Goal: Transaction & Acquisition: Purchase product/service

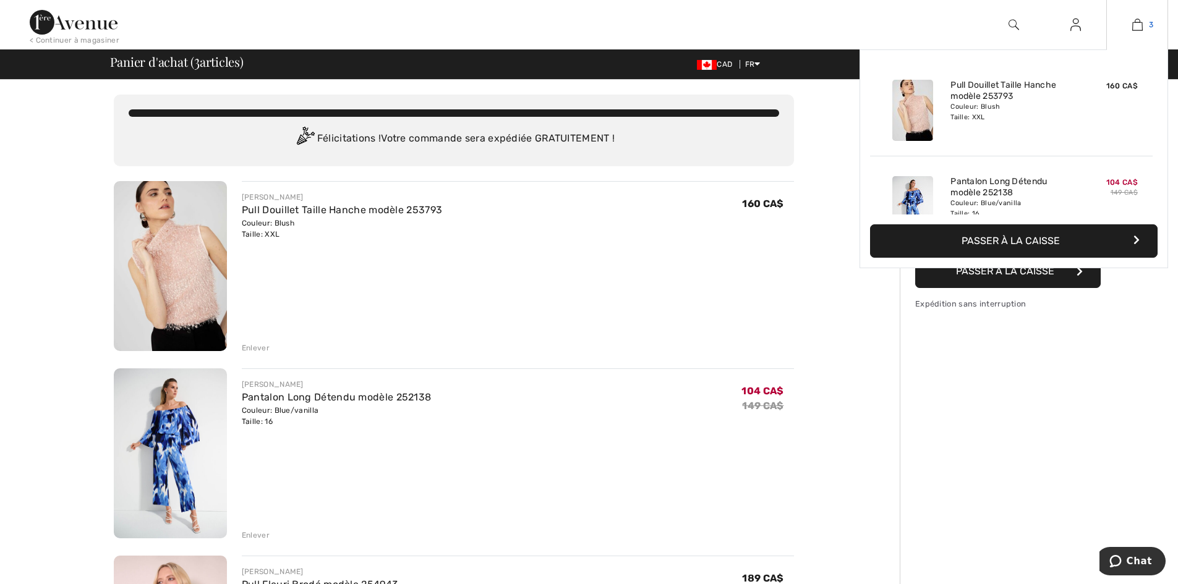
click at [1130, 27] on link "3" at bounding box center [1137, 24] width 61 height 15
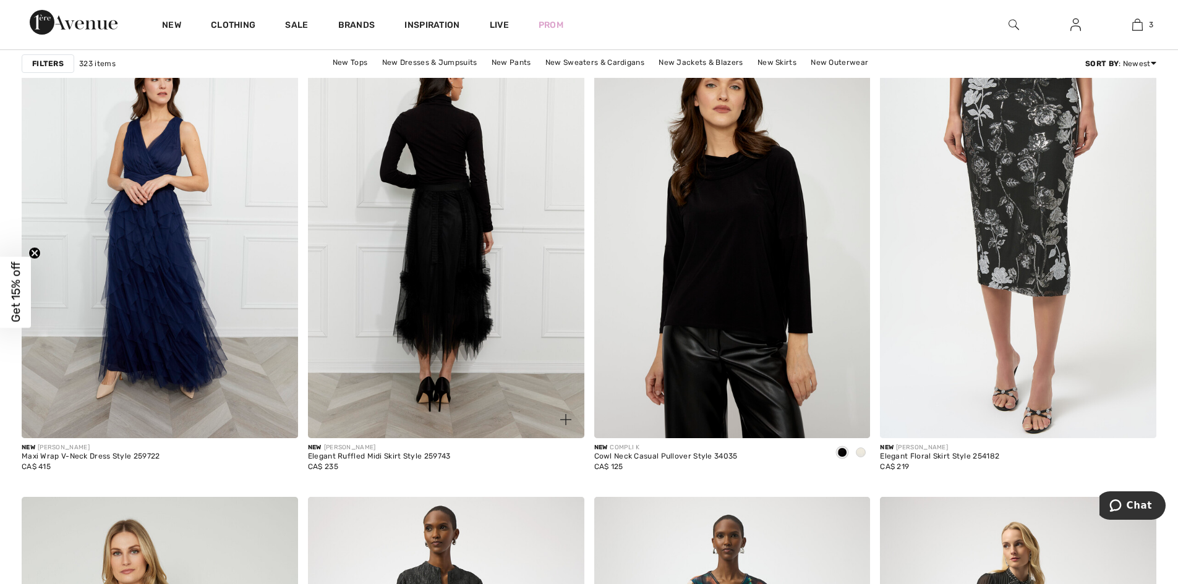
click at [454, 336] on img at bounding box center [446, 231] width 276 height 414
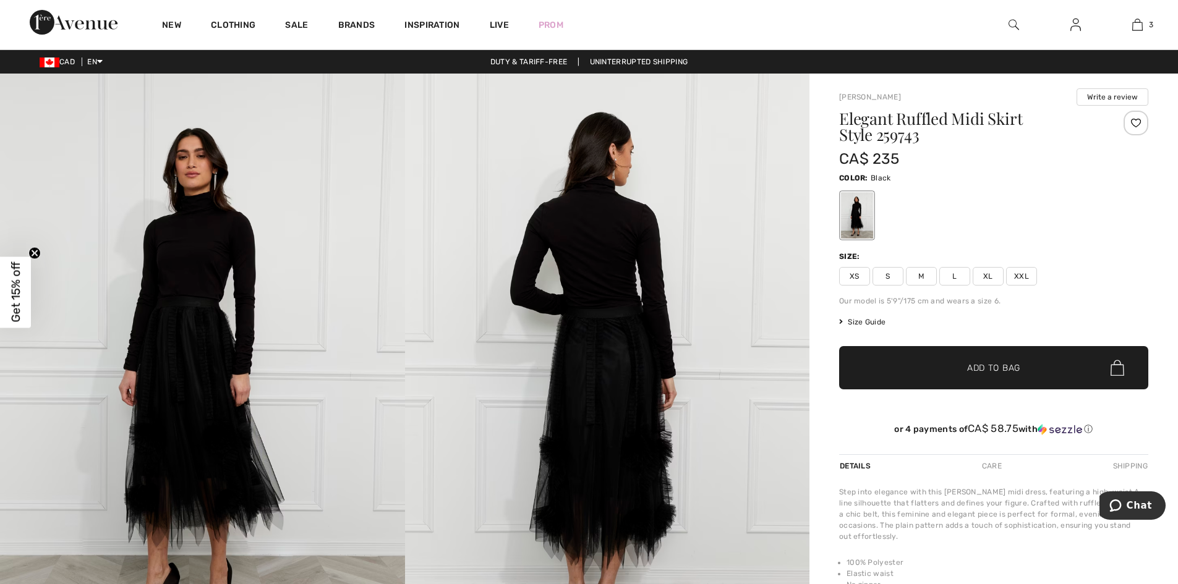
click at [610, 415] on img at bounding box center [607, 377] width 405 height 607
click at [643, 401] on img at bounding box center [607, 377] width 405 height 607
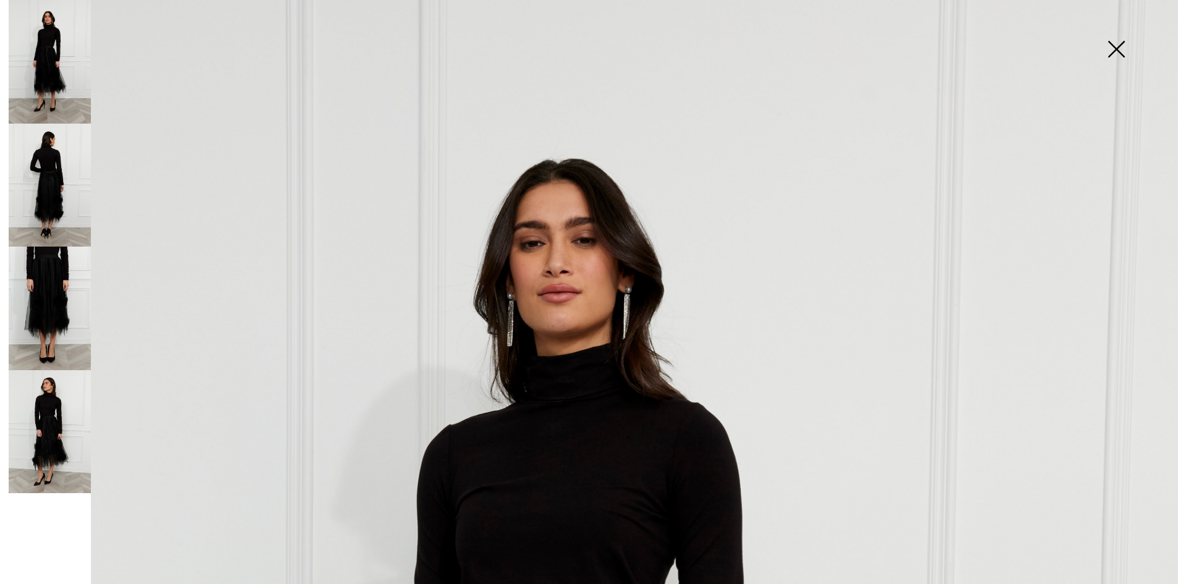
click at [642, 401] on img at bounding box center [607, 377] width 405 height 607
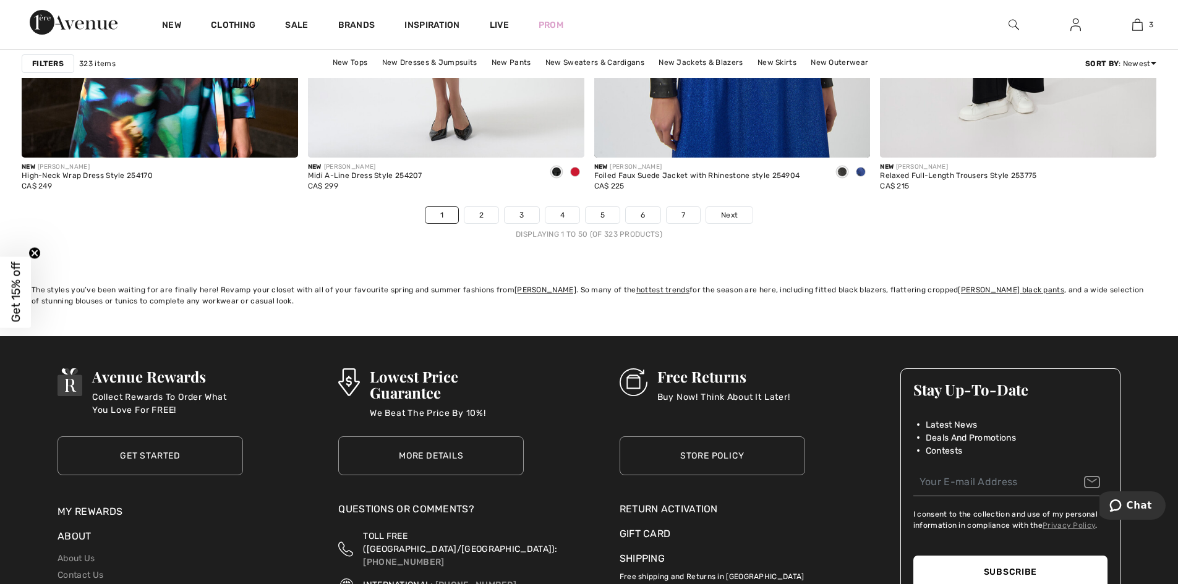
scroll to position [6977, 0]
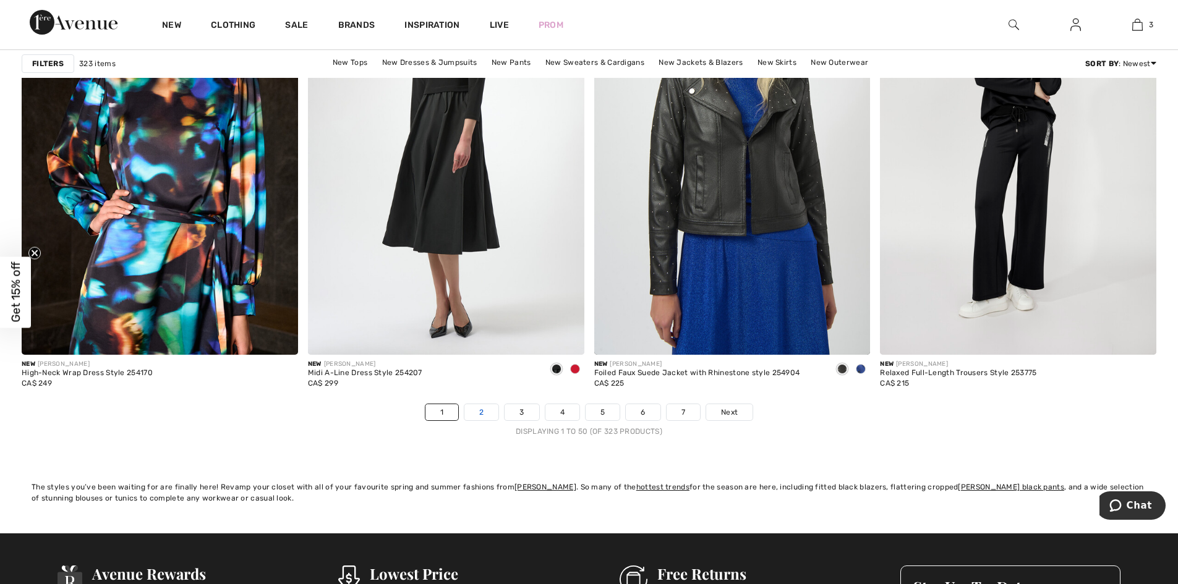
click at [477, 409] on link "2" at bounding box center [481, 412] width 34 height 16
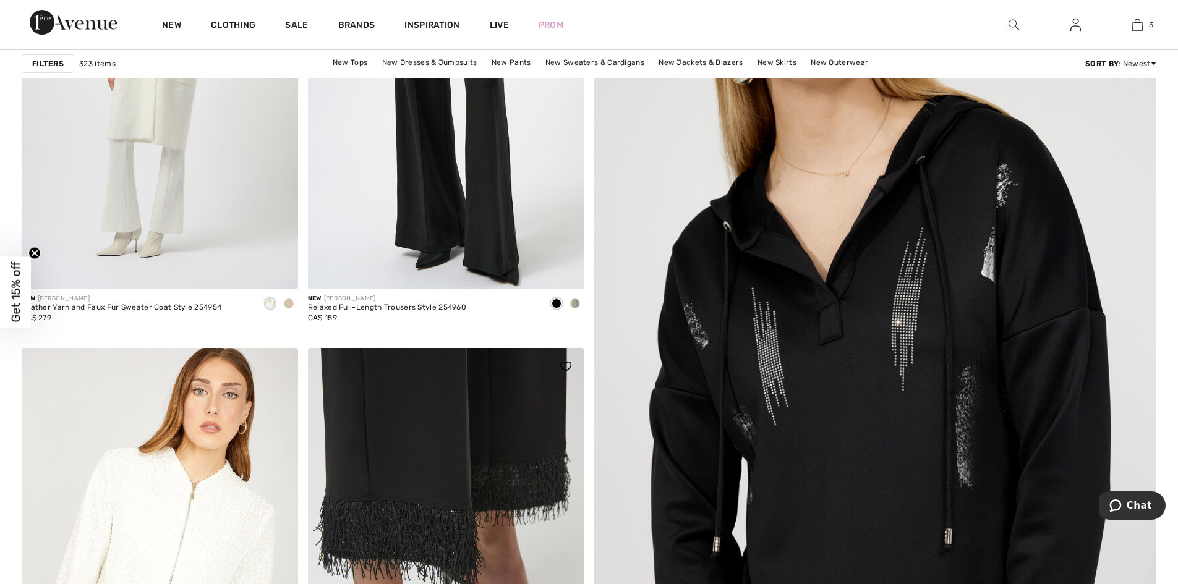
scroll to position [309, 0]
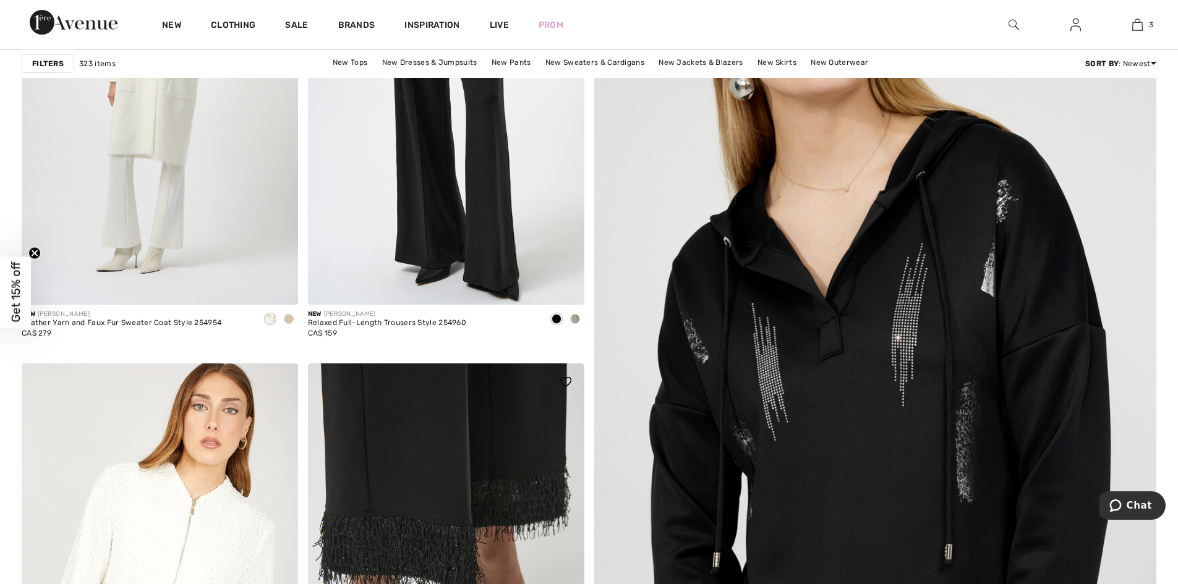
click at [482, 419] on img at bounding box center [446, 571] width 276 height 414
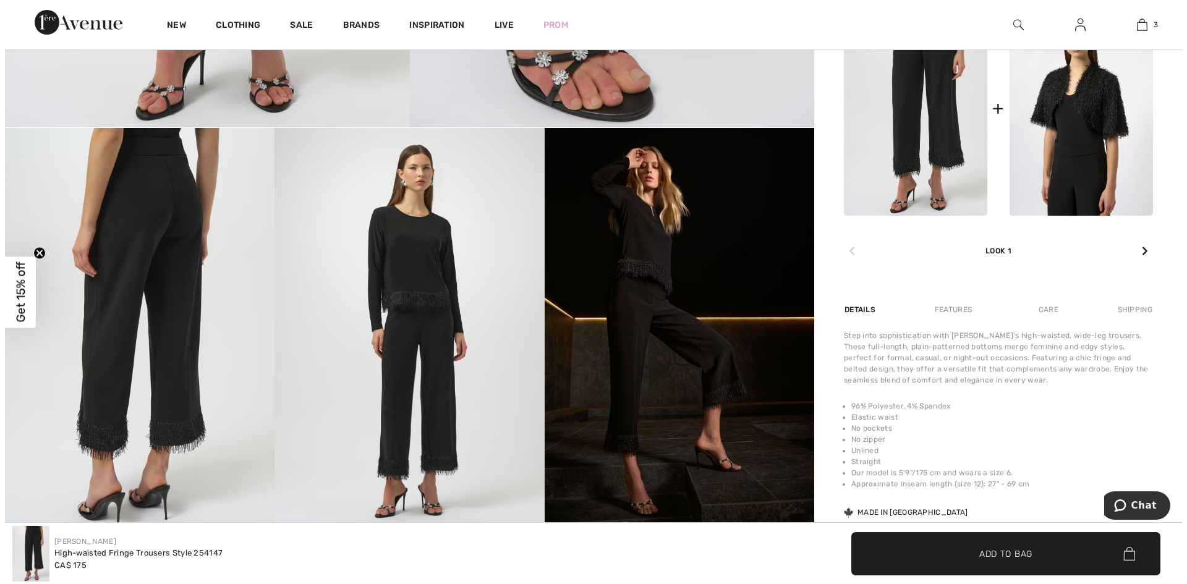
scroll to position [556, 0]
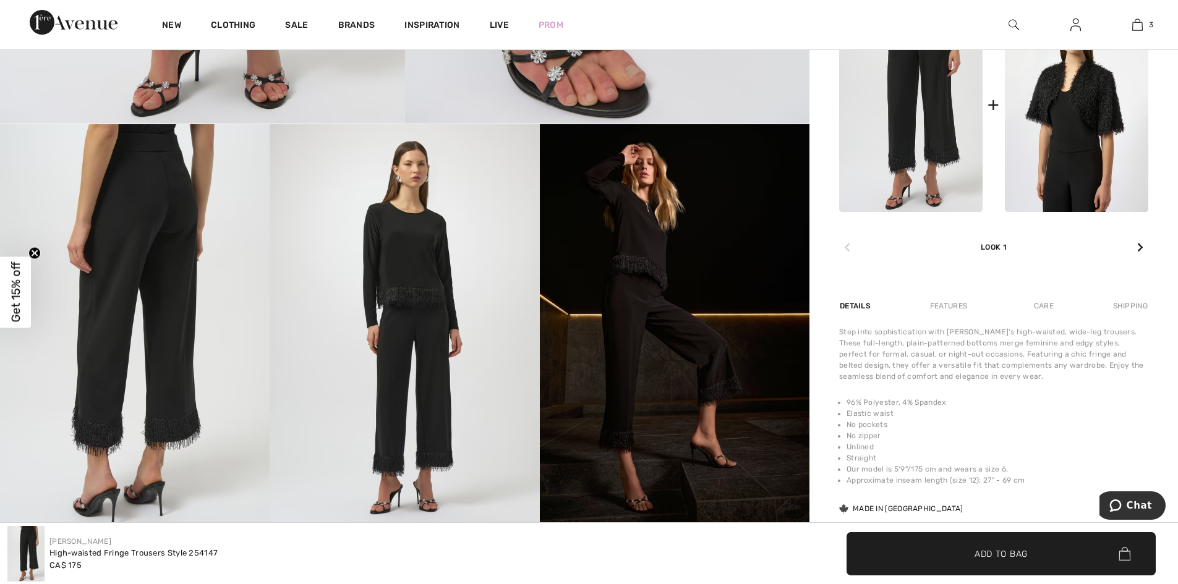
click at [410, 297] on img at bounding box center [405, 326] width 270 height 404
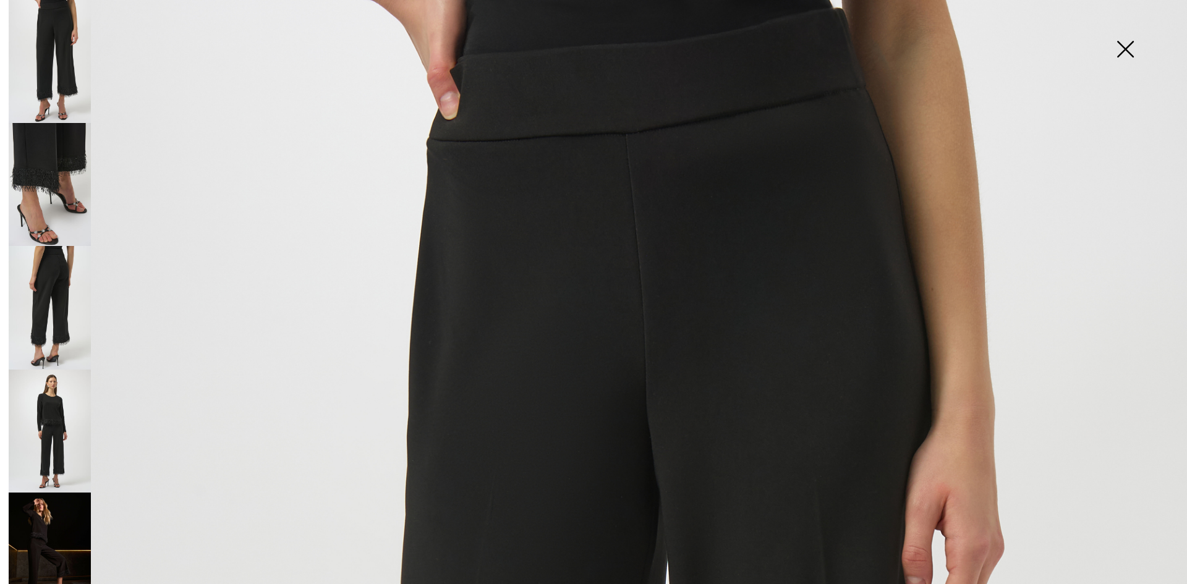
click at [59, 11] on img at bounding box center [50, 61] width 82 height 123
click at [58, 419] on img at bounding box center [50, 431] width 82 height 123
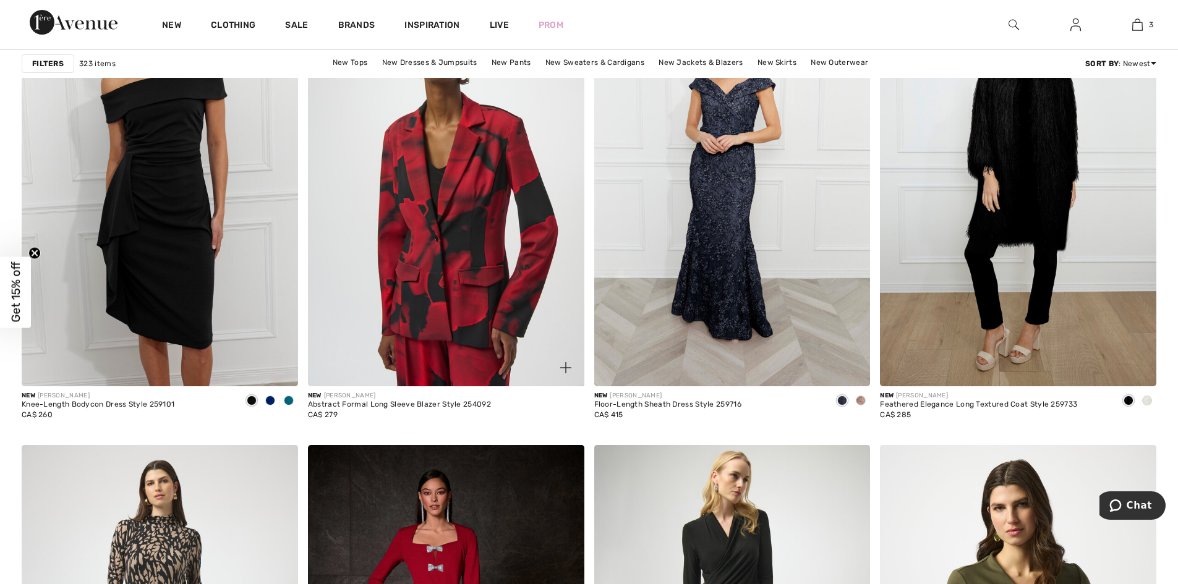
scroll to position [1051, 0]
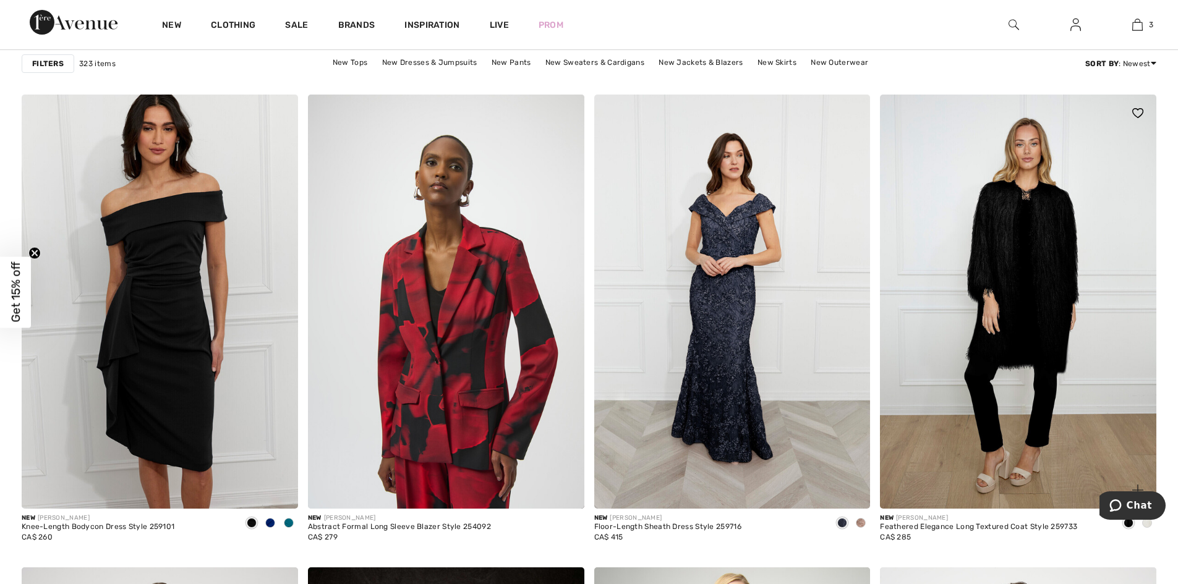
click at [1054, 328] on img at bounding box center [1018, 302] width 276 height 414
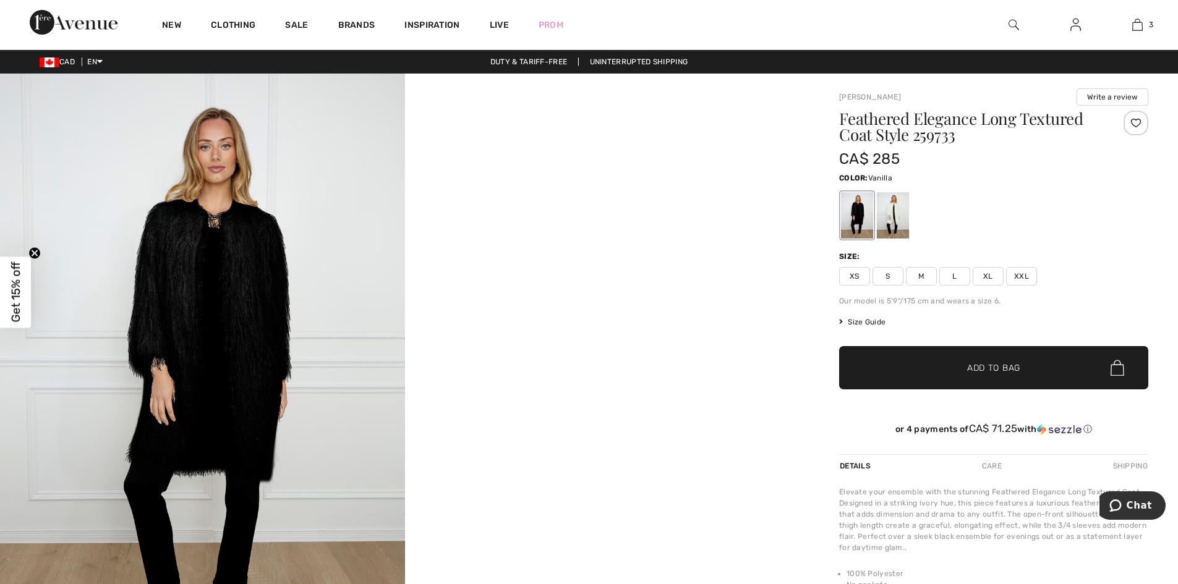
click at [900, 221] on div at bounding box center [893, 215] width 32 height 46
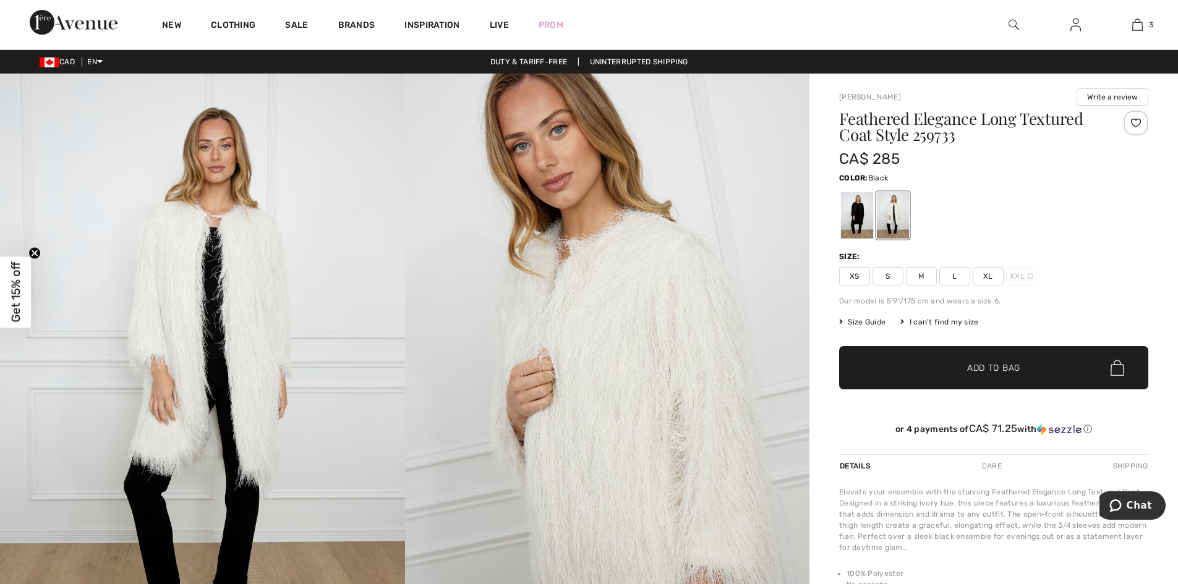
click at [860, 213] on div at bounding box center [857, 215] width 32 height 46
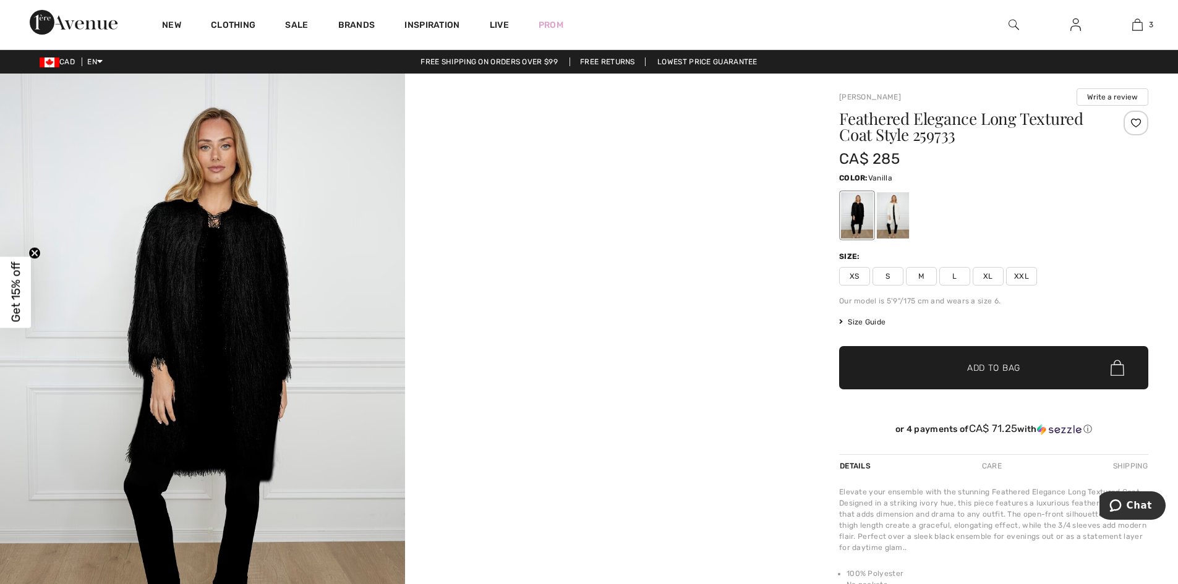
click at [888, 216] on div at bounding box center [893, 215] width 32 height 46
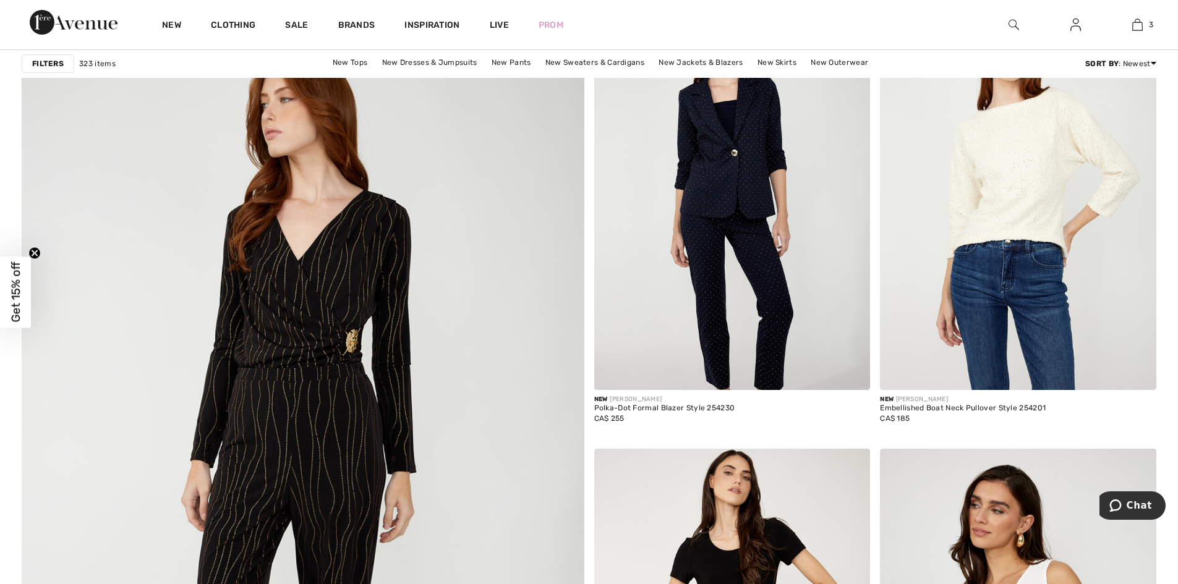
scroll to position [3772, 0]
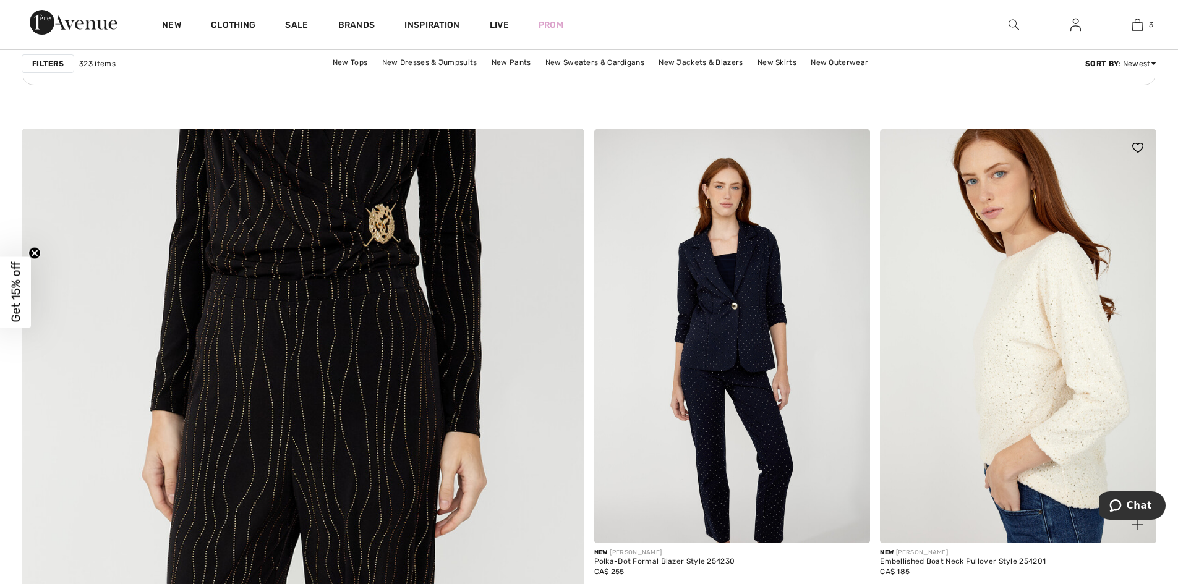
click at [1020, 378] on img at bounding box center [1018, 336] width 276 height 414
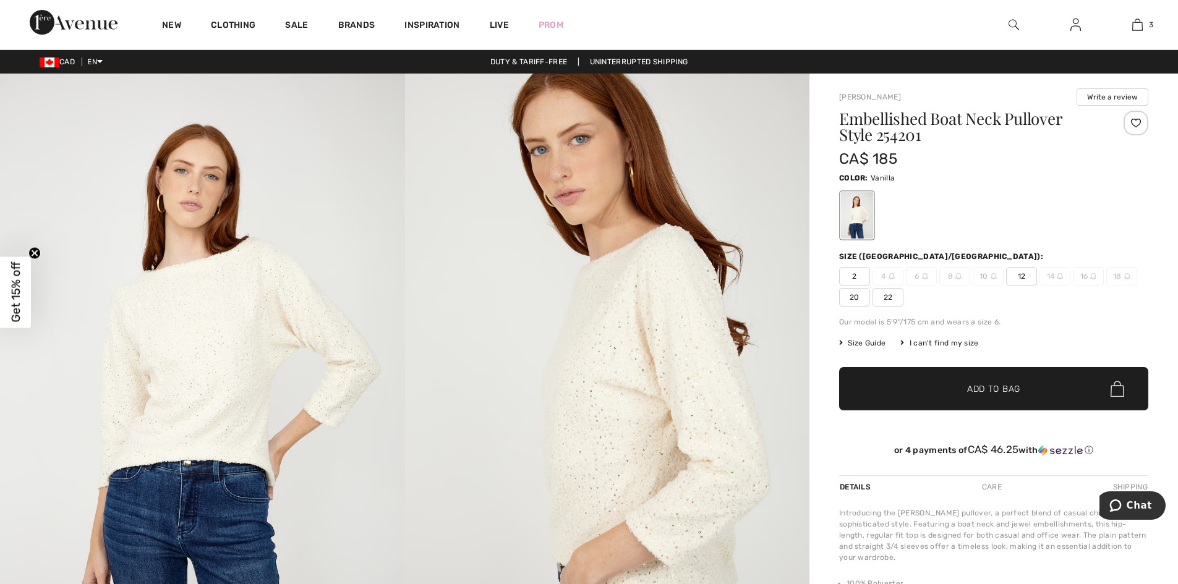
click at [687, 352] on img at bounding box center [607, 377] width 405 height 607
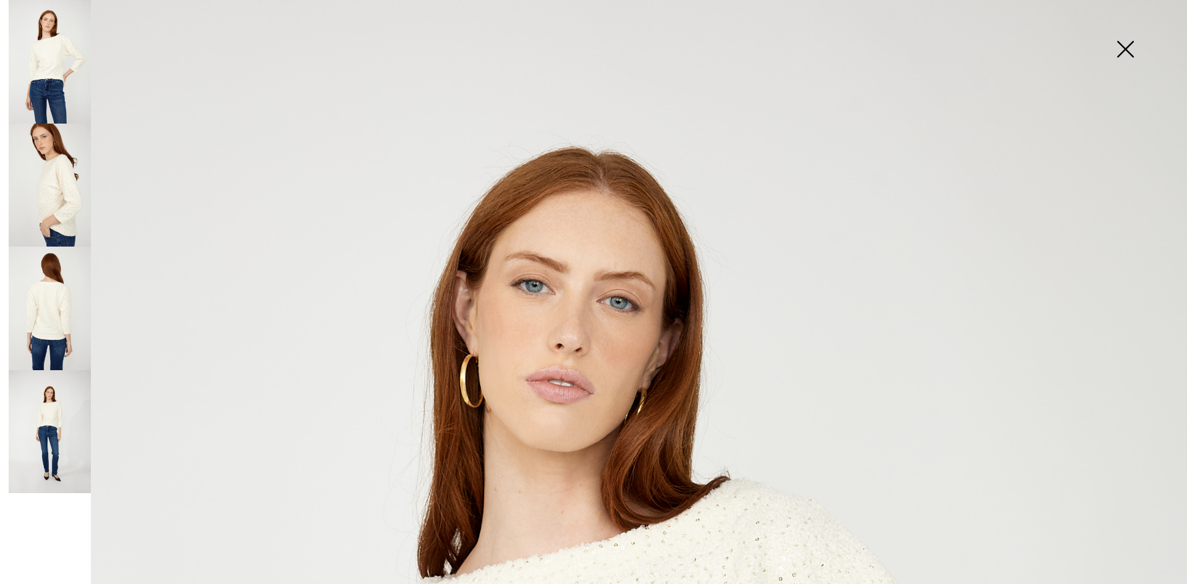
click at [687, 352] on img at bounding box center [613, 381] width 409 height 614
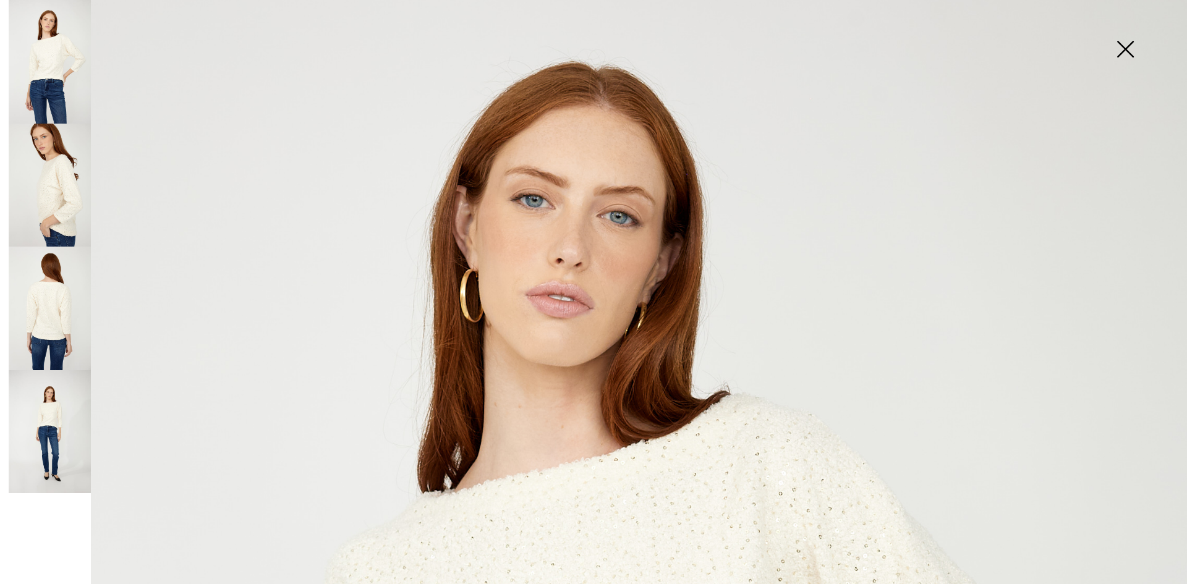
scroll to position [371, 0]
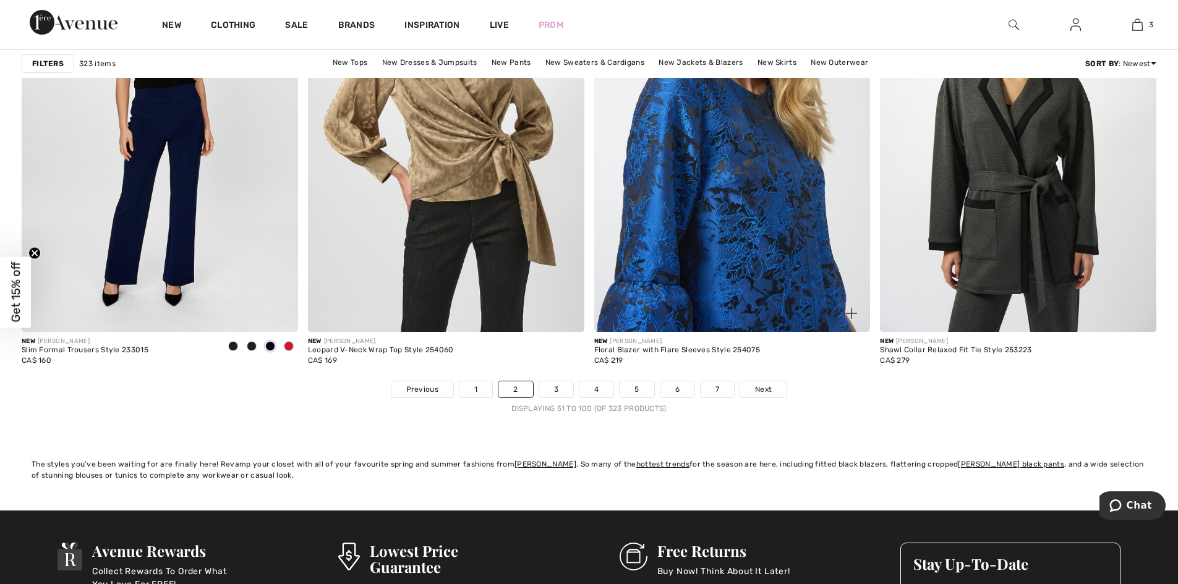
scroll to position [7172, 0]
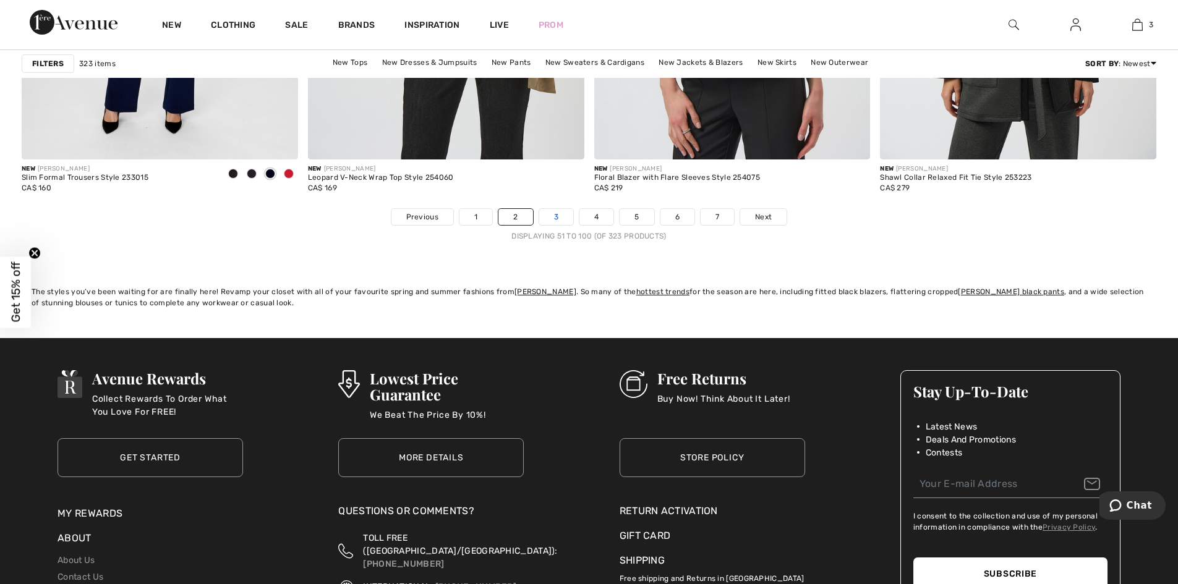
click at [556, 216] on link "3" at bounding box center [556, 217] width 34 height 16
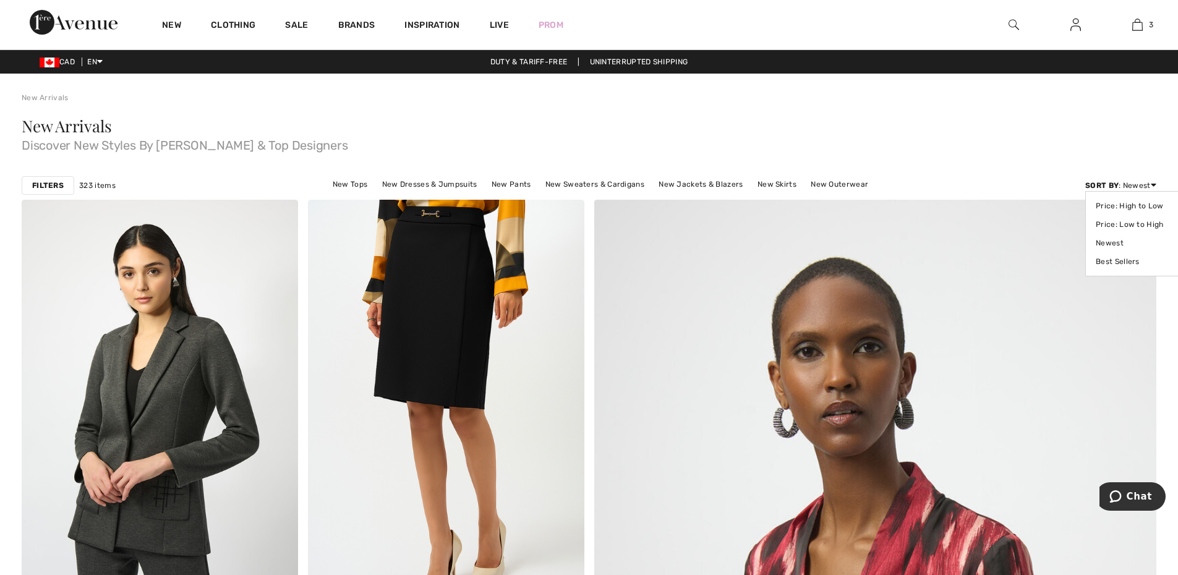
click at [1151, 184] on icon at bounding box center [1154, 185] width 6 height 9
click at [1152, 184] on icon at bounding box center [1154, 185] width 6 height 9
click at [1136, 207] on link "Price: High to Low" at bounding box center [1135, 206] width 78 height 19
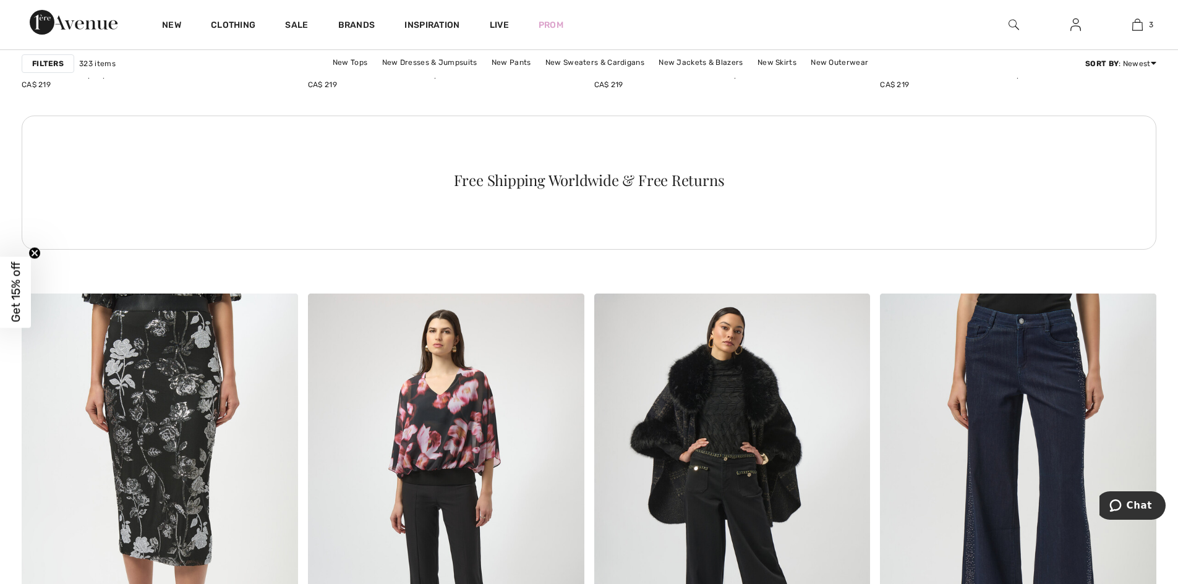
scroll to position [2040, 0]
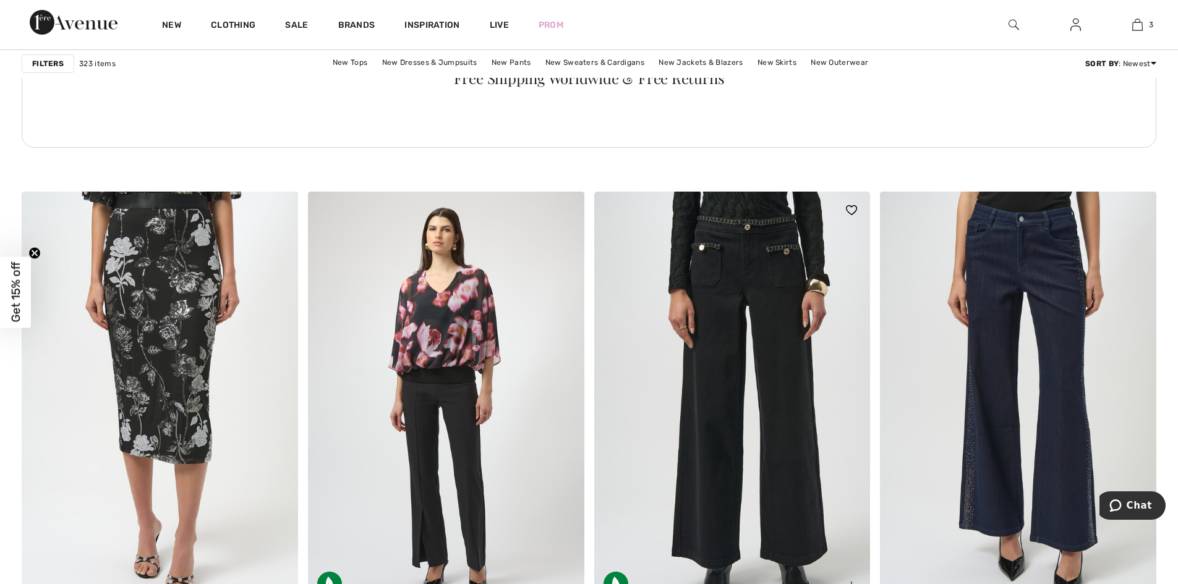
click at [606, 253] on img at bounding box center [732, 399] width 276 height 414
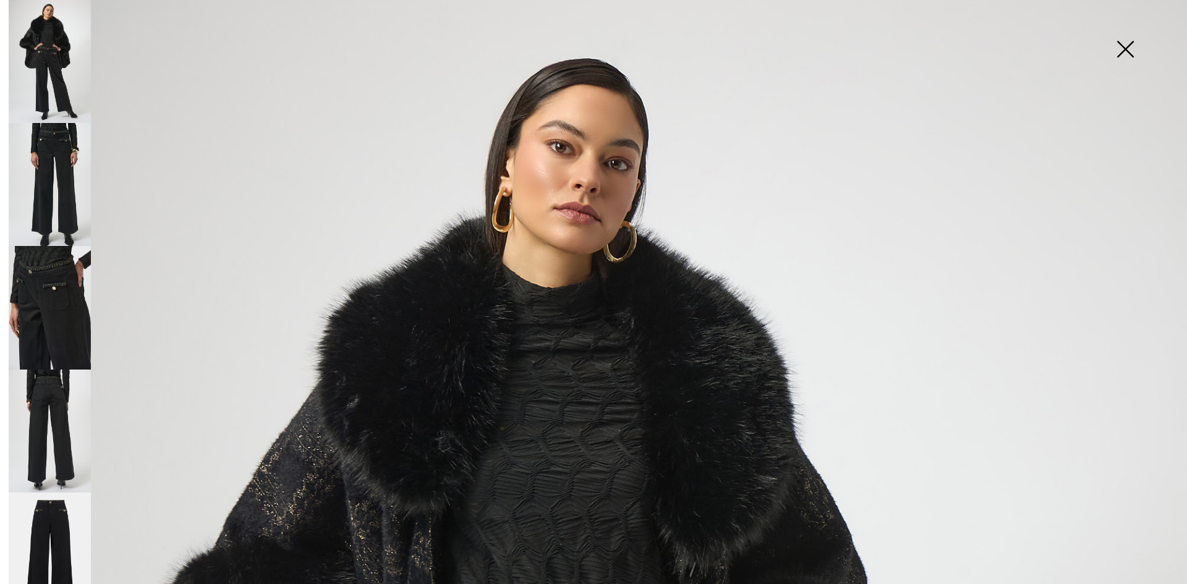
checkbox input "true"
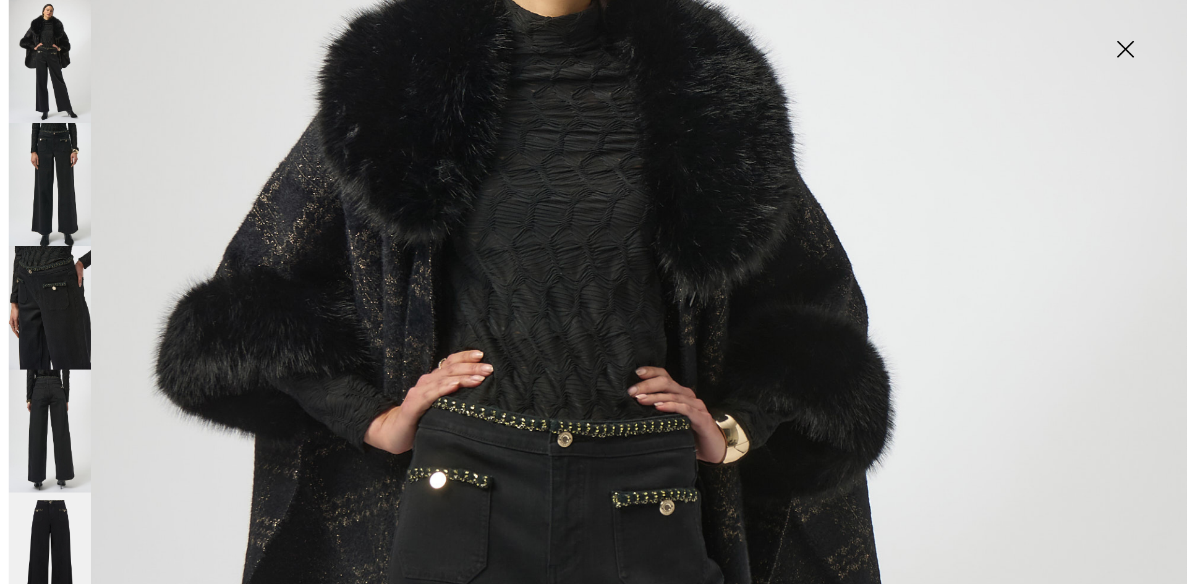
scroll to position [371, 0]
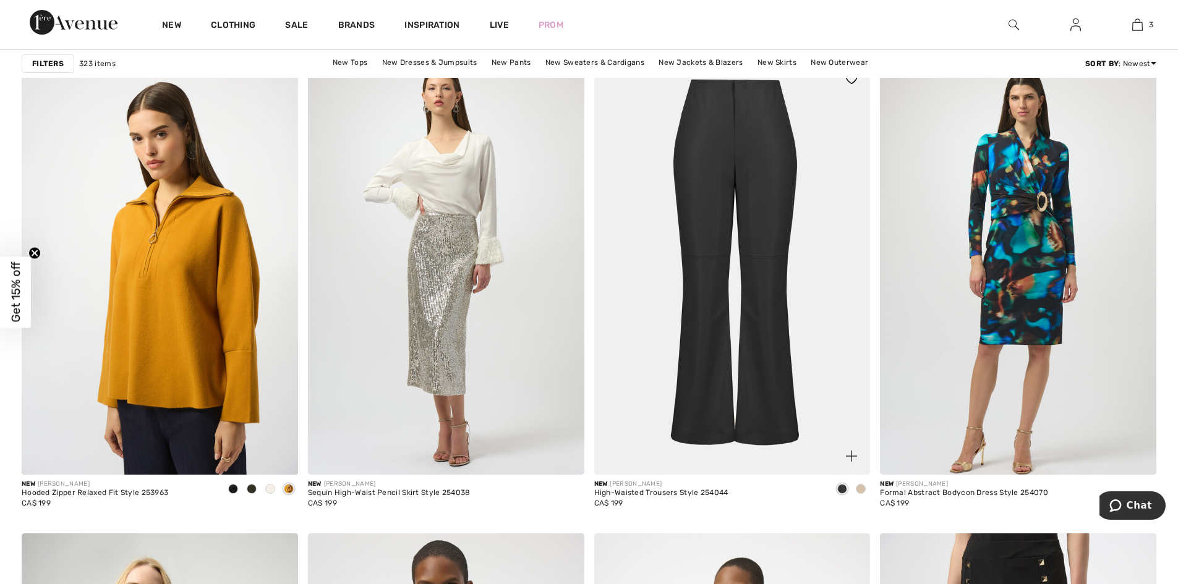
scroll to position [5874, 0]
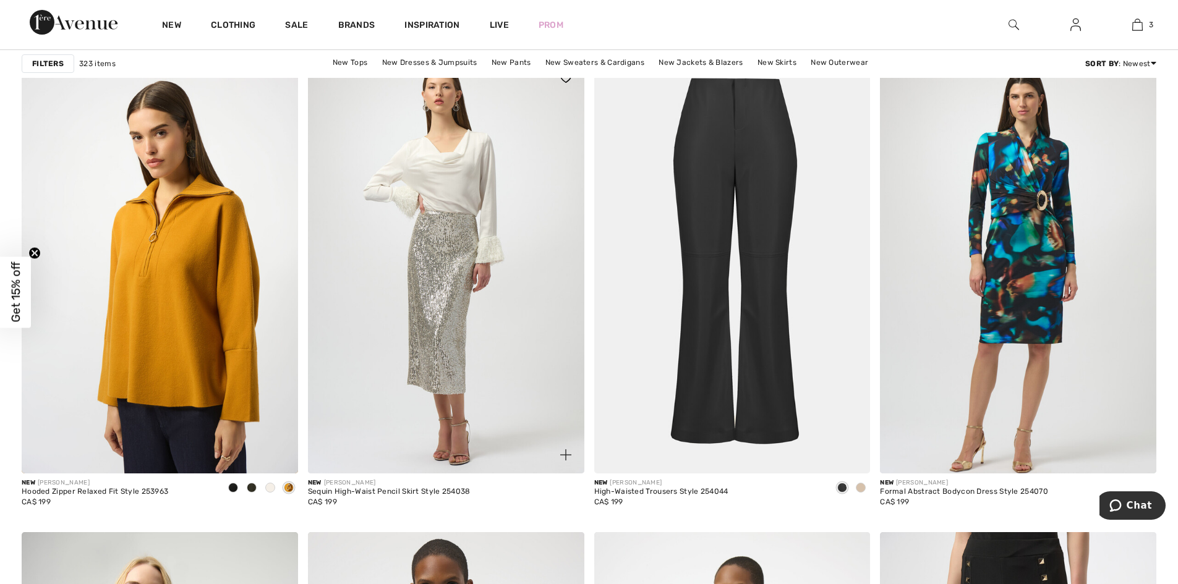
click at [450, 492] on div "Sequin High-Waist Pencil Skirt Style 254038" at bounding box center [389, 492] width 163 height 9
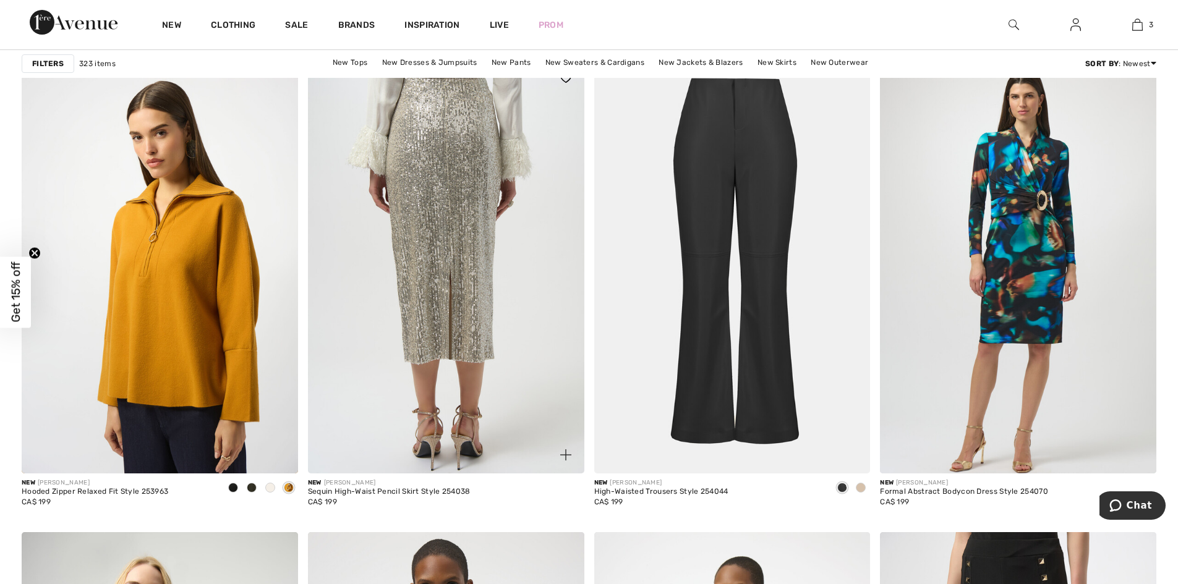
click at [456, 402] on img at bounding box center [446, 266] width 276 height 414
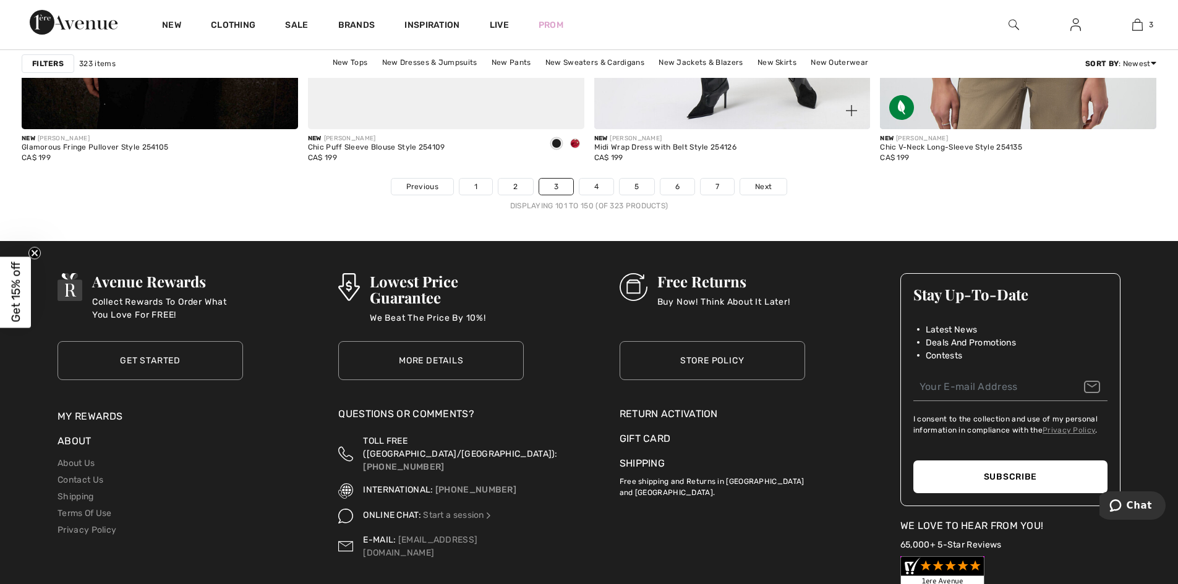
scroll to position [7172, 0]
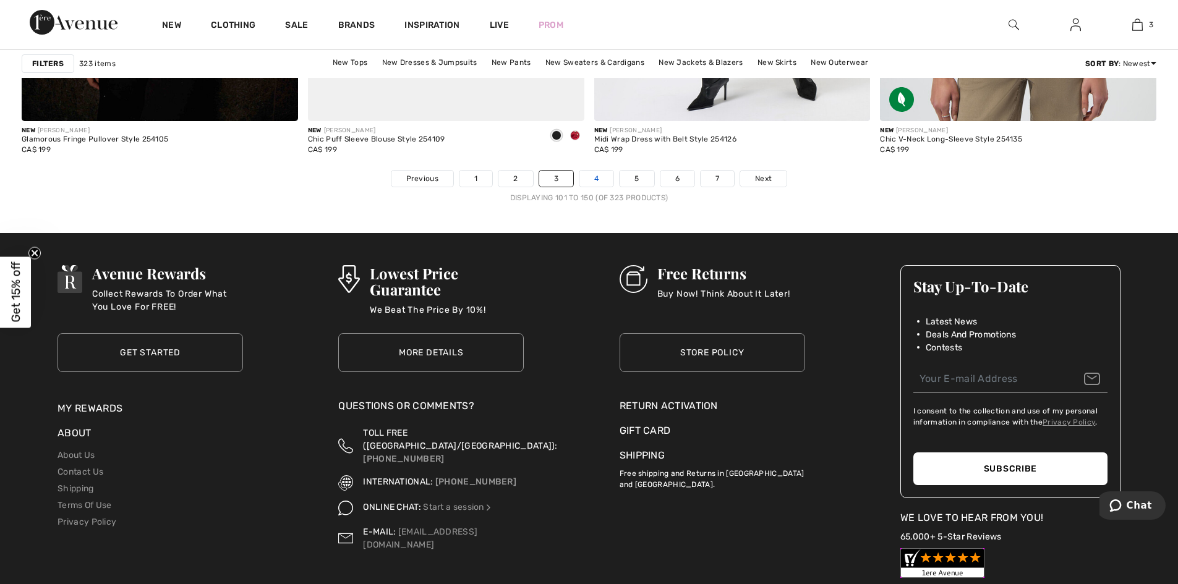
click at [602, 176] on link "4" at bounding box center [596, 179] width 34 height 16
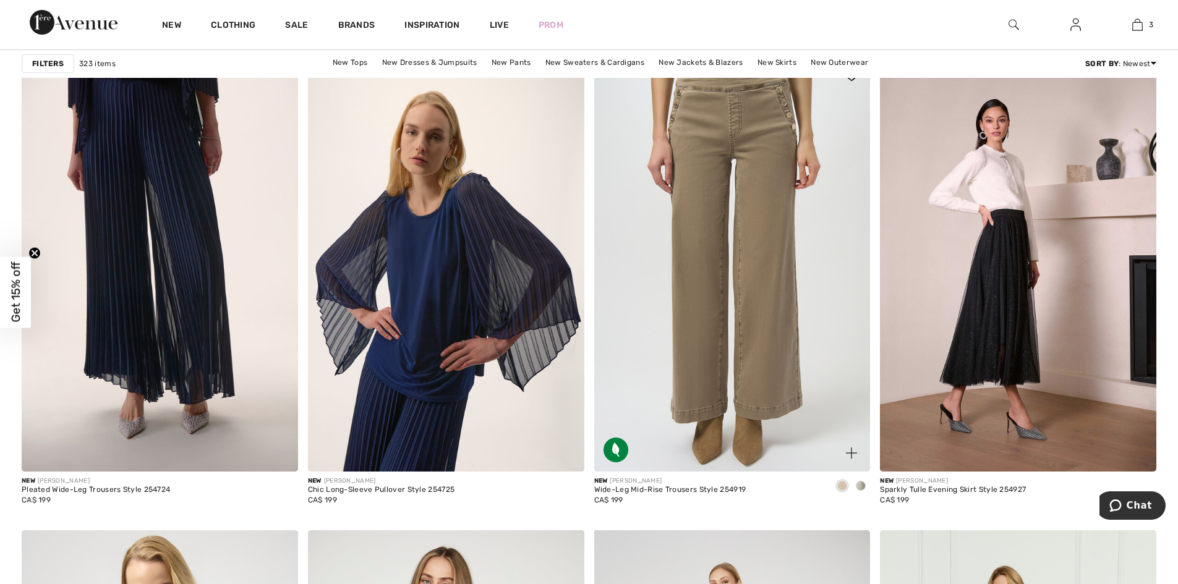
scroll to position [1051, 0]
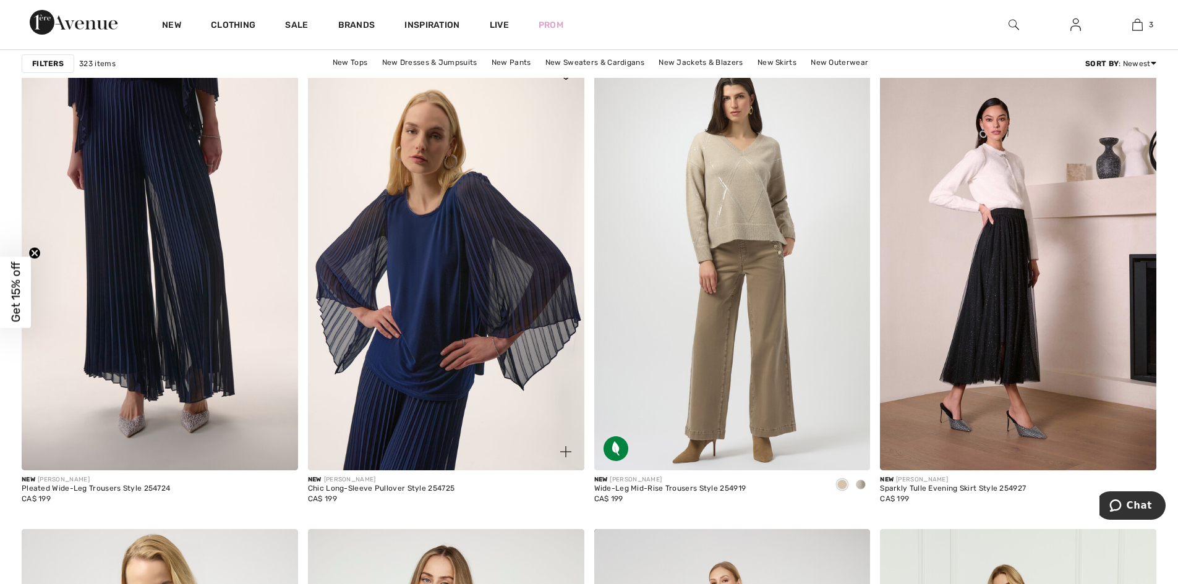
click at [395, 485] on div "Chic Long-Sleeve Pullover Style 254725" at bounding box center [381, 489] width 147 height 9
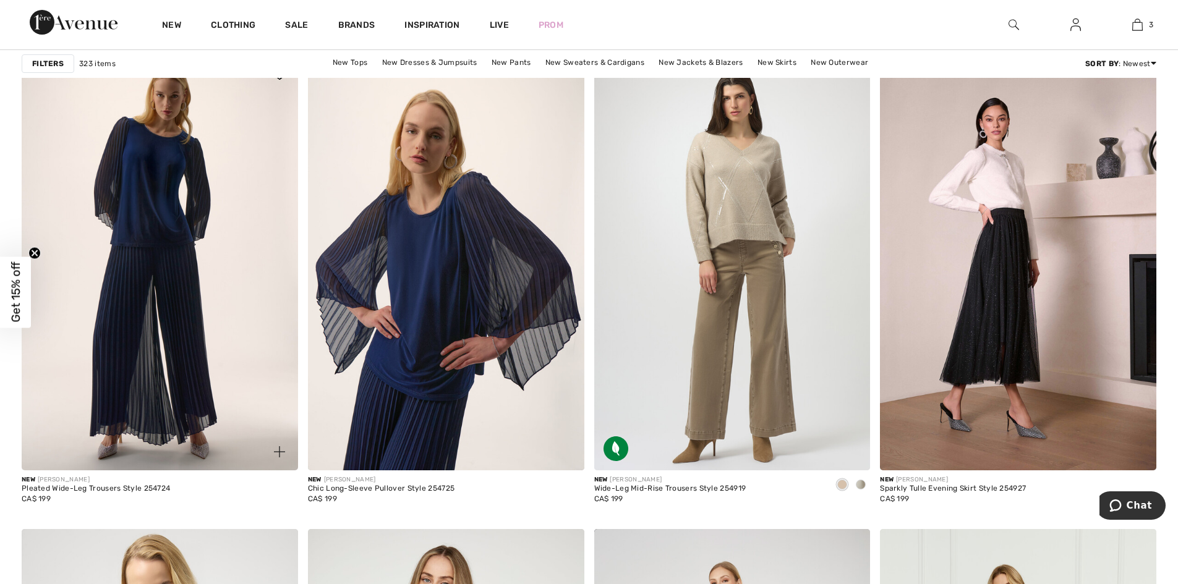
click at [150, 338] on img at bounding box center [160, 263] width 276 height 414
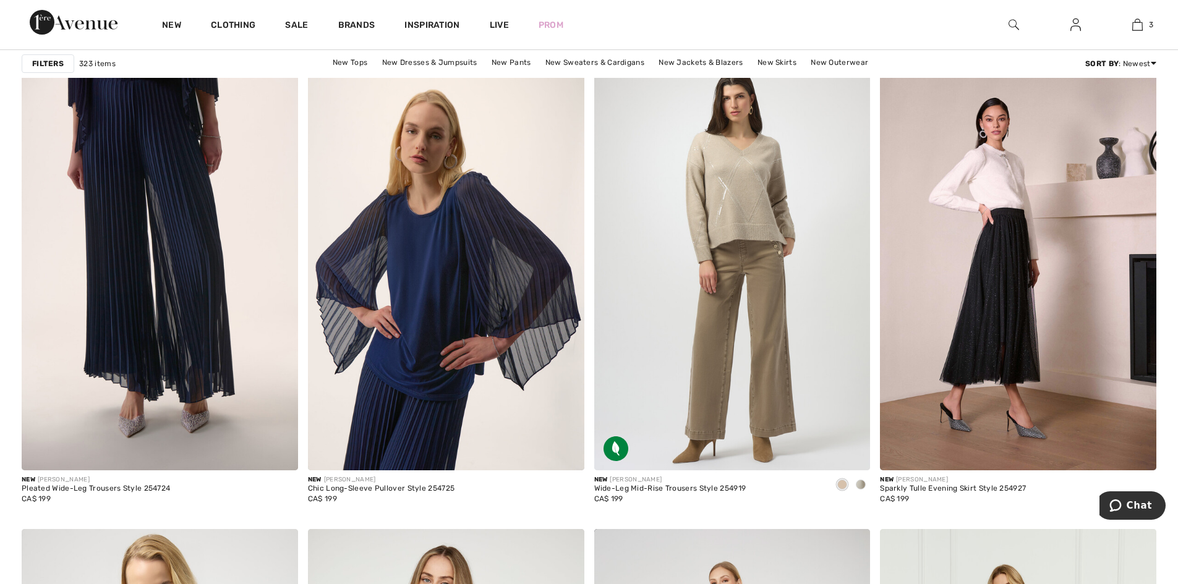
click at [508, 299] on img at bounding box center [446, 263] width 276 height 414
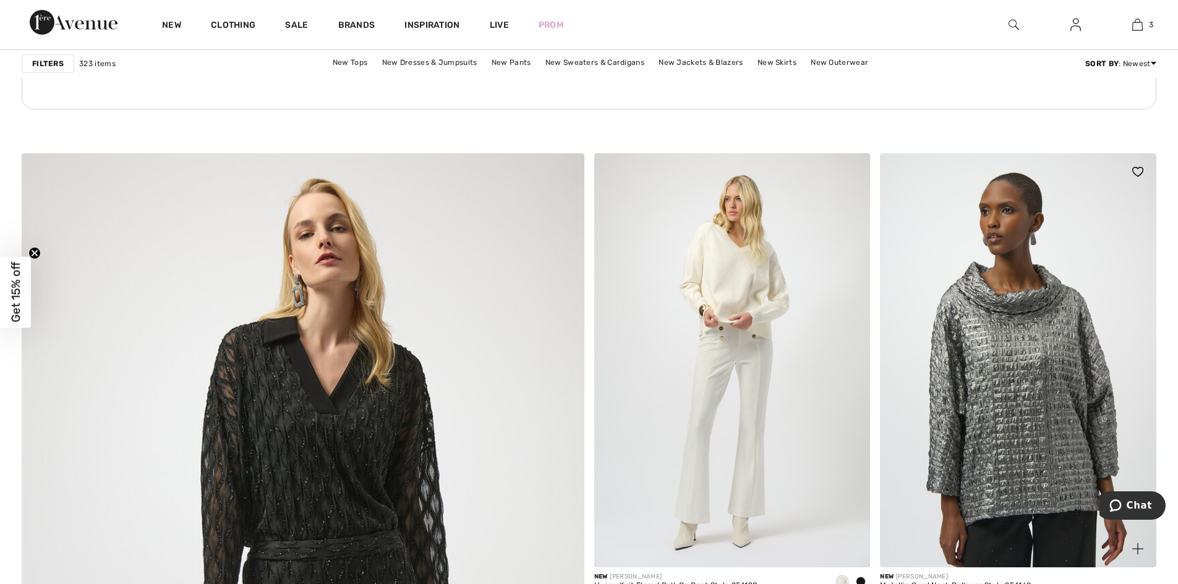
scroll to position [3710, 0]
click at [1048, 396] on img at bounding box center [1018, 360] width 276 height 414
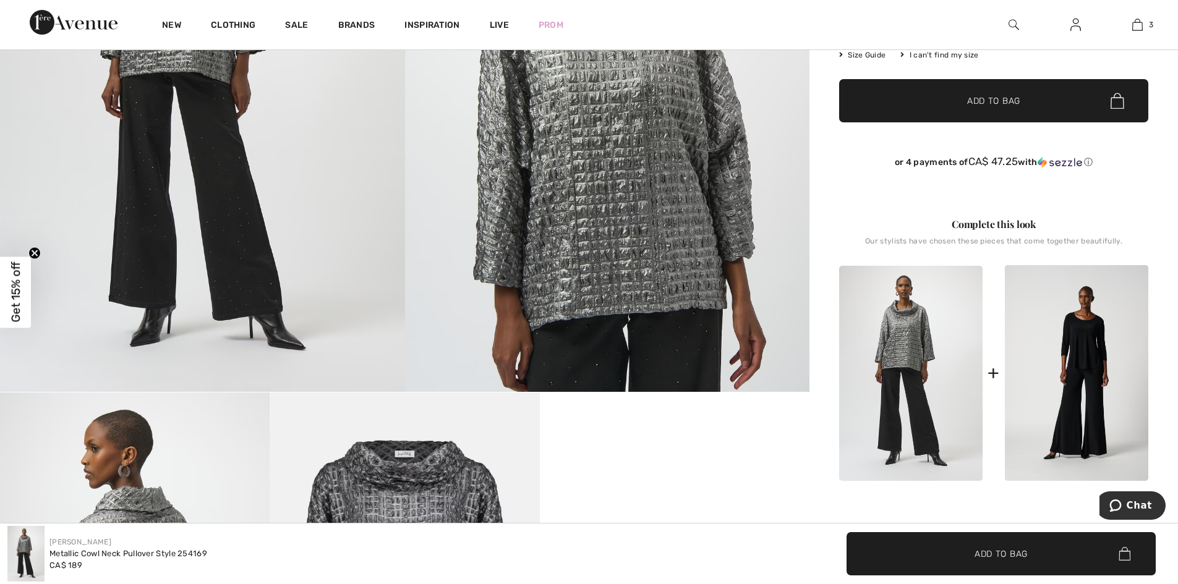
scroll to position [495, 0]
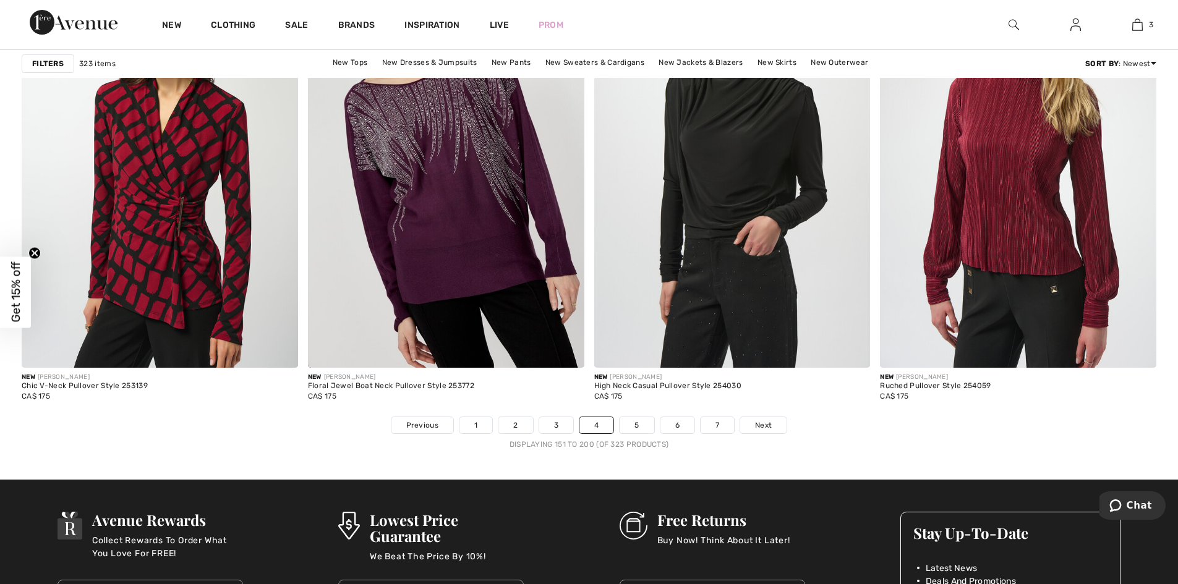
scroll to position [6925, 0]
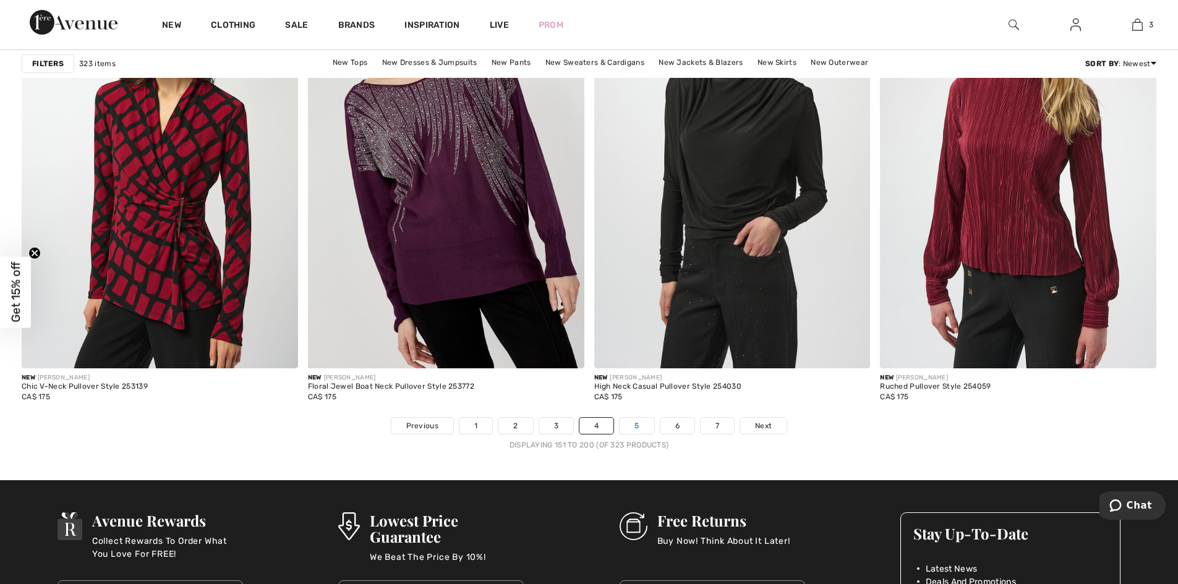
click at [637, 420] on link "5" at bounding box center [637, 426] width 34 height 16
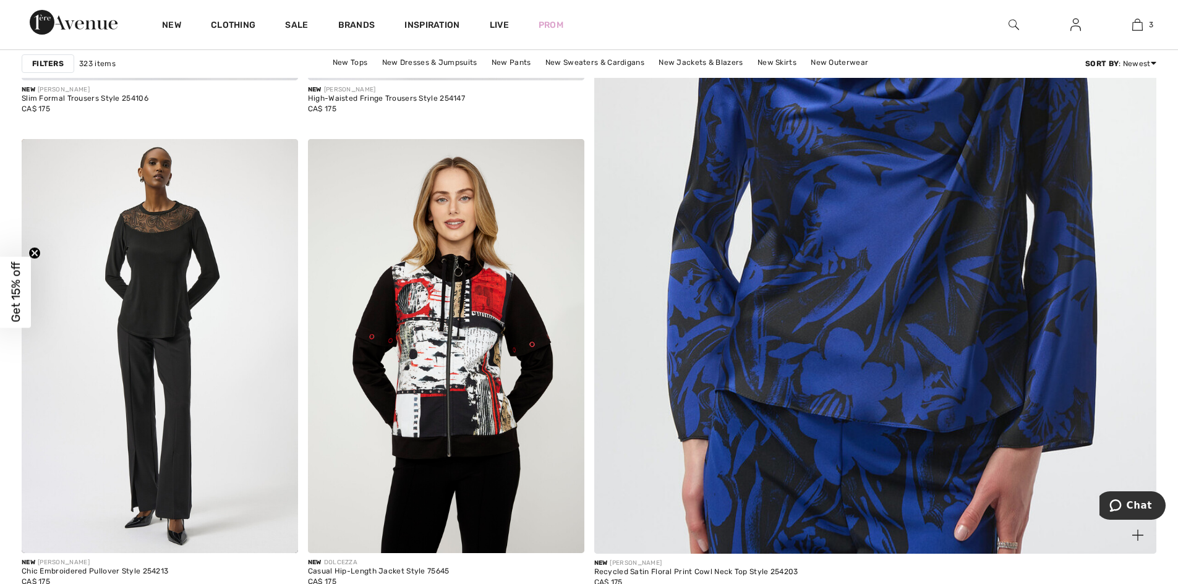
scroll to position [495, 0]
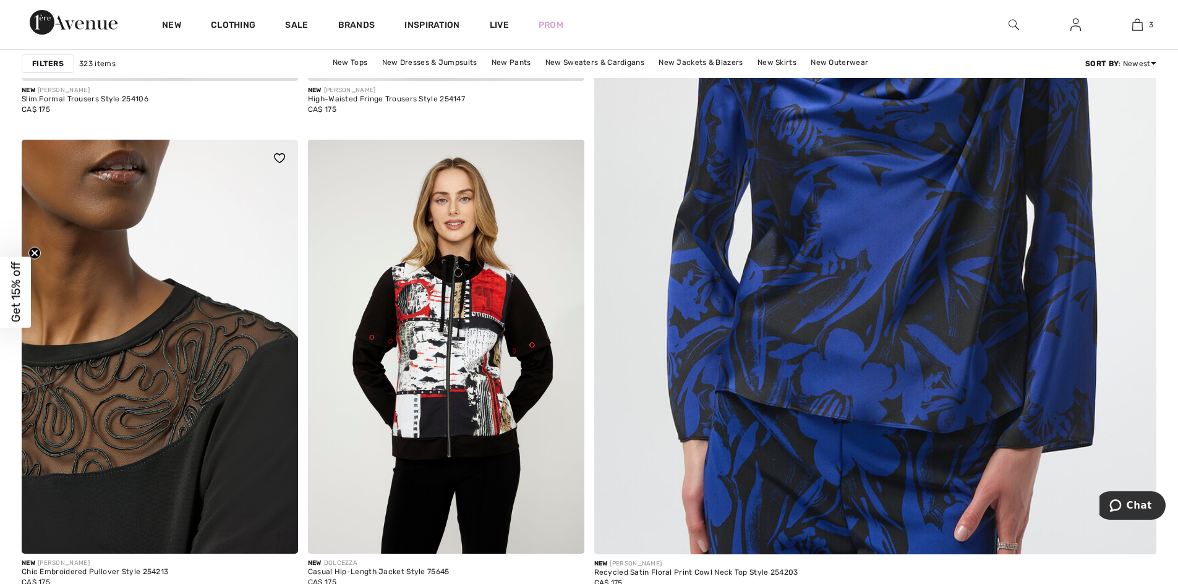
click at [181, 371] on img at bounding box center [160, 347] width 276 height 414
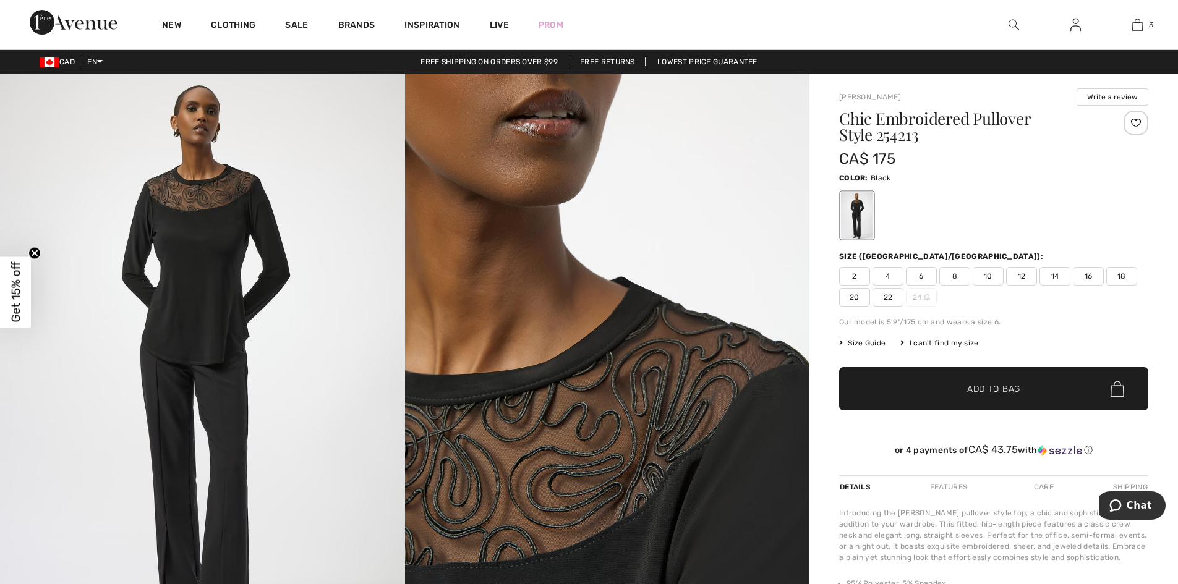
click at [1084, 276] on span "16" at bounding box center [1088, 276] width 31 height 19
click at [1003, 387] on span "Add to Bag" at bounding box center [993, 389] width 53 height 13
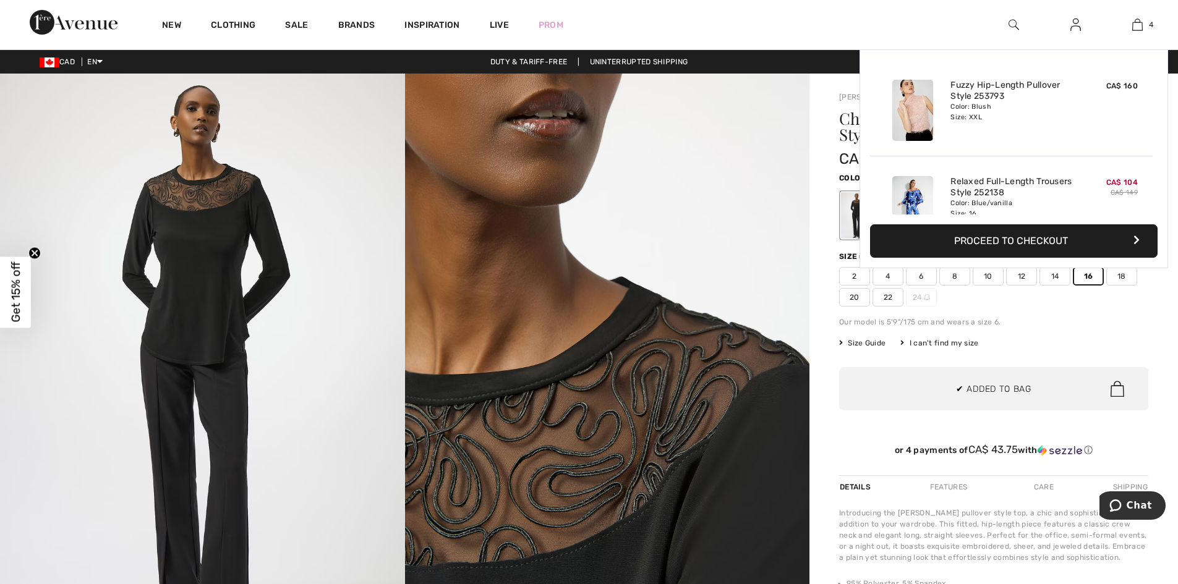
scroll to position [231, 0]
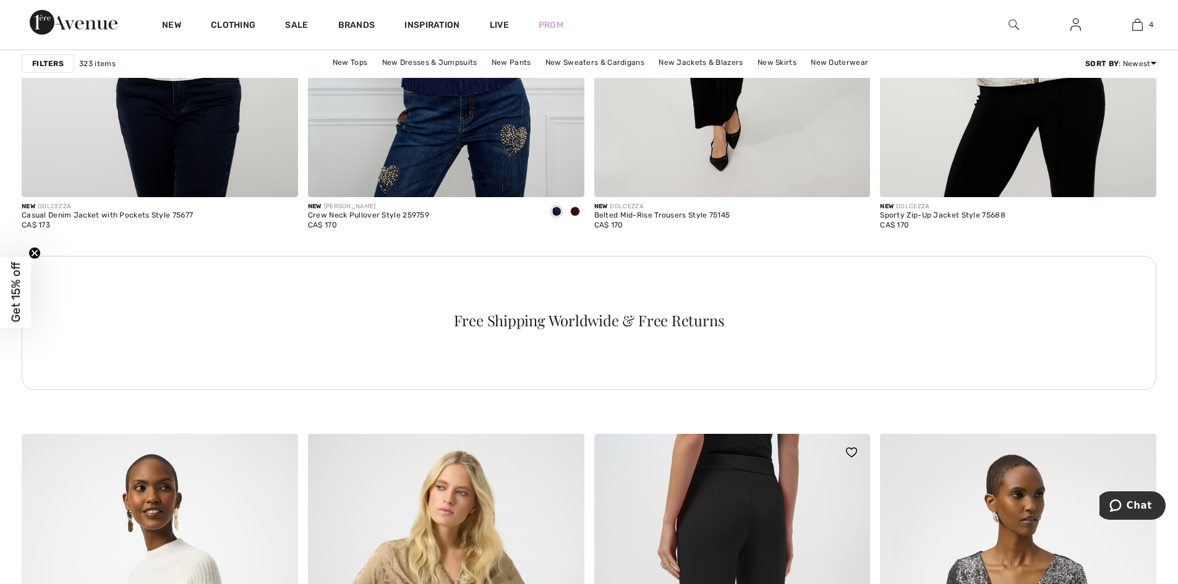
scroll to position [2040, 0]
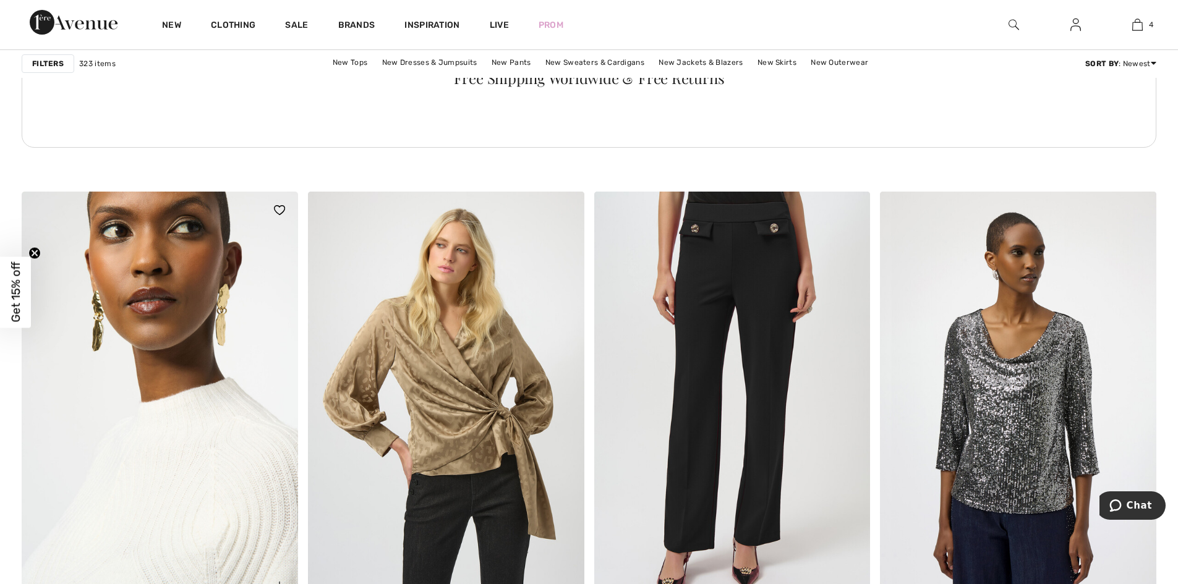
click at [182, 397] on img at bounding box center [160, 399] width 276 height 414
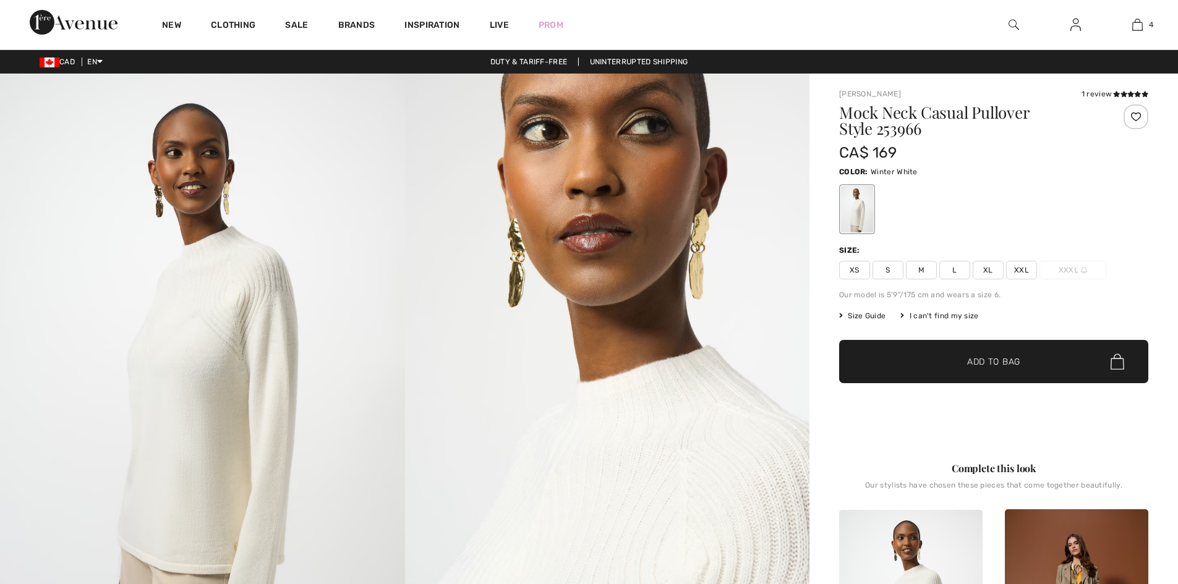
click at [678, 463] on img at bounding box center [607, 377] width 405 height 607
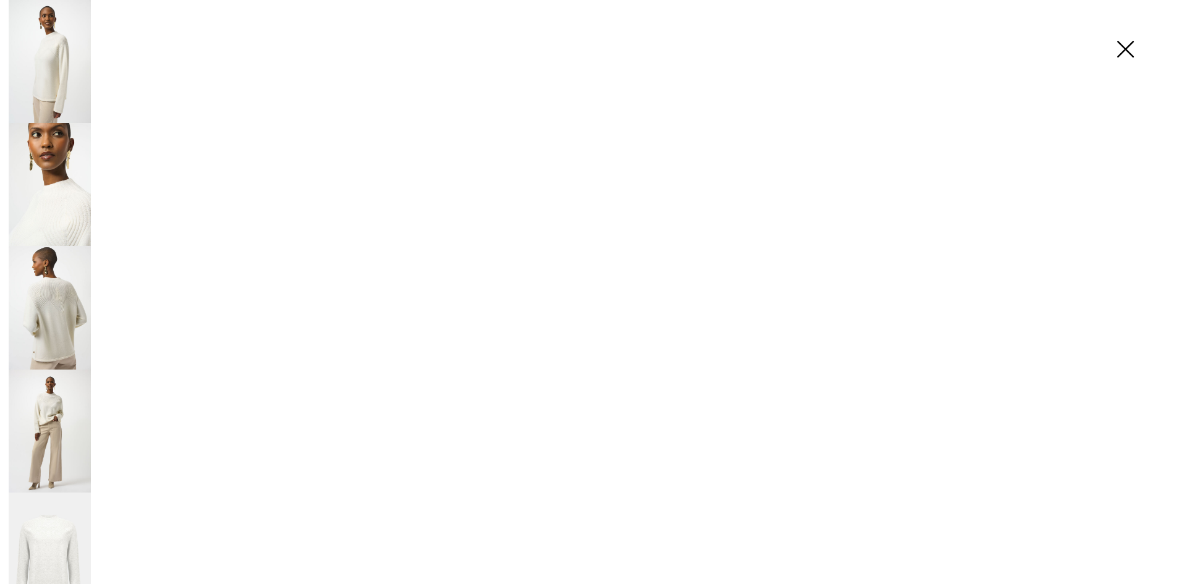
checkbox input "true"
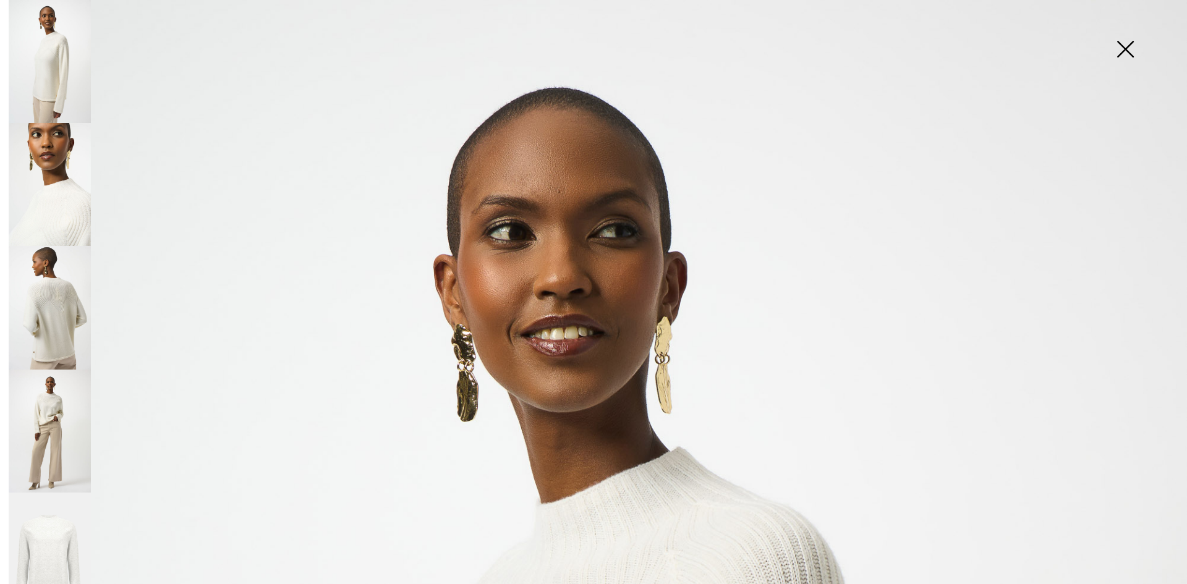
click at [67, 209] on img at bounding box center [50, 184] width 82 height 123
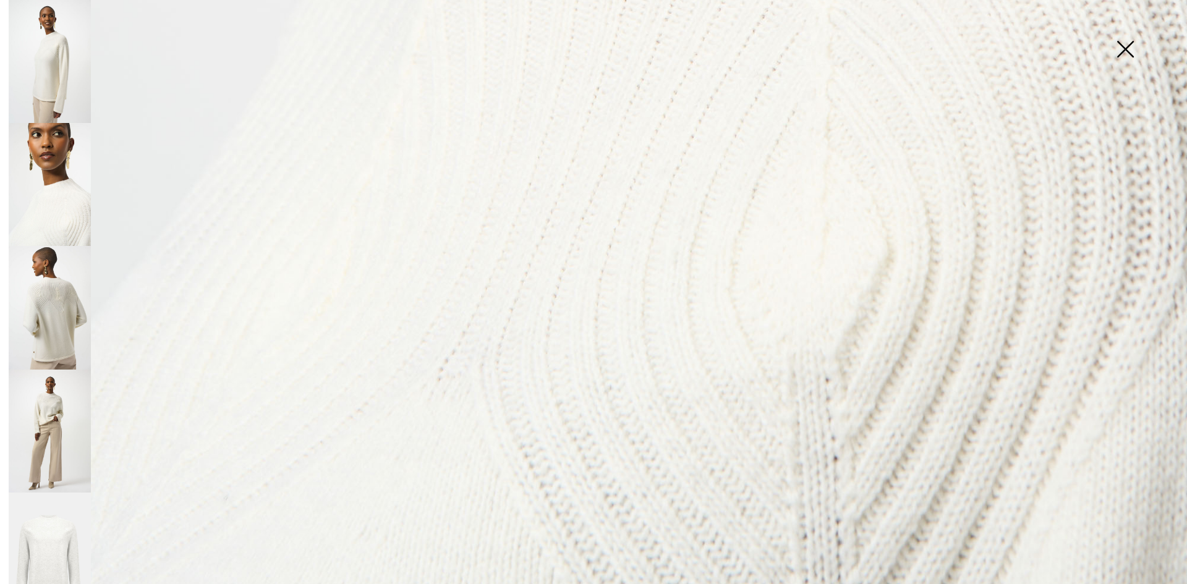
scroll to position [1181, 0]
click at [64, 67] on img at bounding box center [50, 61] width 82 height 123
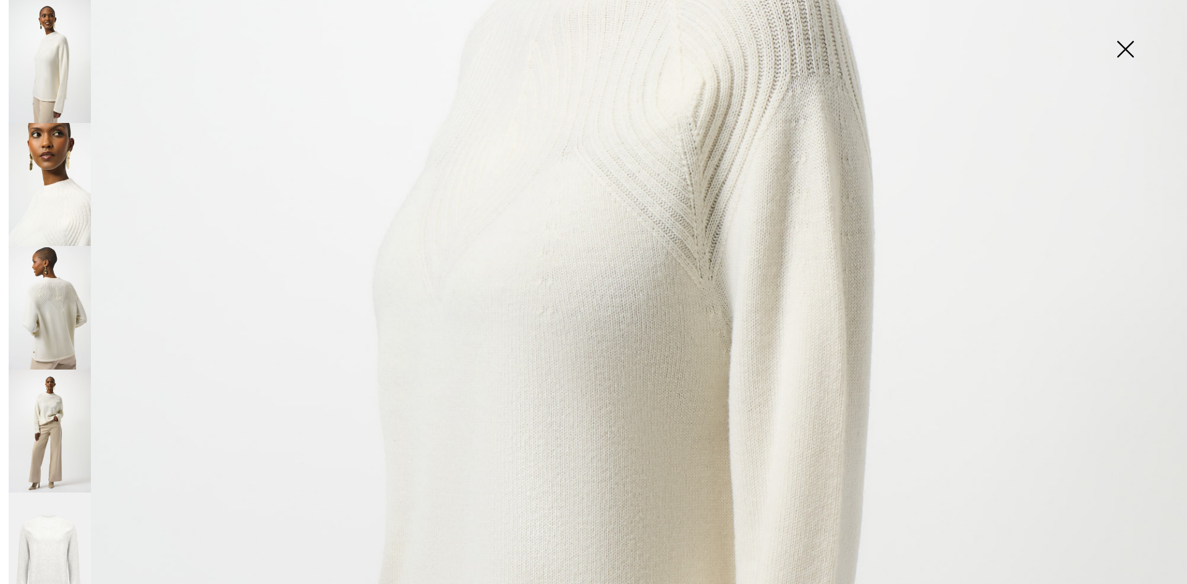
scroll to position [439, 0]
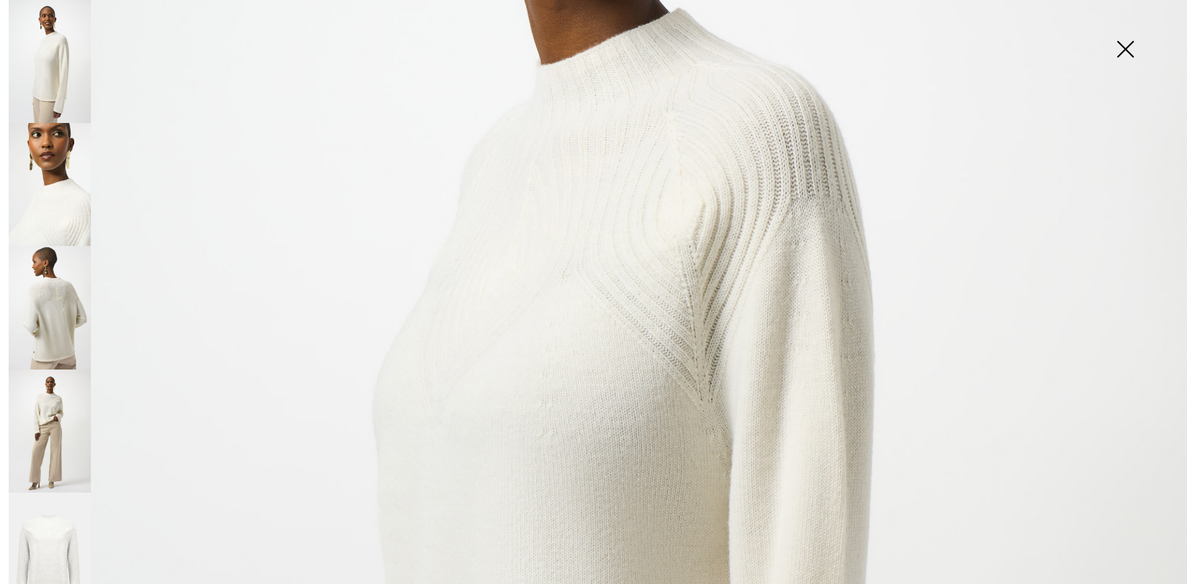
click at [65, 418] on img at bounding box center [50, 431] width 82 height 123
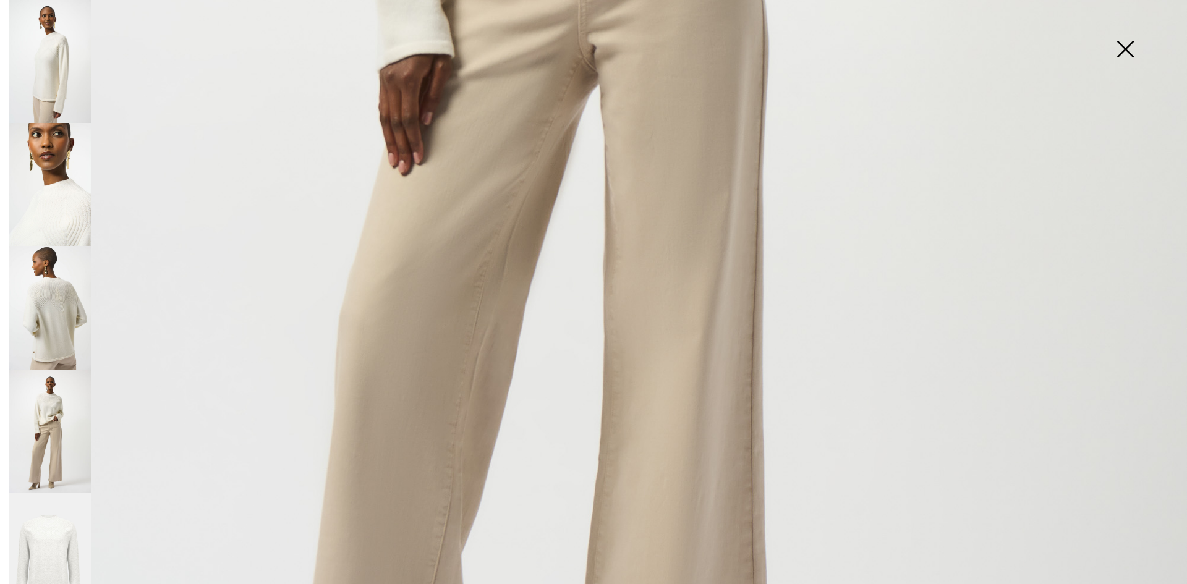
scroll to position [748, 0]
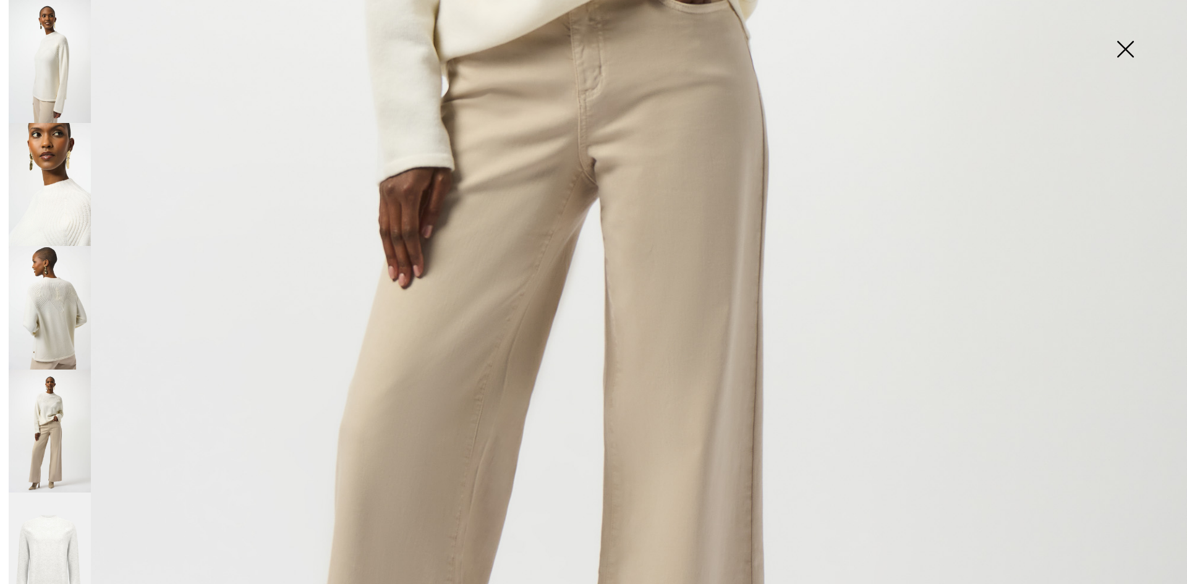
click at [57, 529] on img at bounding box center [50, 554] width 82 height 123
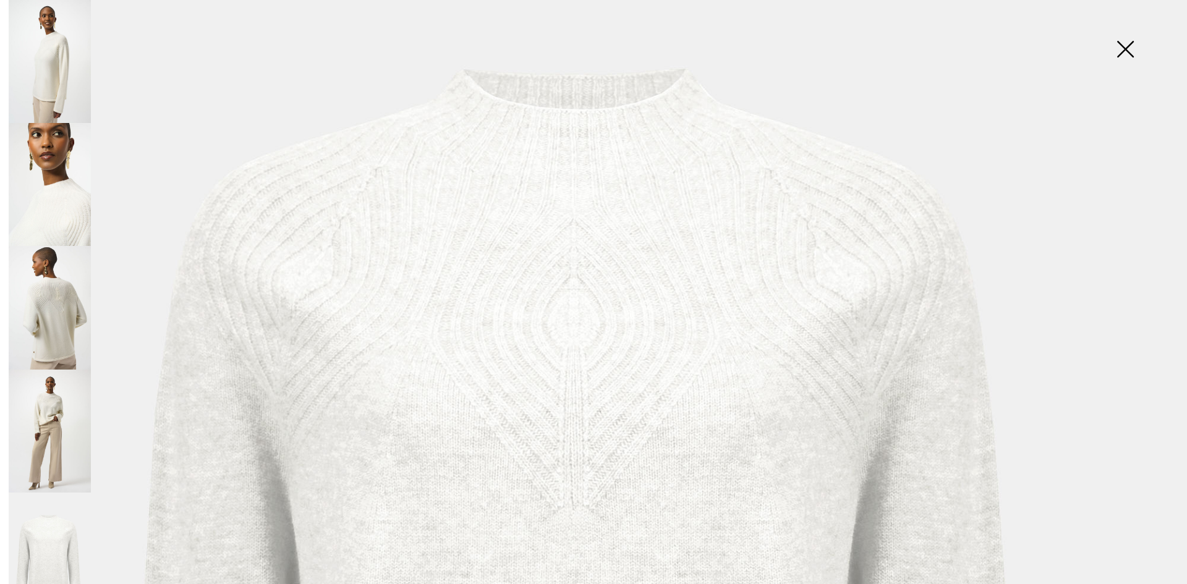
scroll to position [130, 0]
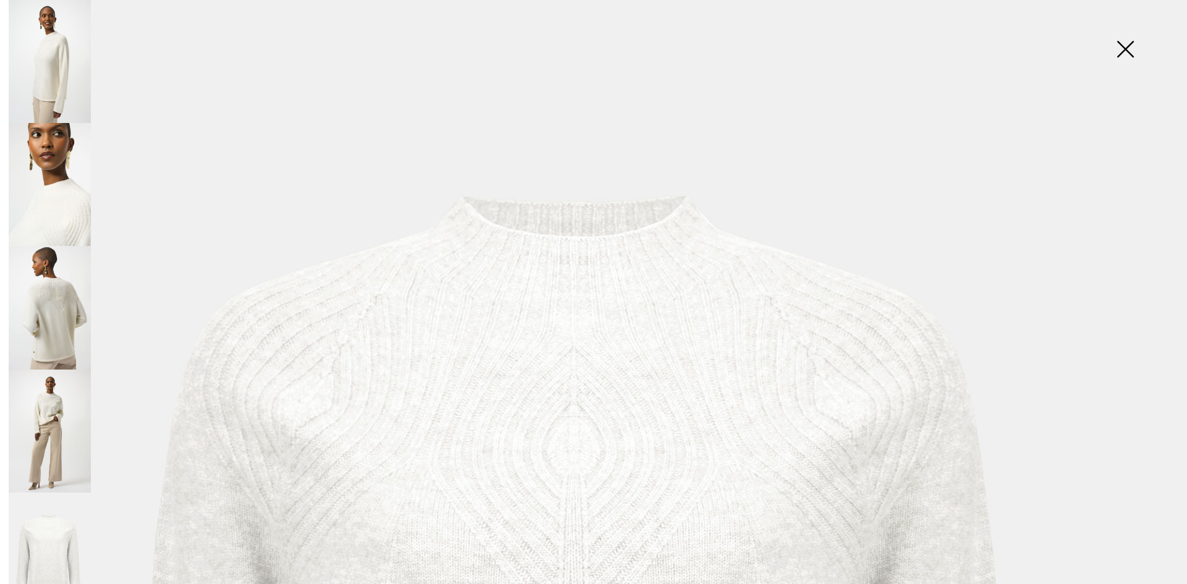
click at [40, 323] on img at bounding box center [50, 307] width 82 height 123
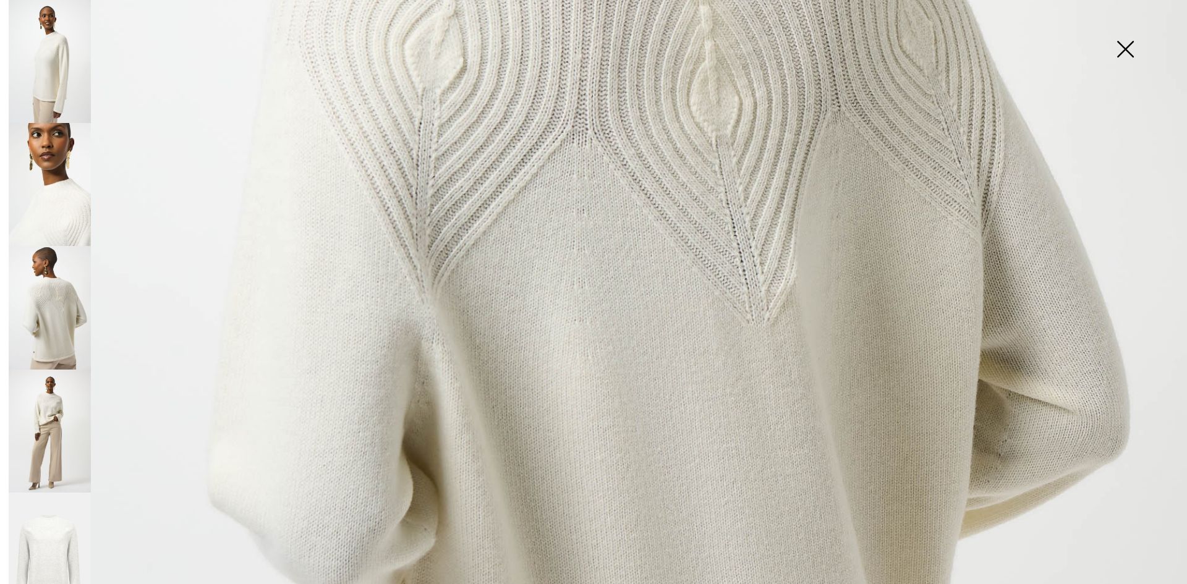
scroll to position [501, 0]
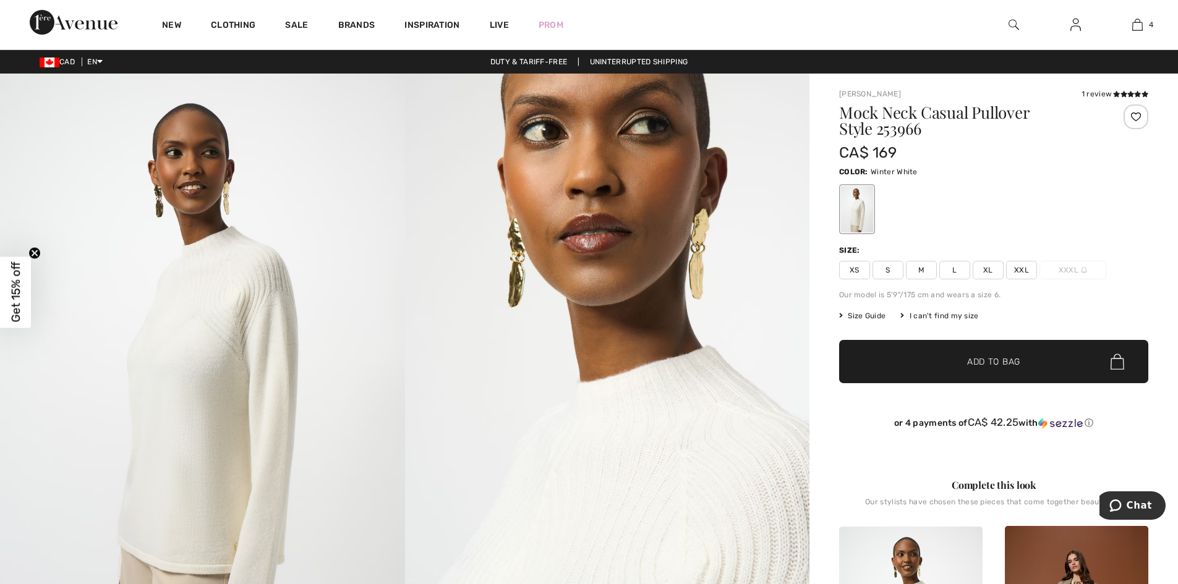
click at [1017, 271] on span "XXL" at bounding box center [1021, 270] width 31 height 19
click at [1005, 362] on span "Add to Bag" at bounding box center [993, 362] width 53 height 13
click at [1052, 302] on div "Mock Neck Casual Pullover Style 253966 CA$ 169 Color: Winter White Size: XS S M…" at bounding box center [993, 276] width 309 height 344
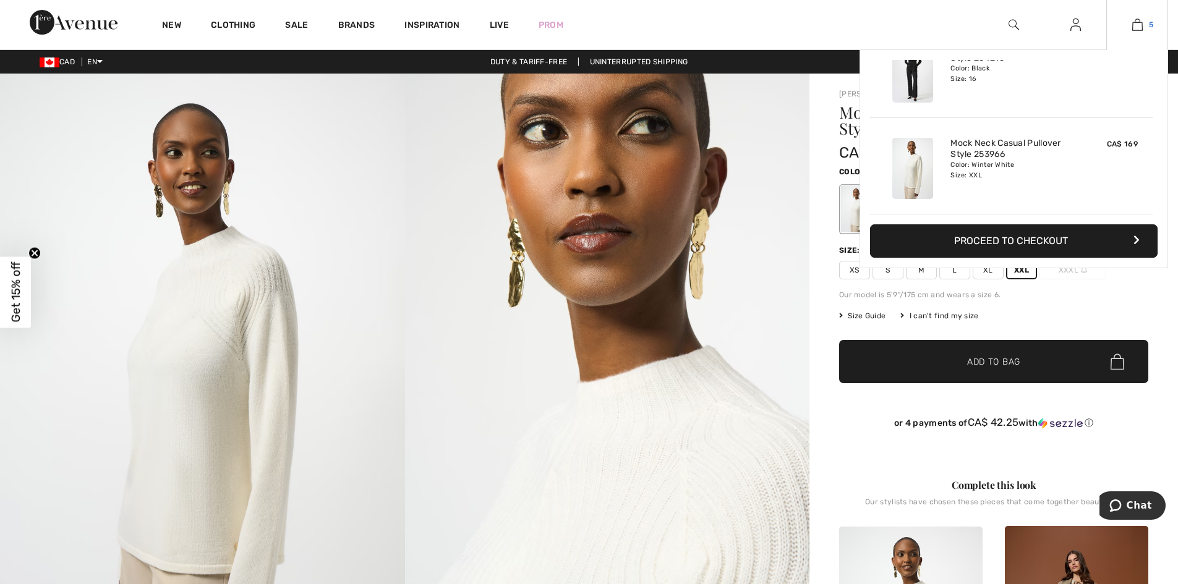
click at [1134, 22] on img at bounding box center [1137, 24] width 11 height 15
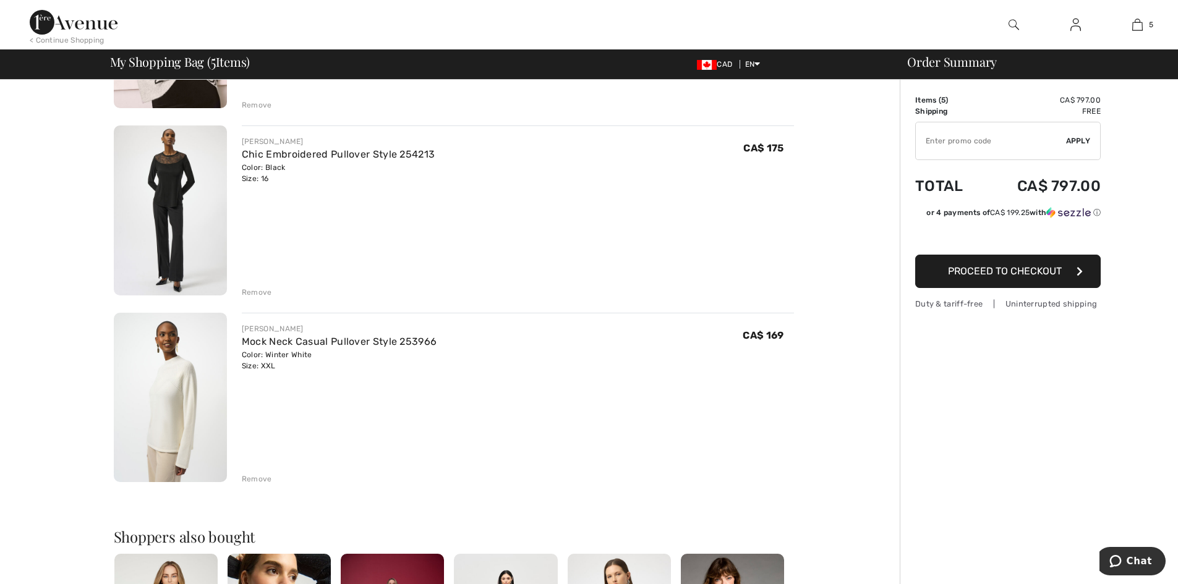
scroll to position [618, 0]
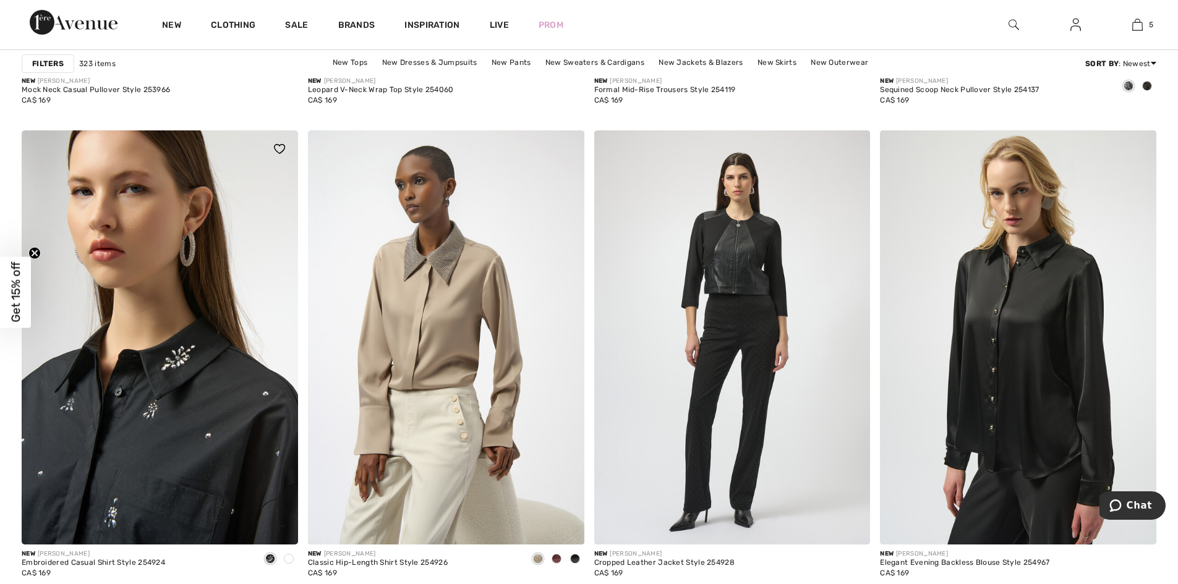
scroll to position [2659, 0]
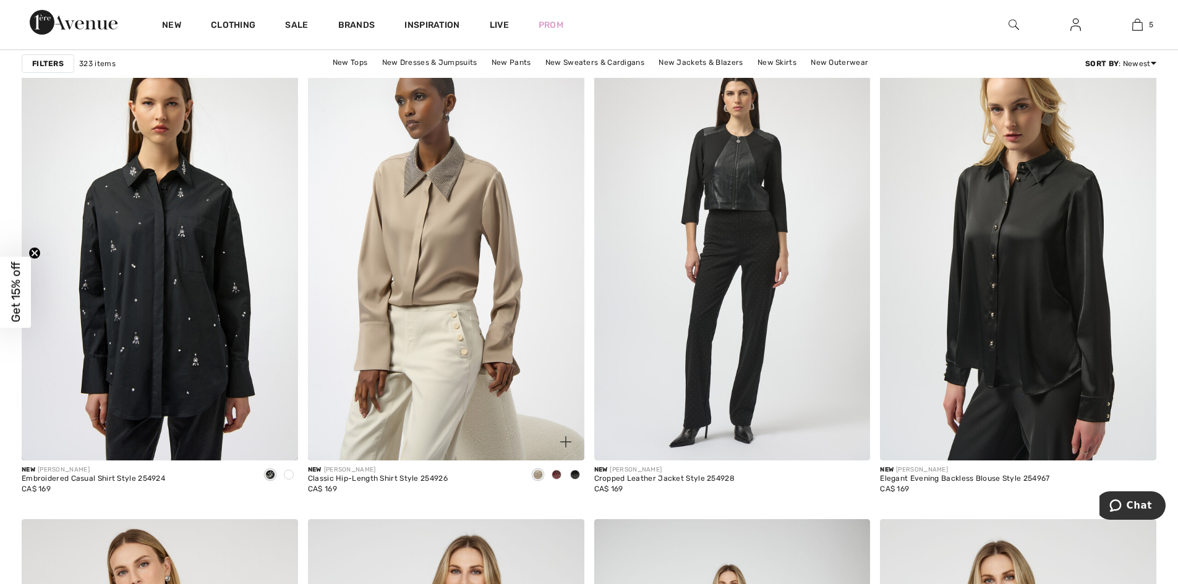
click at [556, 475] on span at bounding box center [557, 475] width 10 height 10
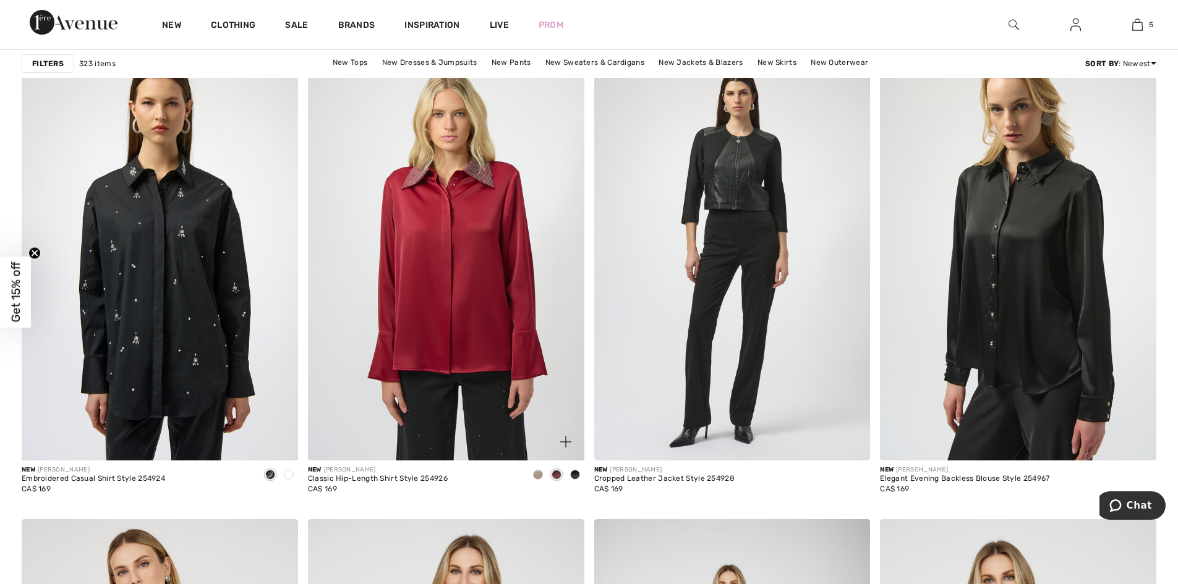
click at [573, 475] on span at bounding box center [575, 475] width 10 height 10
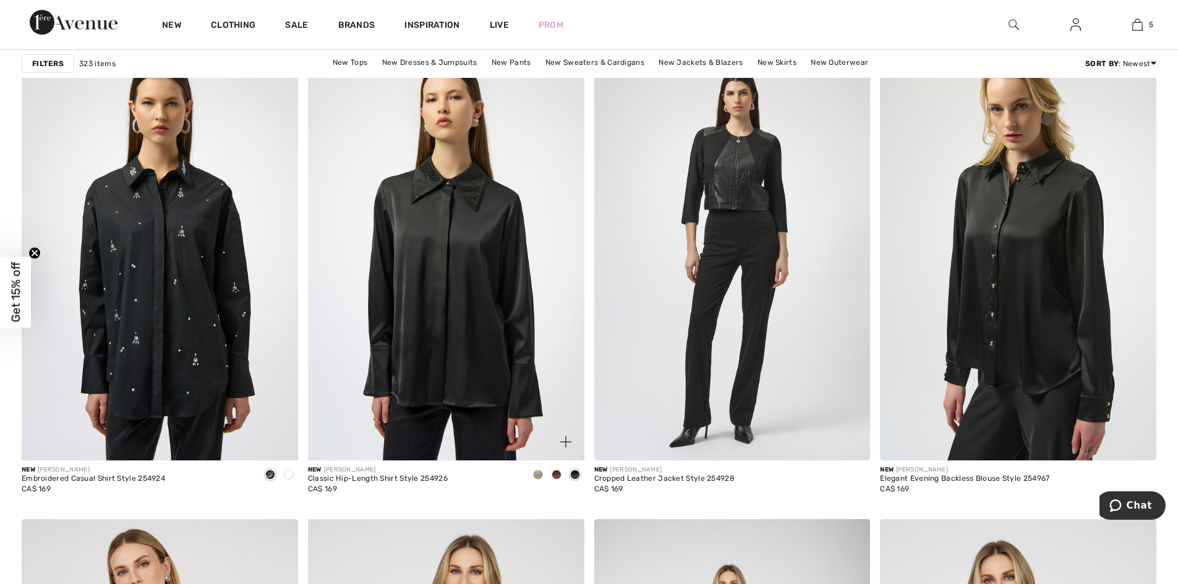
click at [538, 473] on span at bounding box center [538, 475] width 10 height 10
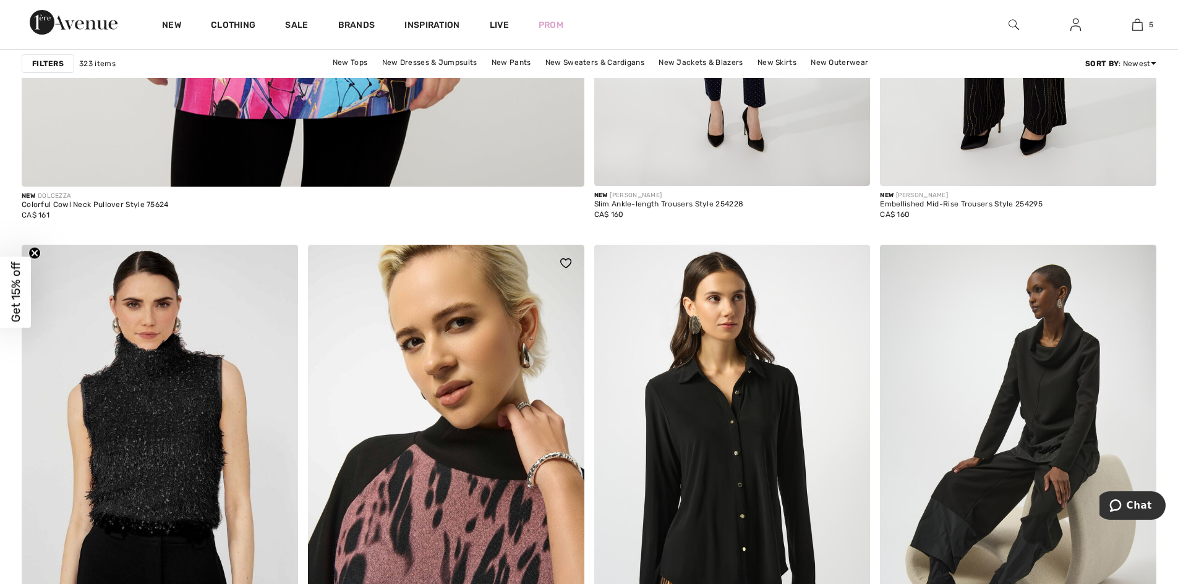
scroll to position [4761, 0]
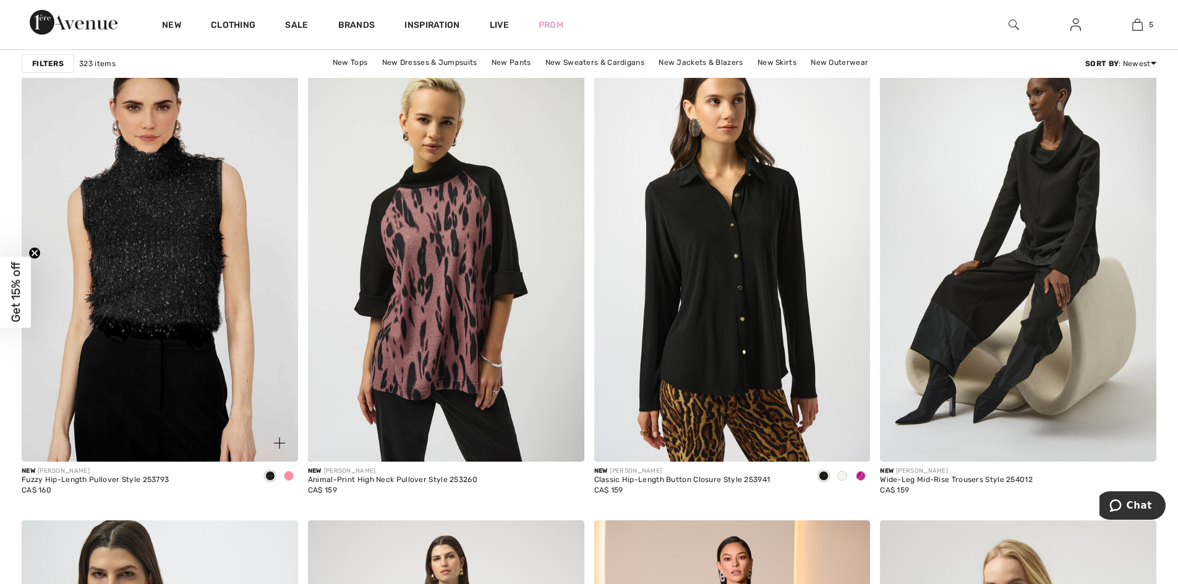
click at [134, 478] on div "New FRANK LYMAN Fuzzy Hip-Length Pullover Style 253793 CA$ 160" at bounding box center [95, 486] width 147 height 39
click at [177, 409] on img at bounding box center [160, 255] width 276 height 414
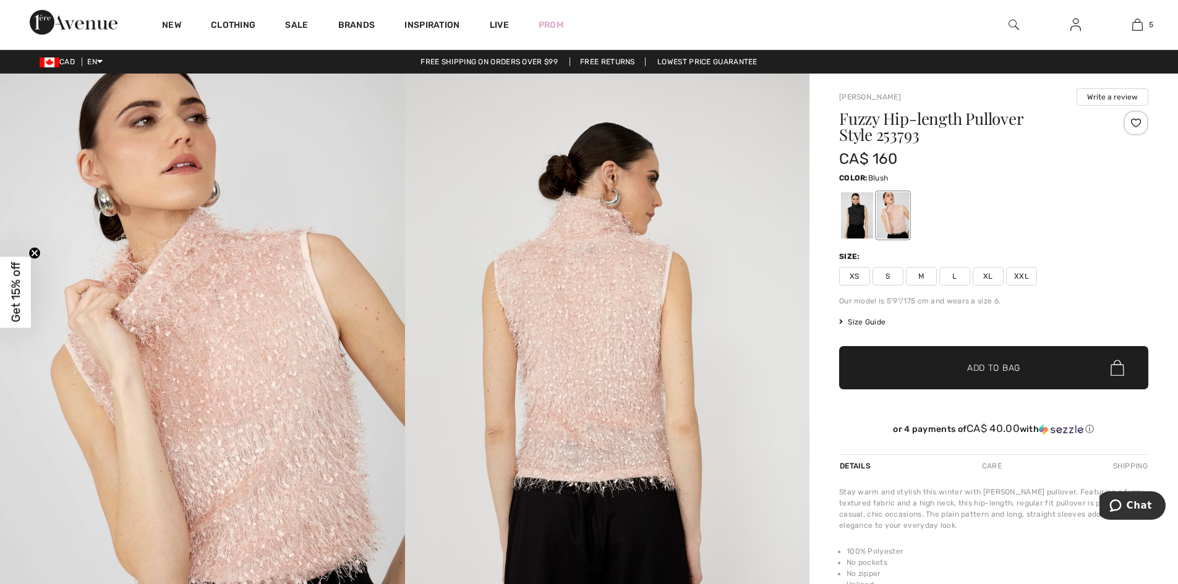
click at [1028, 276] on span "XXL" at bounding box center [1021, 276] width 31 height 19
click at [1008, 374] on span "✔ Added to Bag Add to Bag" at bounding box center [993, 367] width 309 height 43
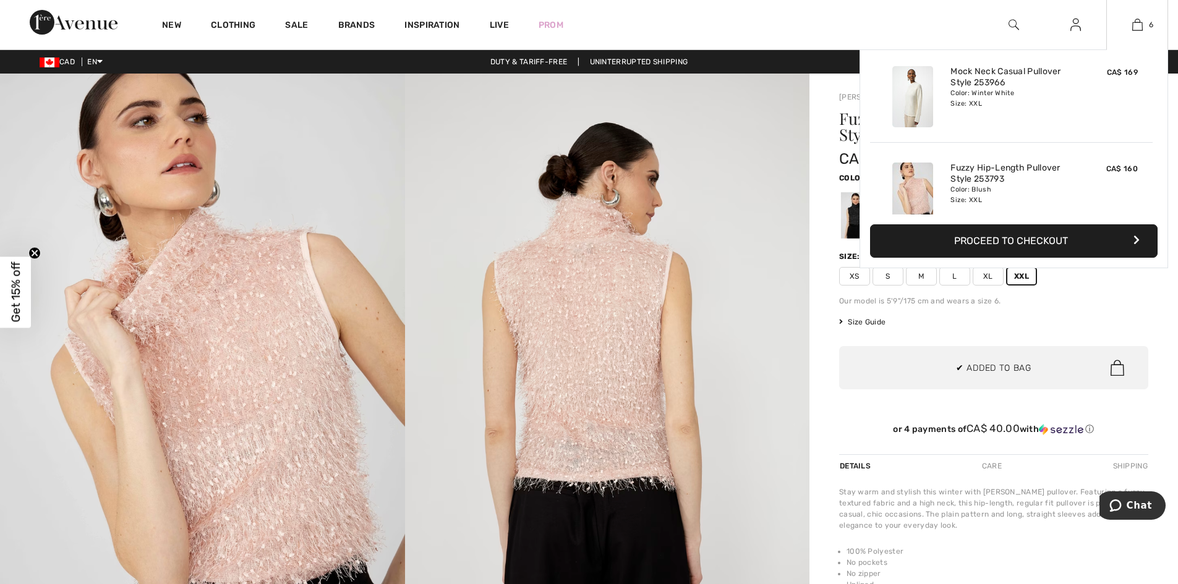
scroll to position [424, 0]
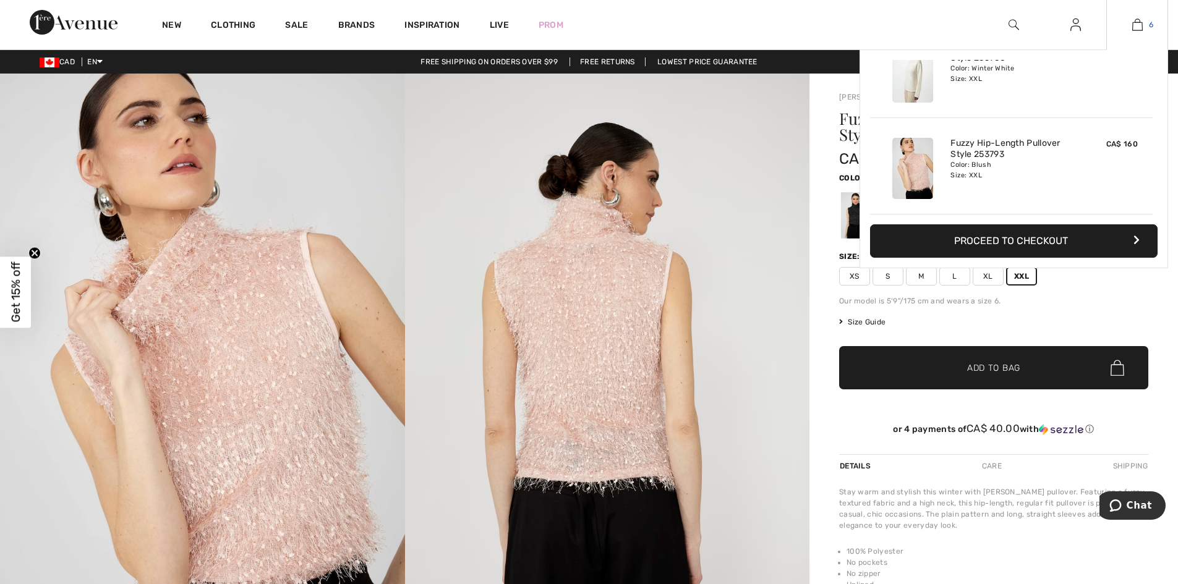
click at [1140, 25] on img at bounding box center [1137, 24] width 11 height 15
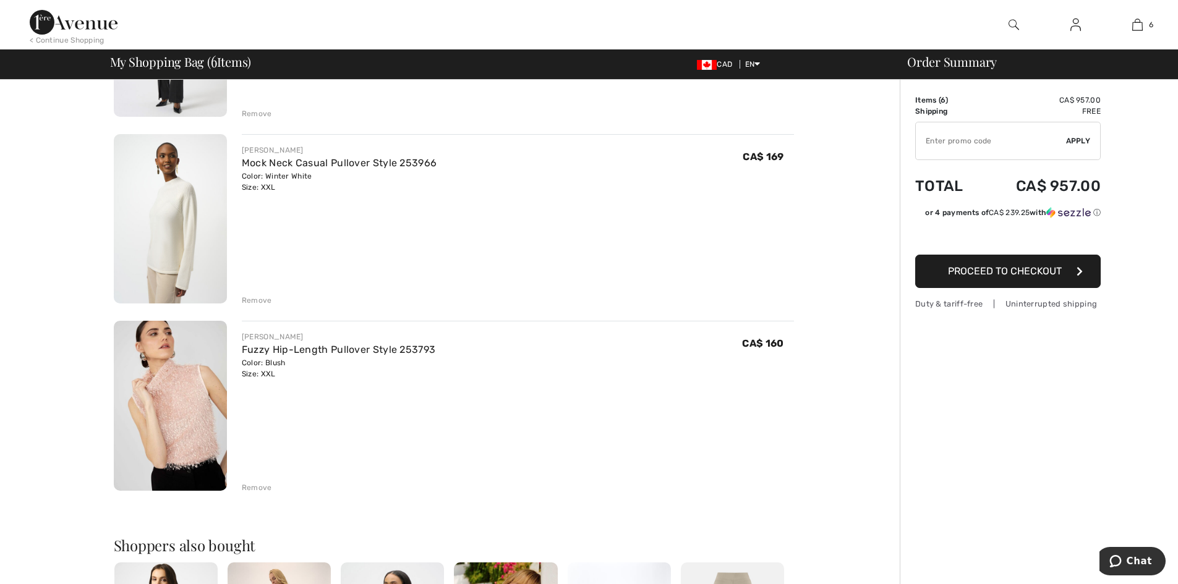
scroll to position [804, 0]
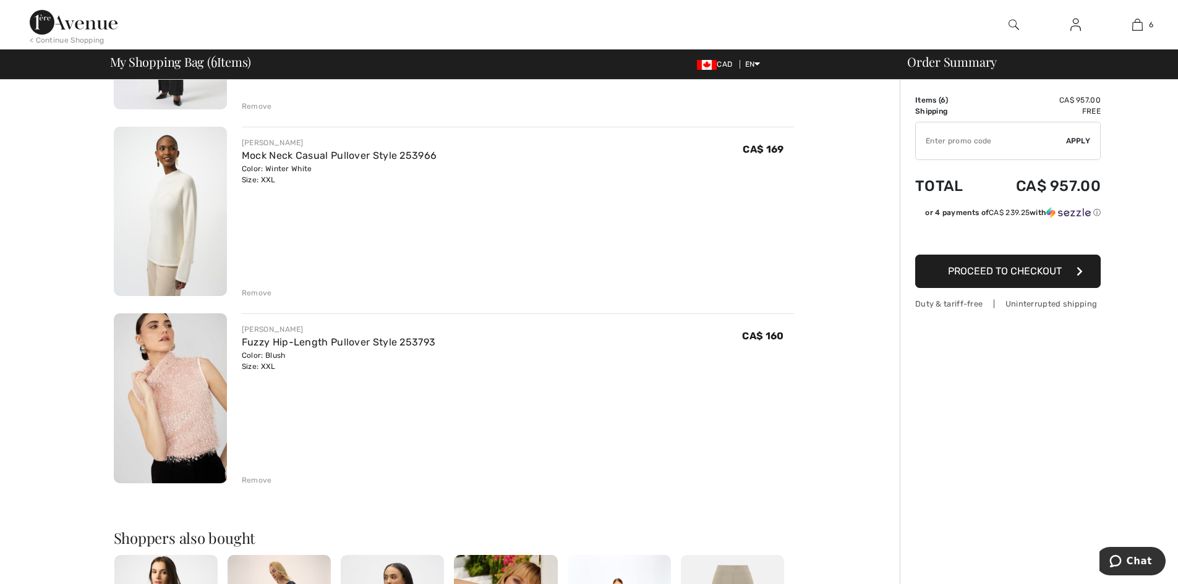
click at [260, 480] on div "Remove" at bounding box center [257, 480] width 30 height 11
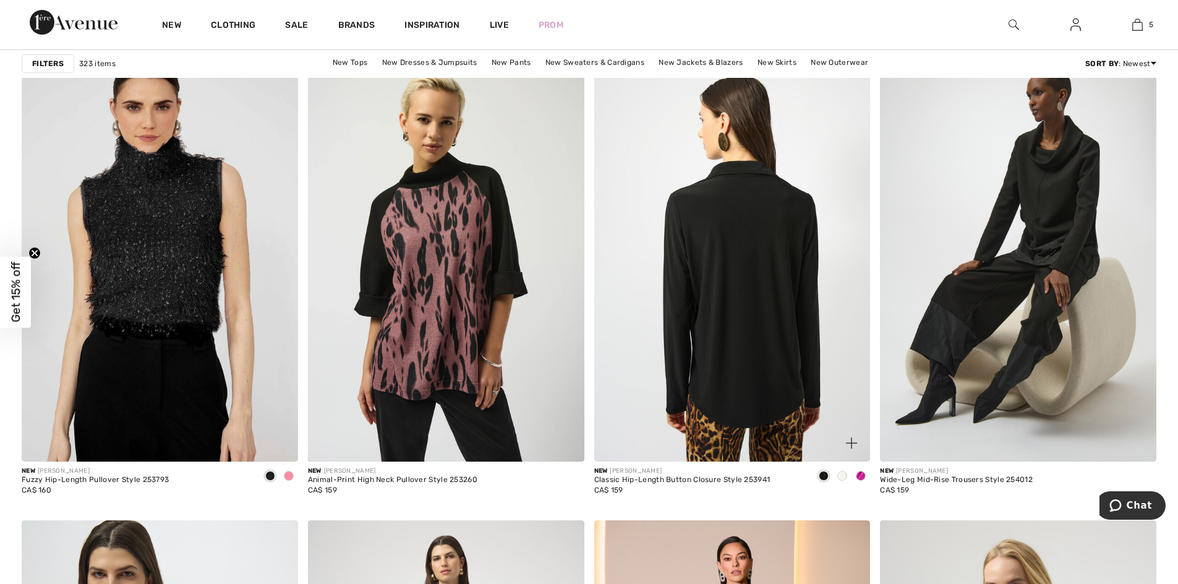
click at [718, 265] on img at bounding box center [732, 255] width 276 height 414
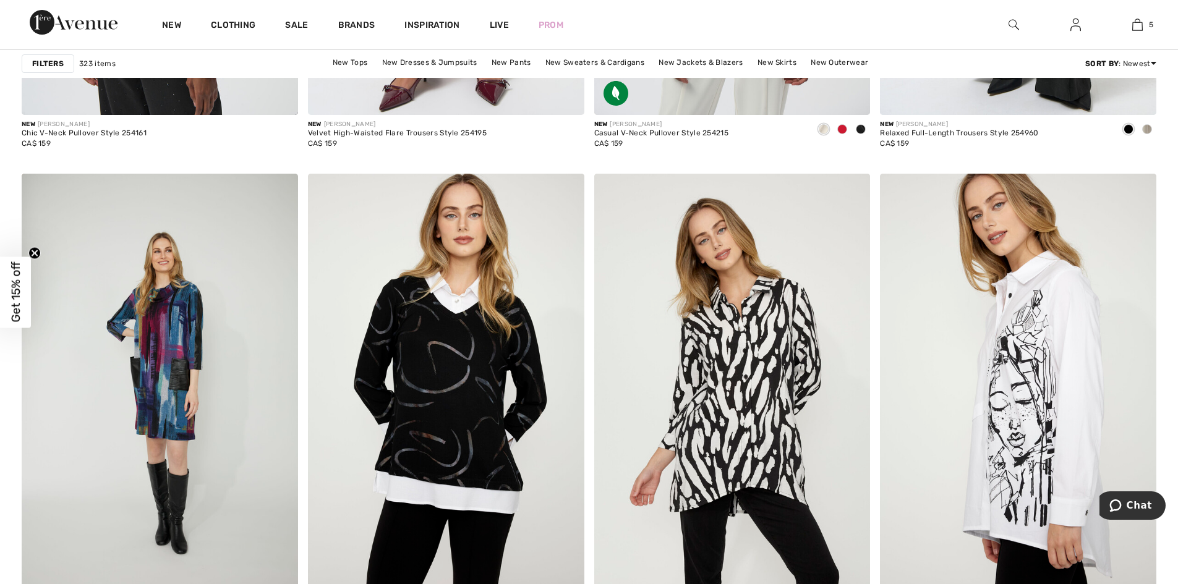
scroll to position [6245, 0]
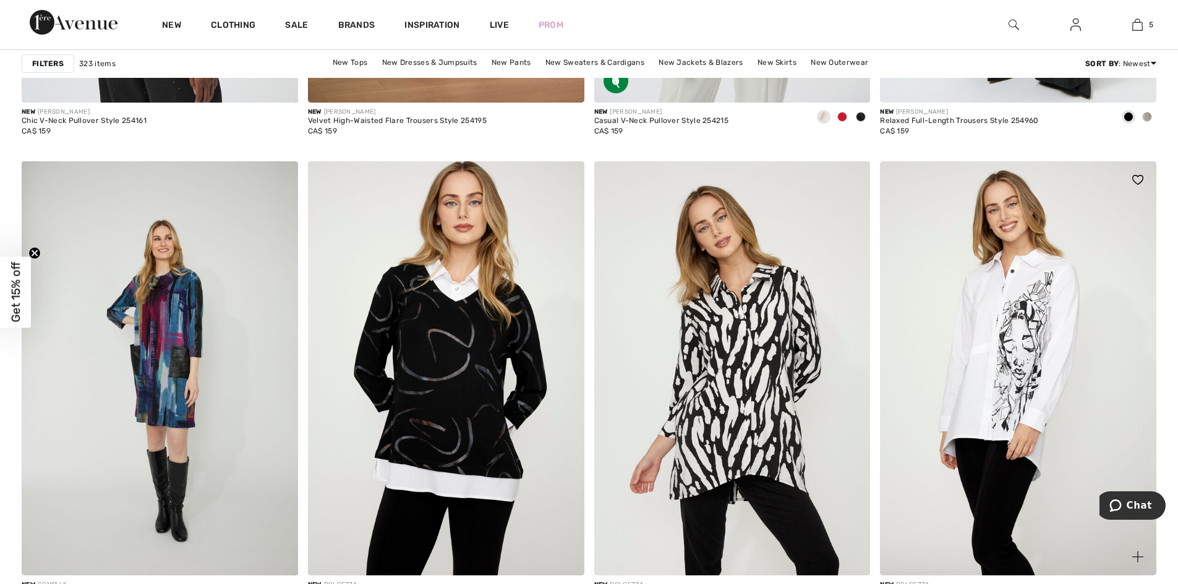
click at [1033, 313] on img at bounding box center [1018, 368] width 276 height 414
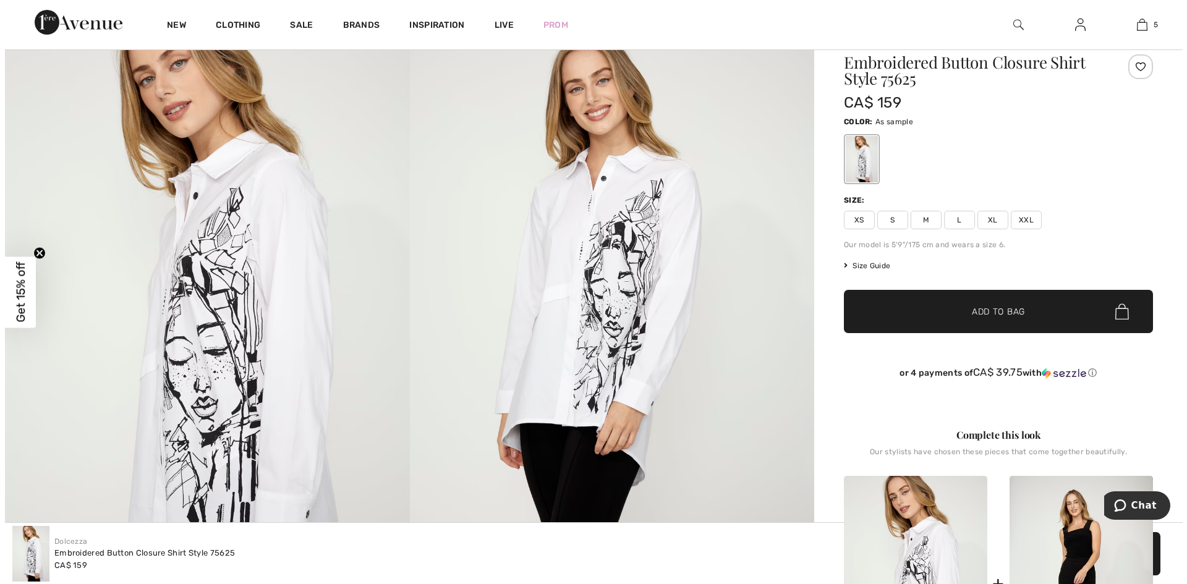
scroll to position [495, 0]
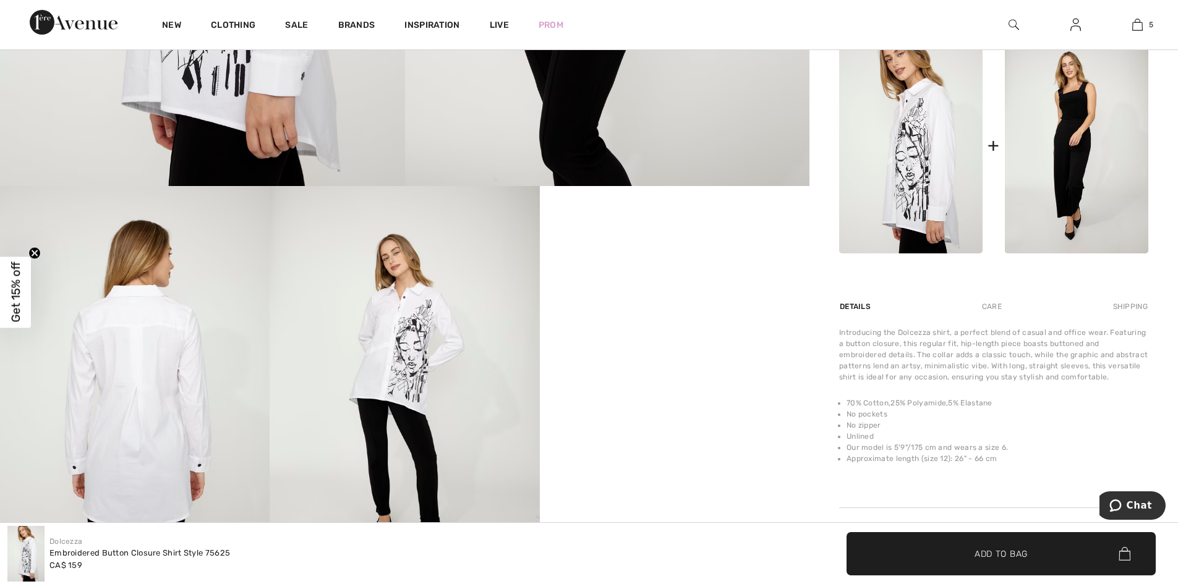
click at [160, 357] on img at bounding box center [135, 388] width 270 height 404
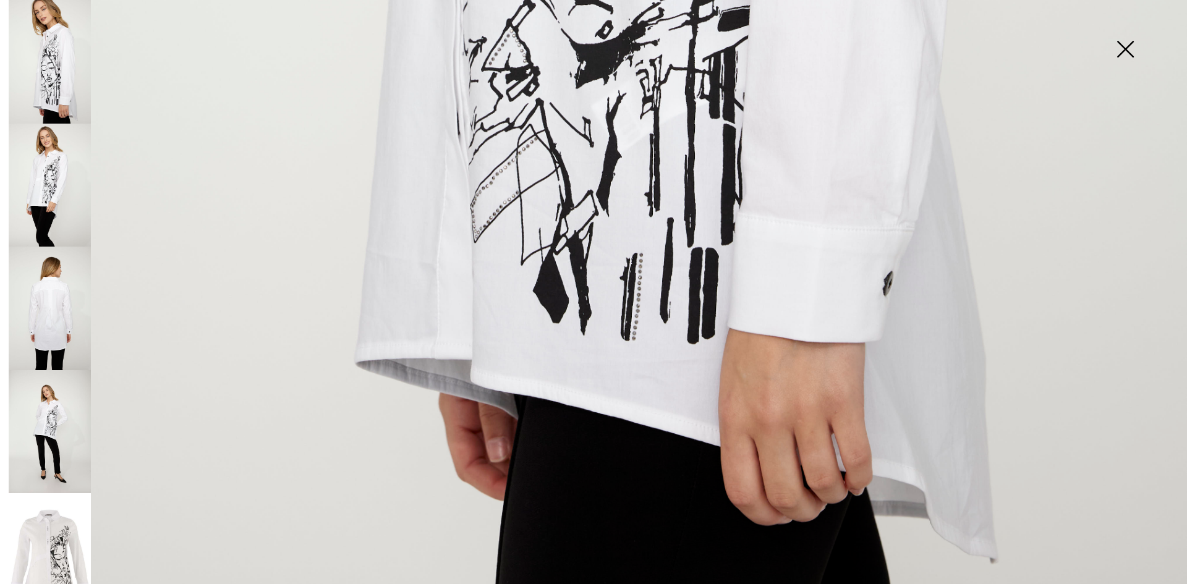
scroll to position [1183, 0]
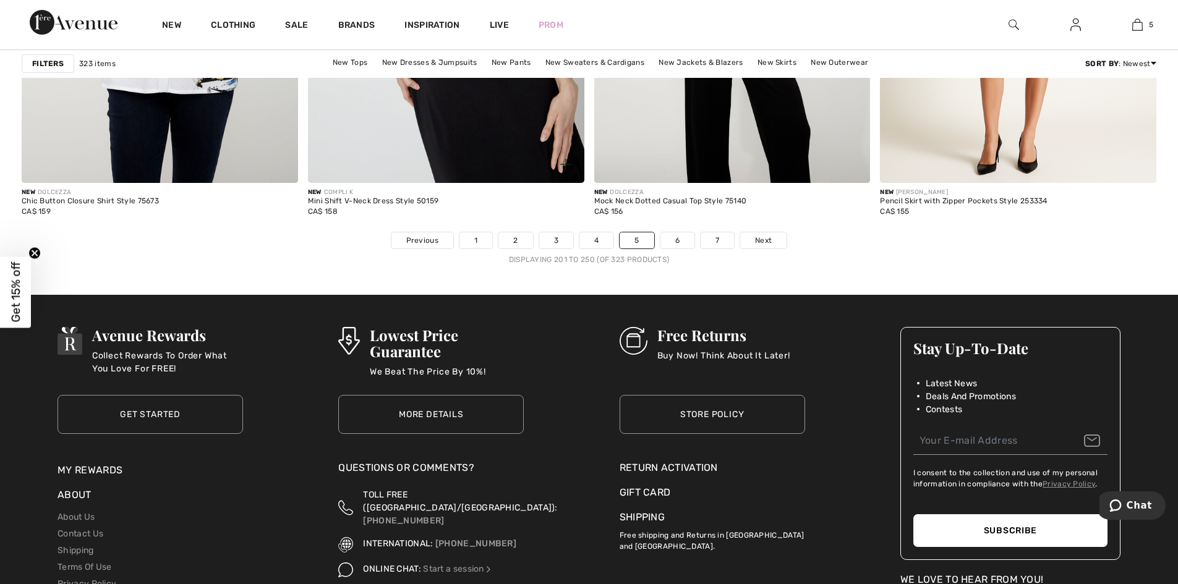
scroll to position [7172, 0]
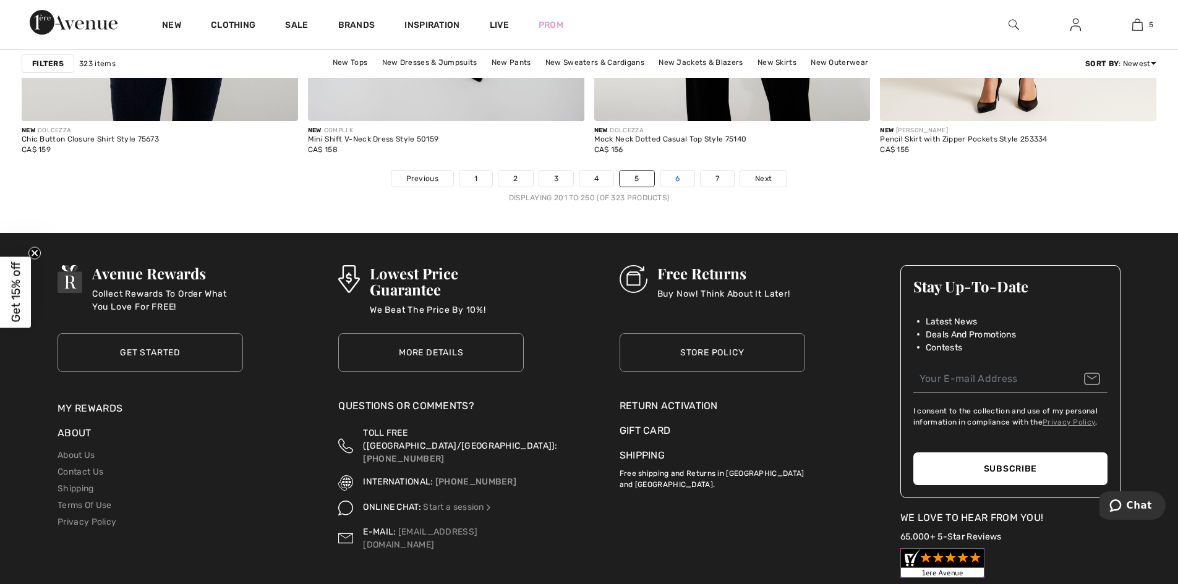
click at [670, 177] on link "6" at bounding box center [677, 179] width 34 height 16
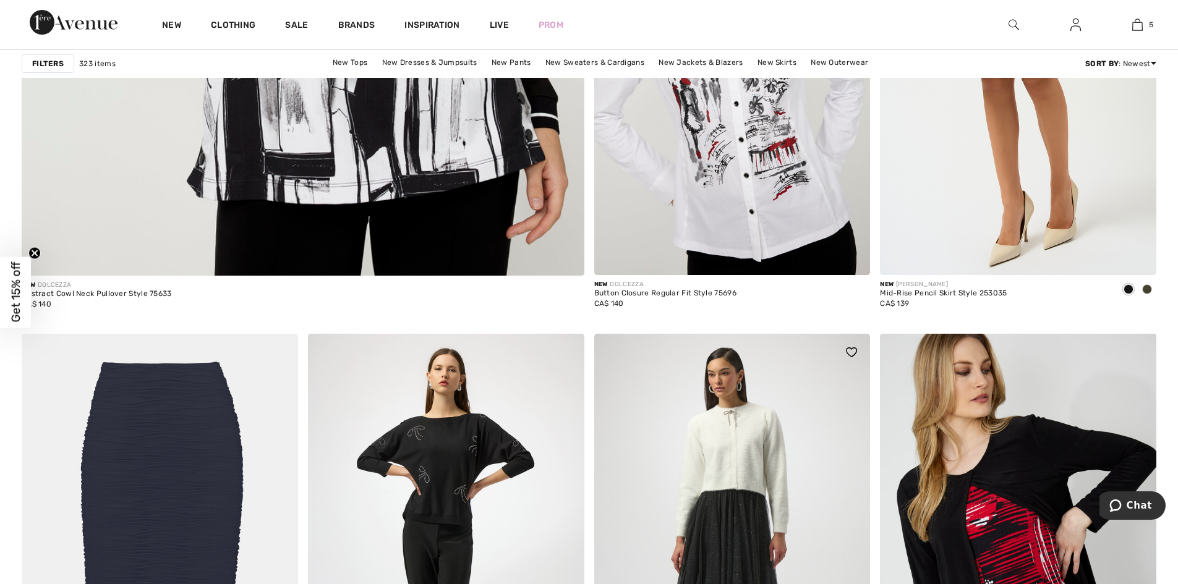
scroll to position [4637, 0]
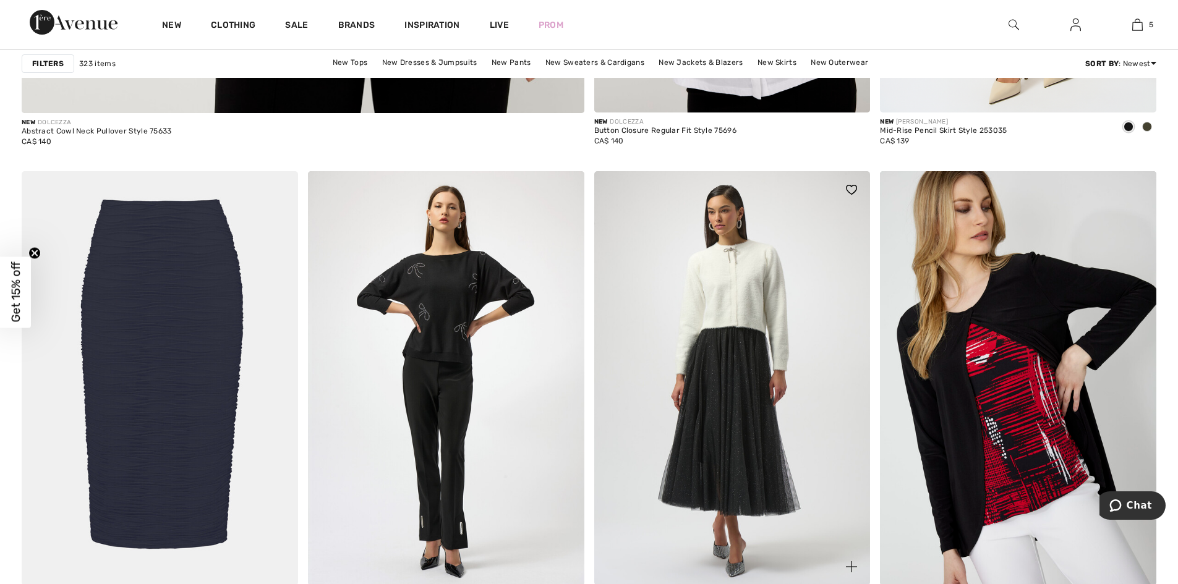
click at [720, 418] on img at bounding box center [732, 378] width 276 height 414
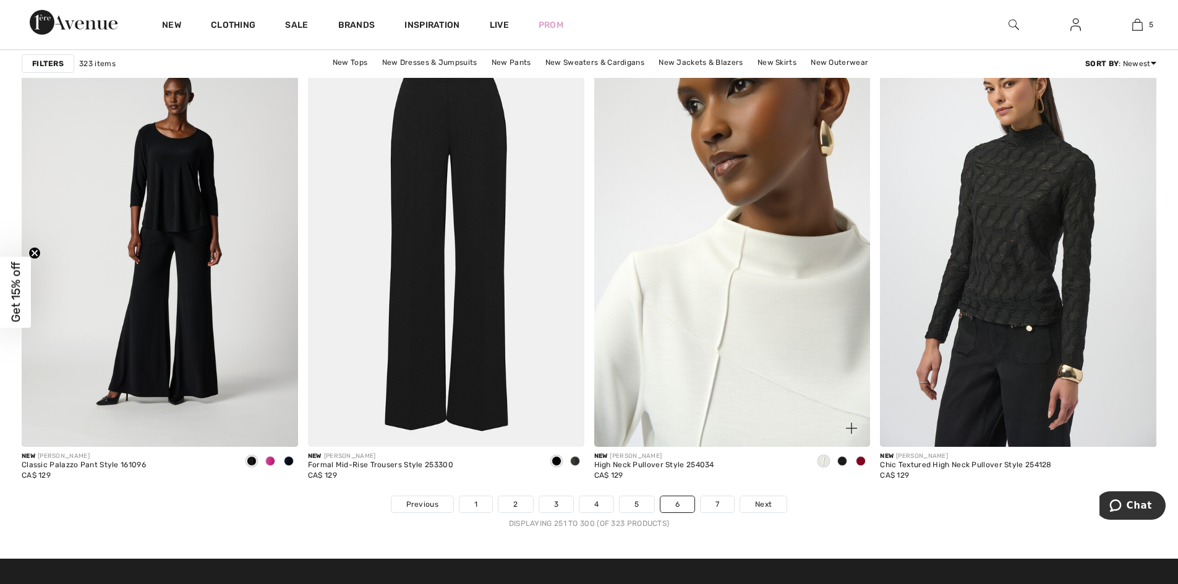
scroll to position [6863, 0]
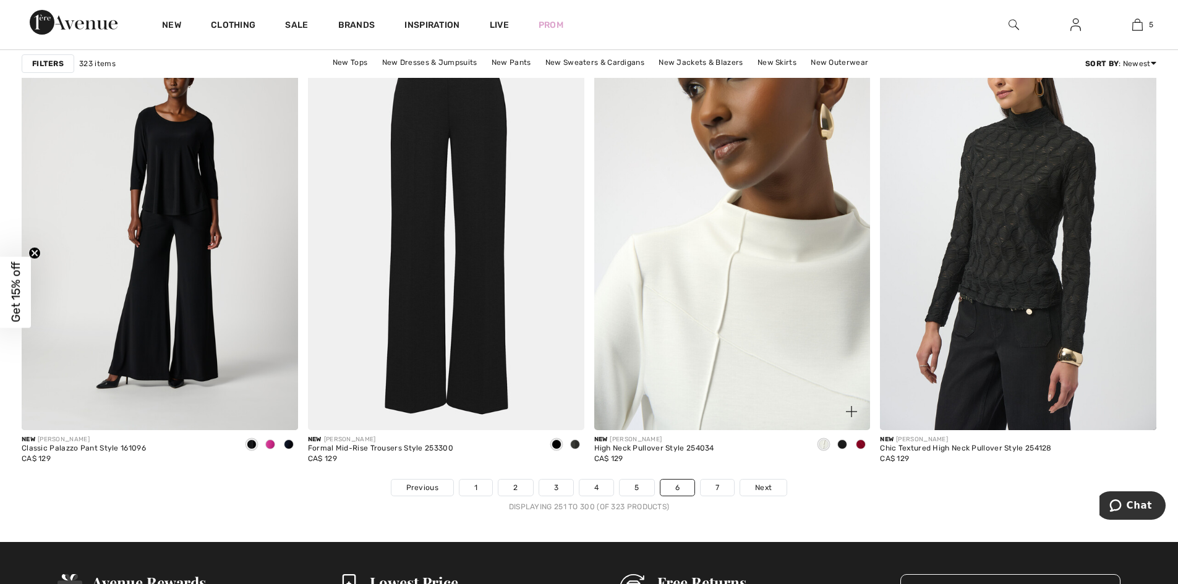
click at [707, 354] on img at bounding box center [732, 223] width 276 height 414
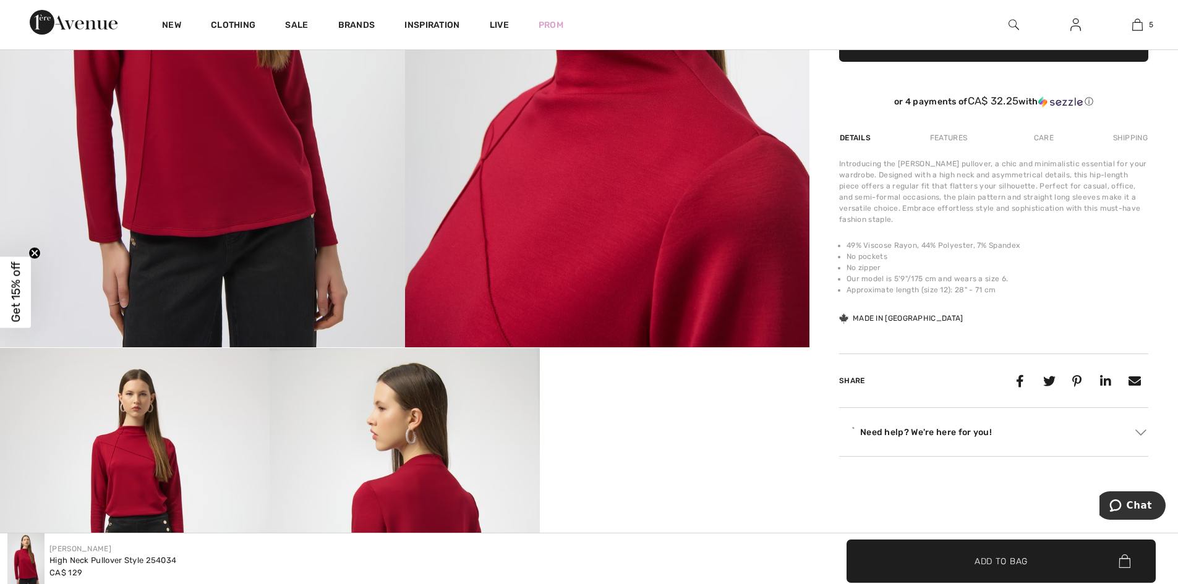
scroll to position [371, 0]
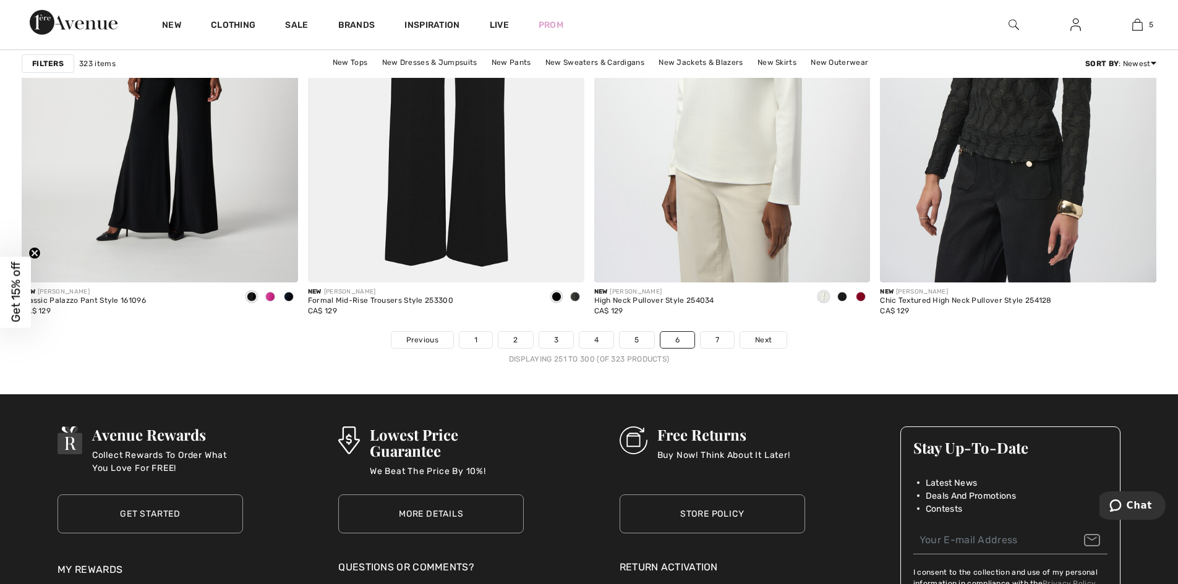
scroll to position [7048, 0]
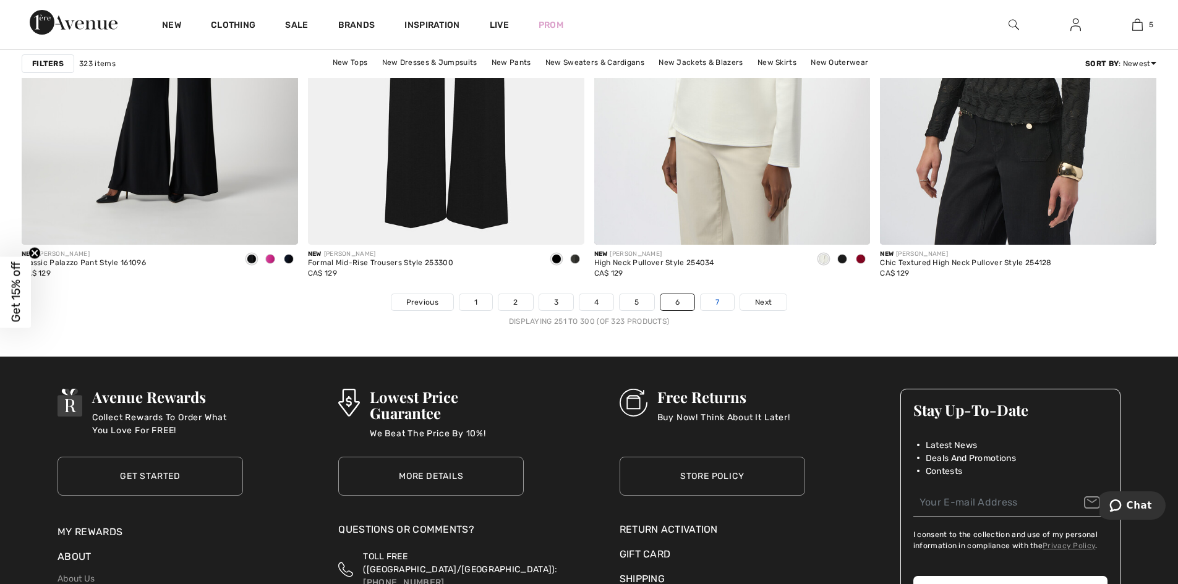
click at [710, 300] on link "7" at bounding box center [717, 302] width 33 height 16
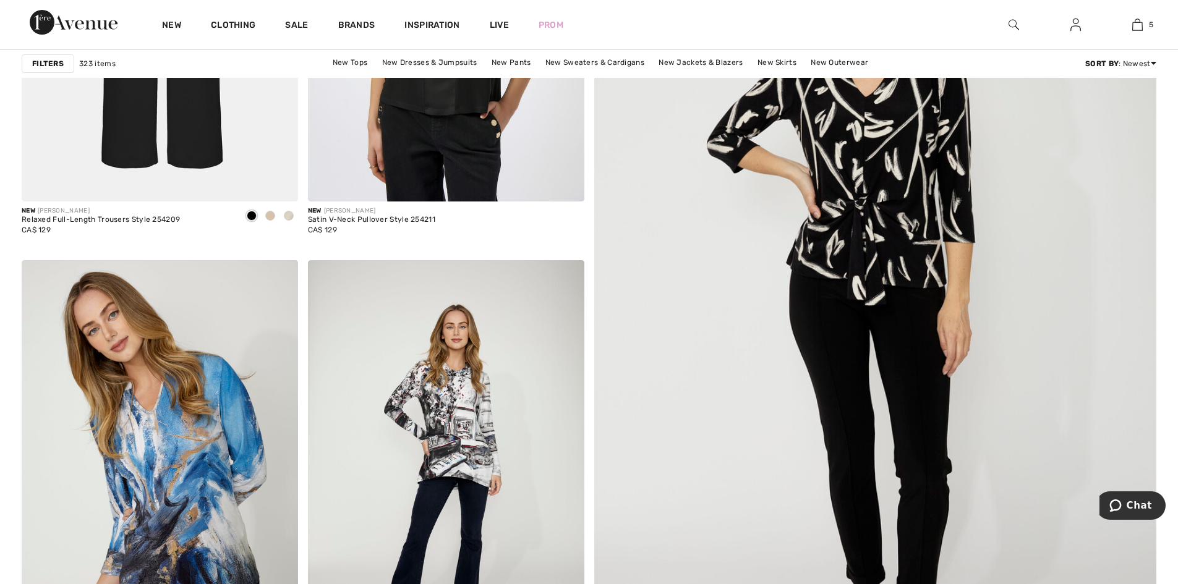
scroll to position [495, 0]
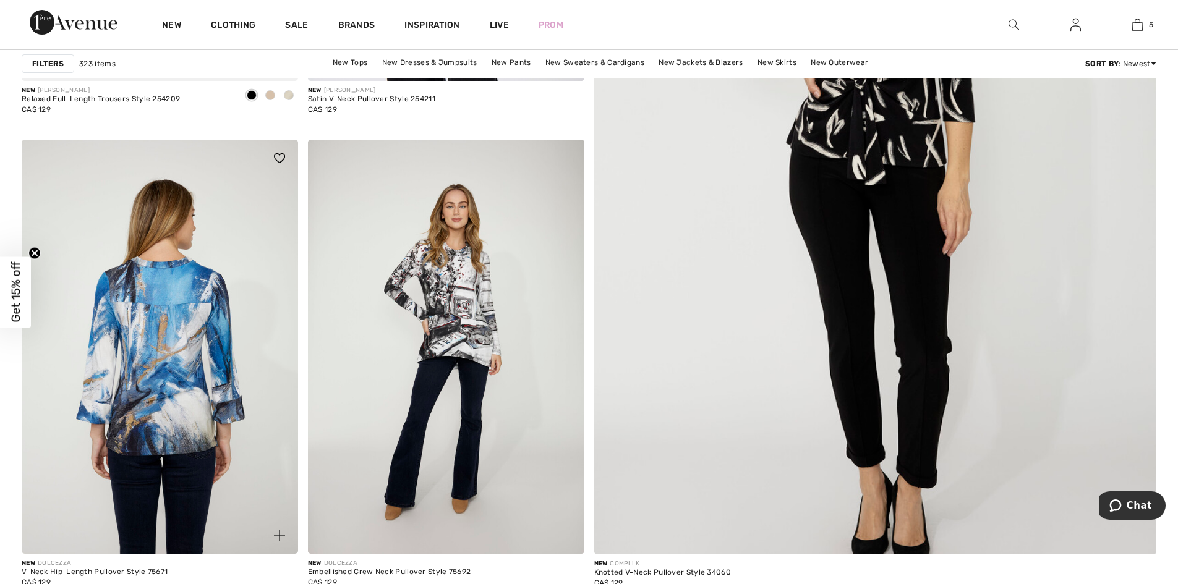
click at [282, 307] on img at bounding box center [160, 347] width 276 height 414
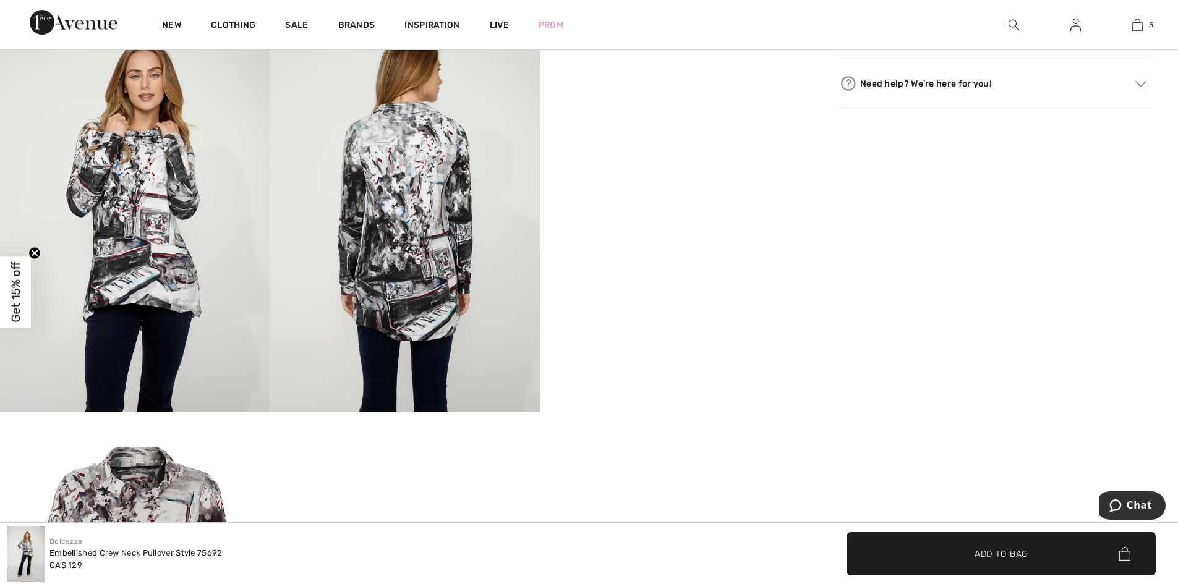
scroll to position [680, 0]
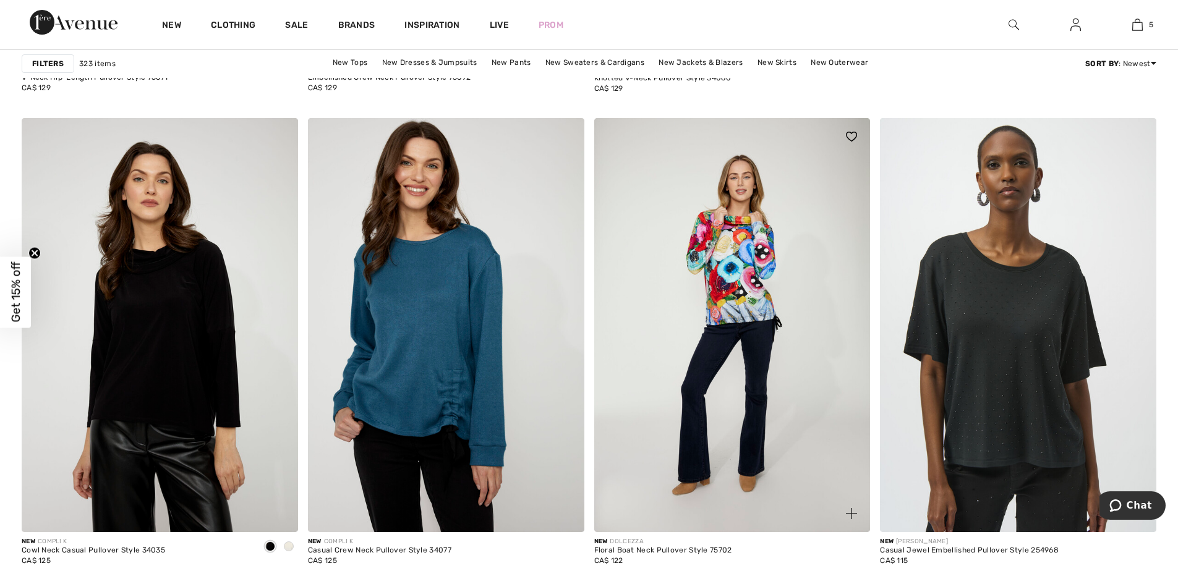
click at [744, 292] on img at bounding box center [732, 325] width 276 height 414
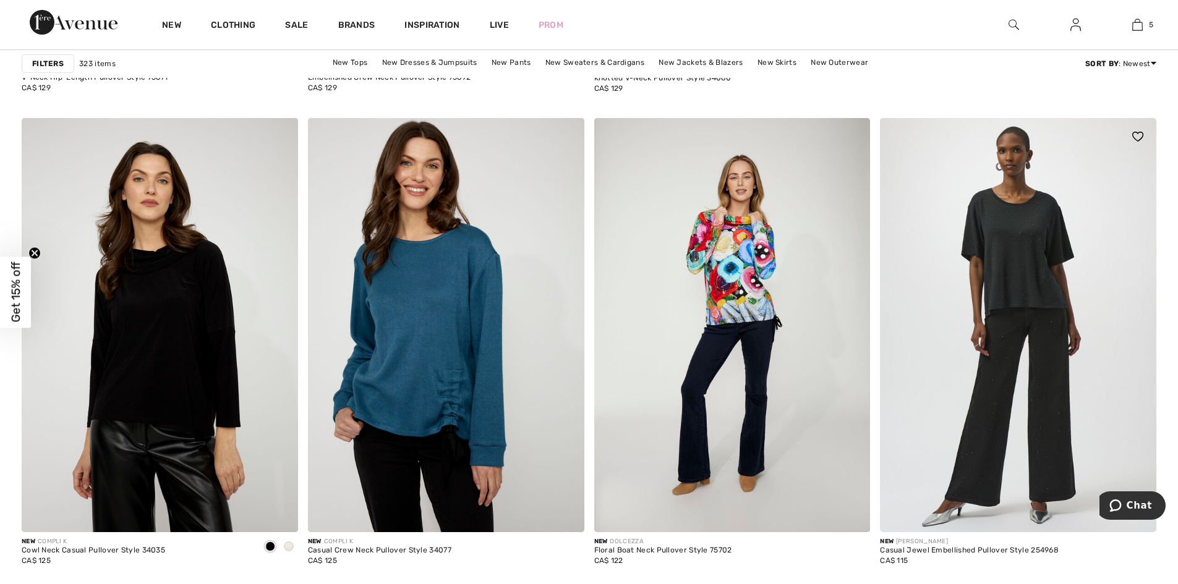
click at [1075, 338] on img at bounding box center [1018, 325] width 276 height 414
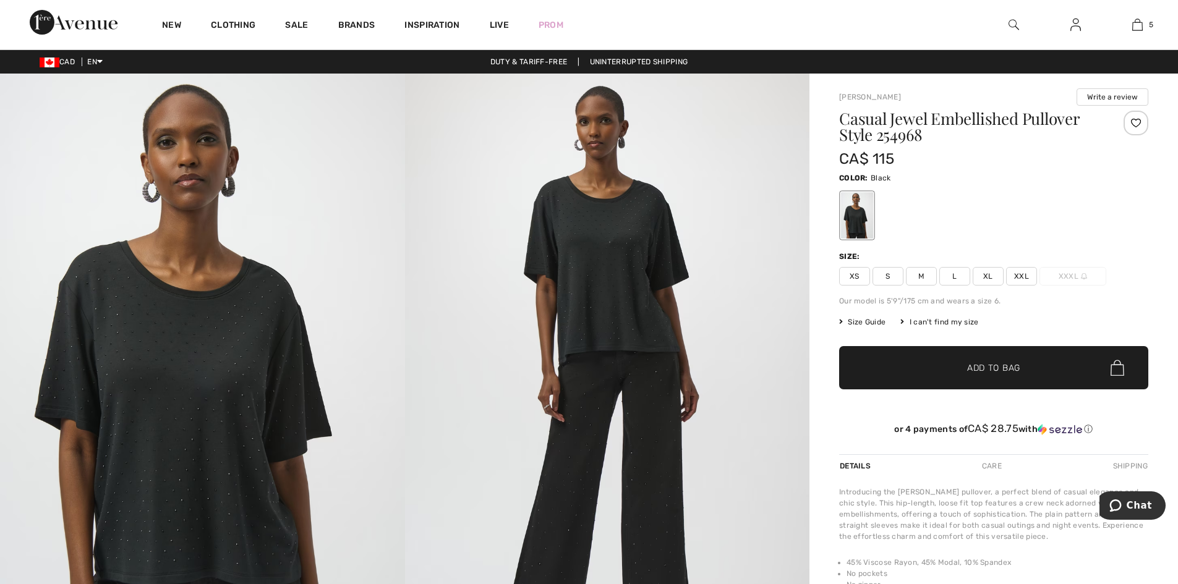
click at [603, 266] on img at bounding box center [607, 377] width 405 height 607
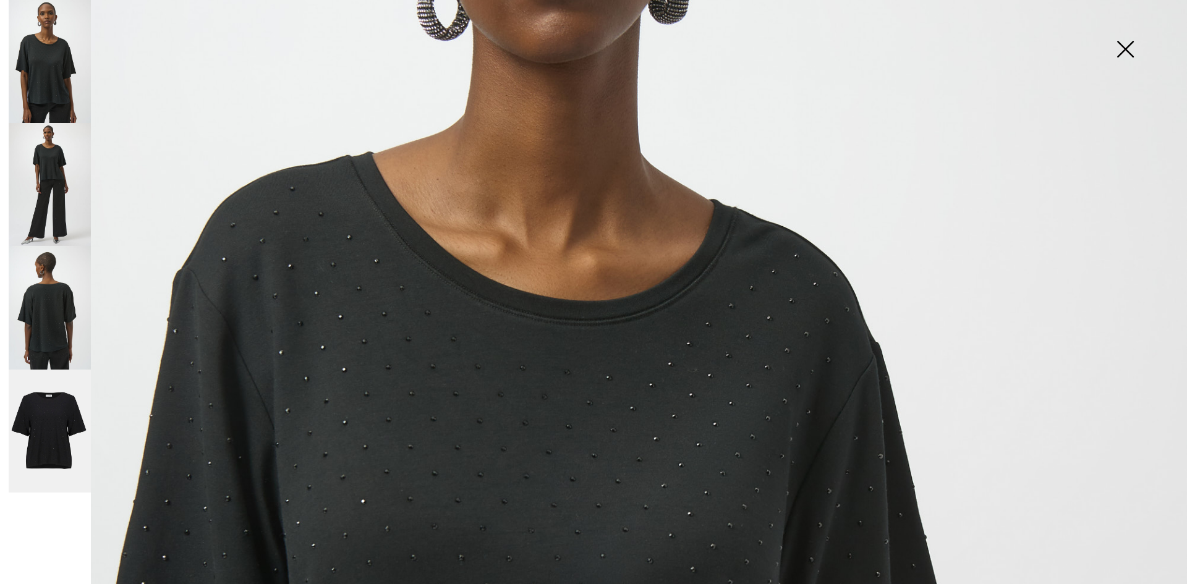
scroll to position [433, 0]
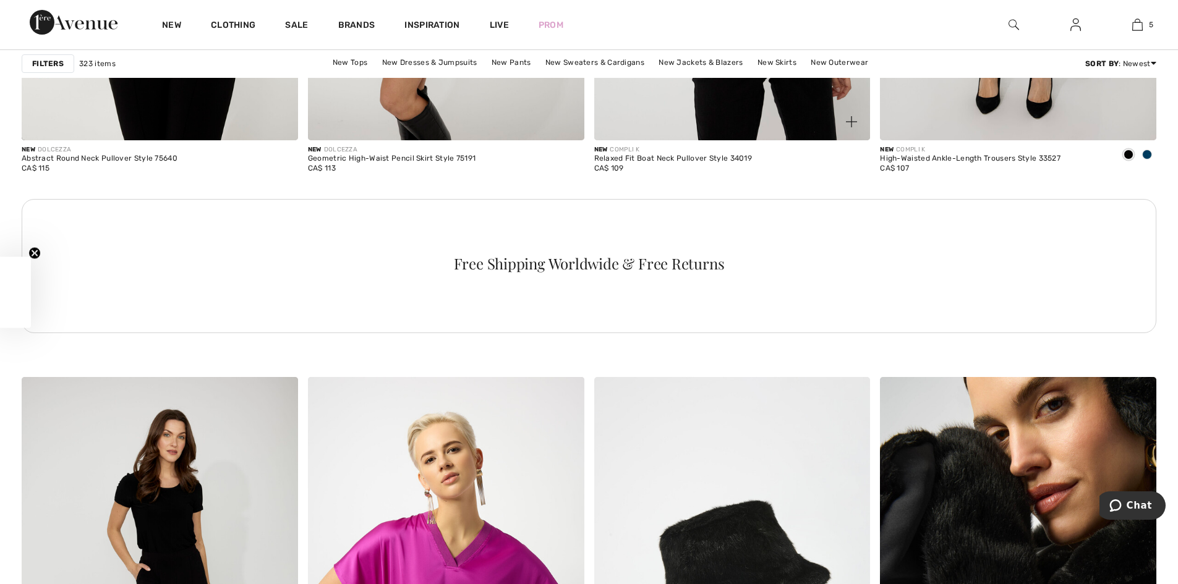
scroll to position [2102, 0]
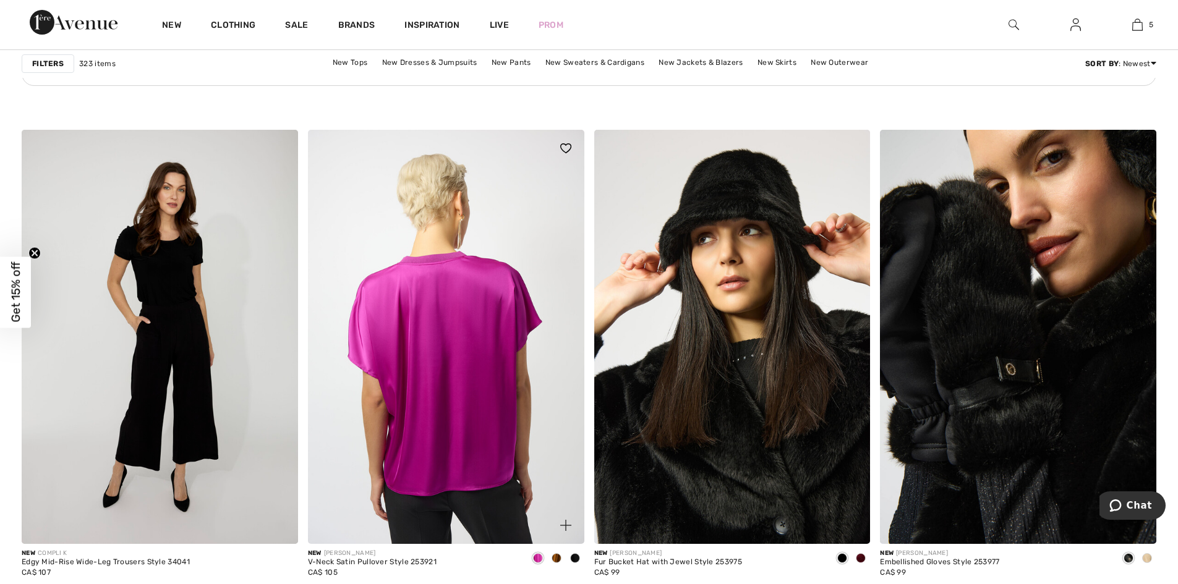
click at [489, 391] on img at bounding box center [446, 337] width 276 height 414
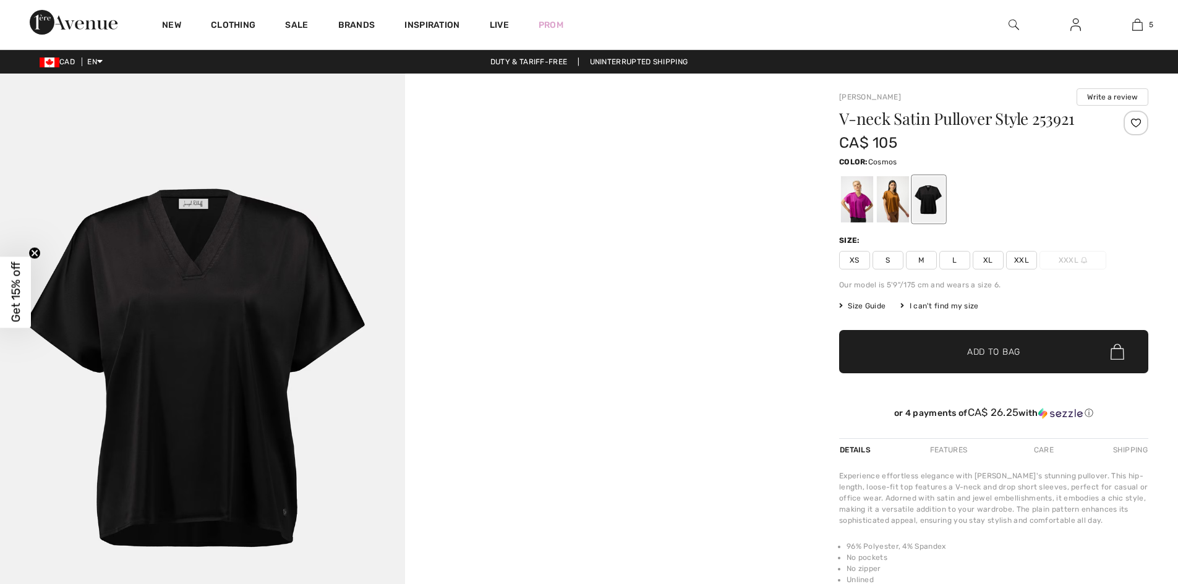
checkbox input "true"
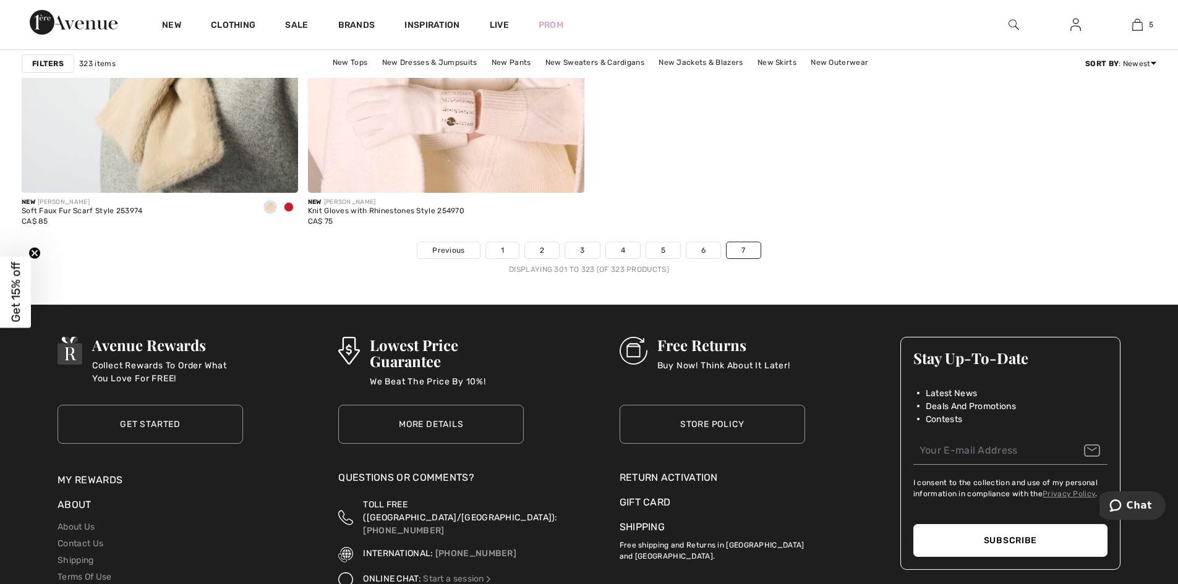
scroll to position [3401, 0]
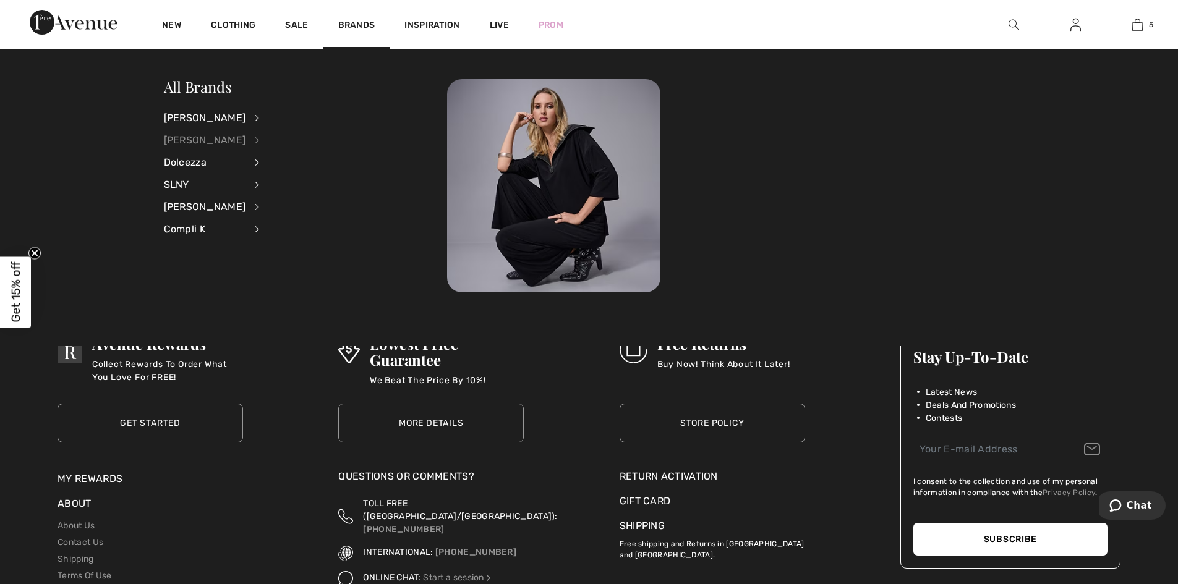
click at [212, 135] on div "[PERSON_NAME]" at bounding box center [205, 140] width 82 height 22
click at [277, 121] on link "View All" at bounding box center [323, 117] width 96 height 20
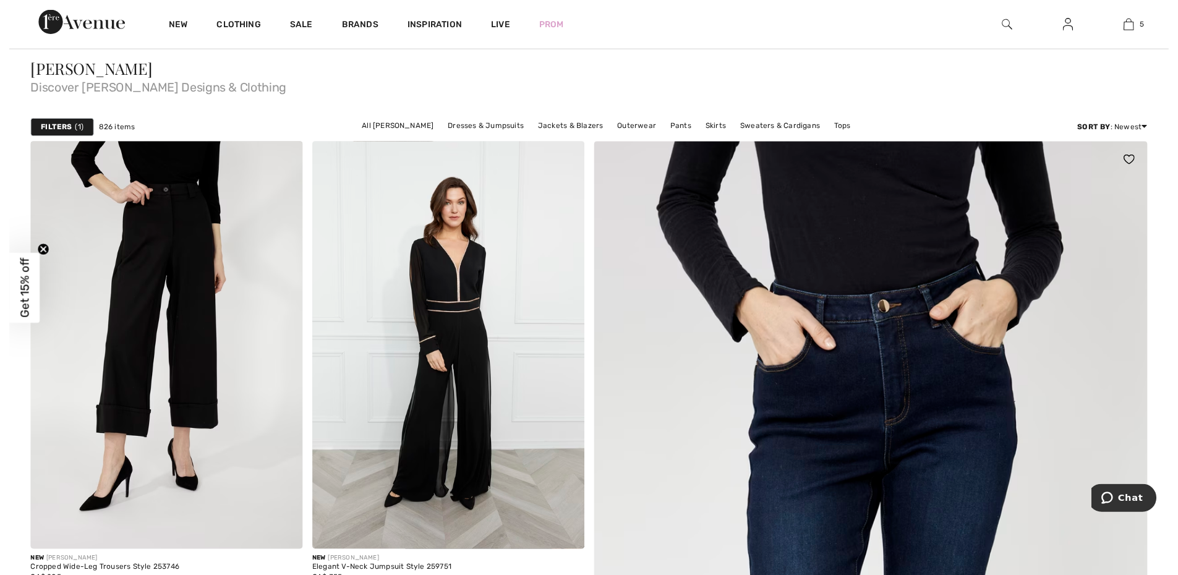
scroll to position [247, 0]
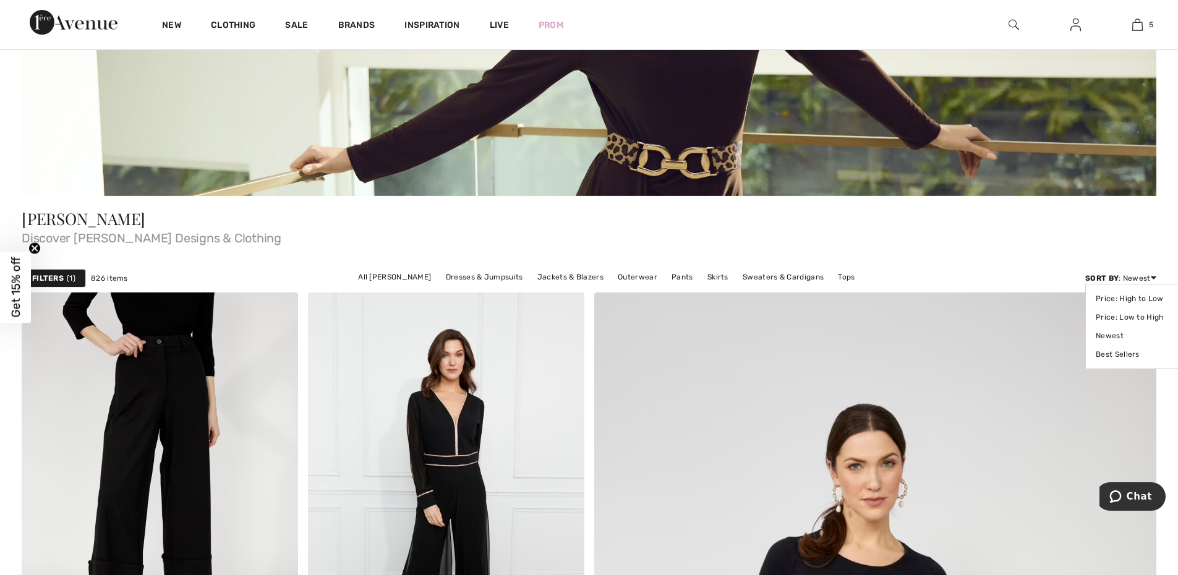
click at [1152, 277] on icon at bounding box center [1154, 277] width 6 height 9
click at [1135, 297] on link "Price: High to Low" at bounding box center [1135, 298] width 78 height 19
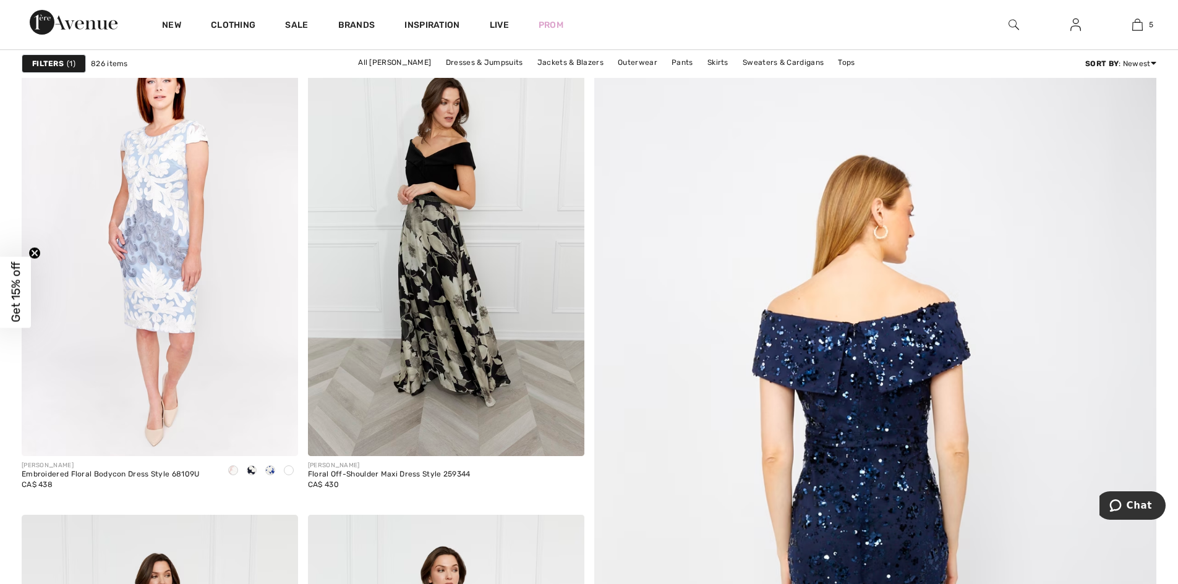
scroll to position [556, 0]
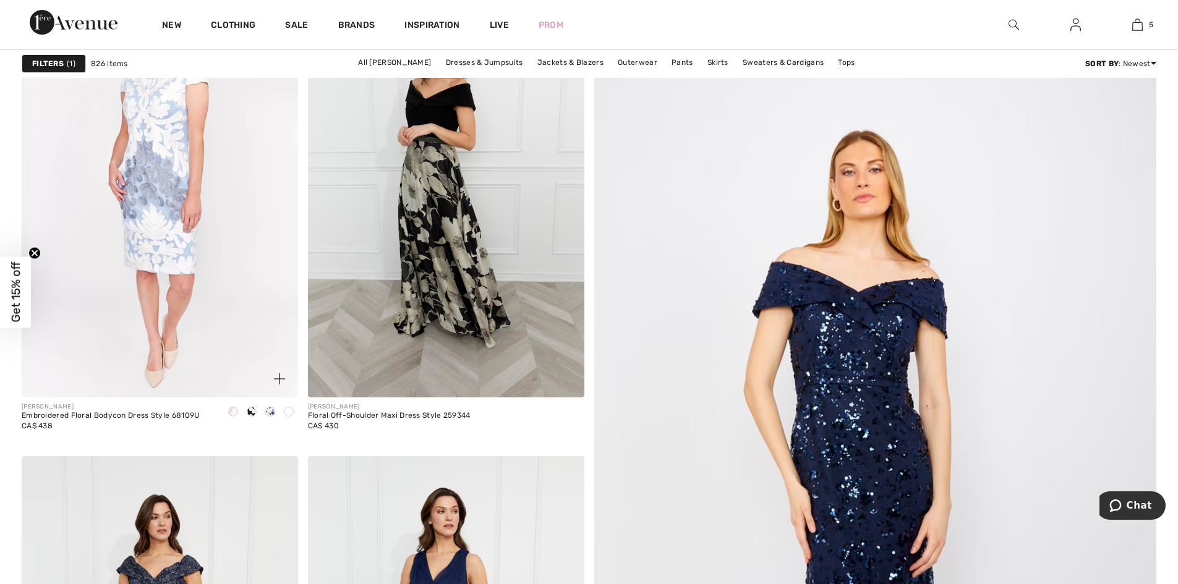
click at [150, 417] on div "Embroidered Floral Bodycon Dress Style 68109U" at bounding box center [111, 416] width 178 height 9
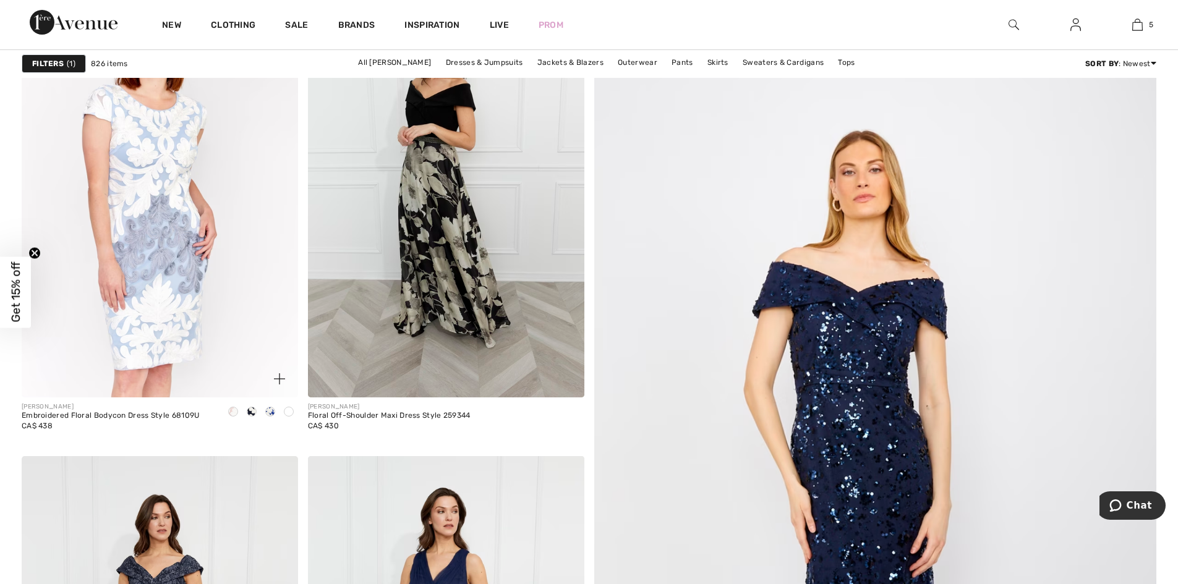
click at [168, 299] on img at bounding box center [160, 190] width 276 height 414
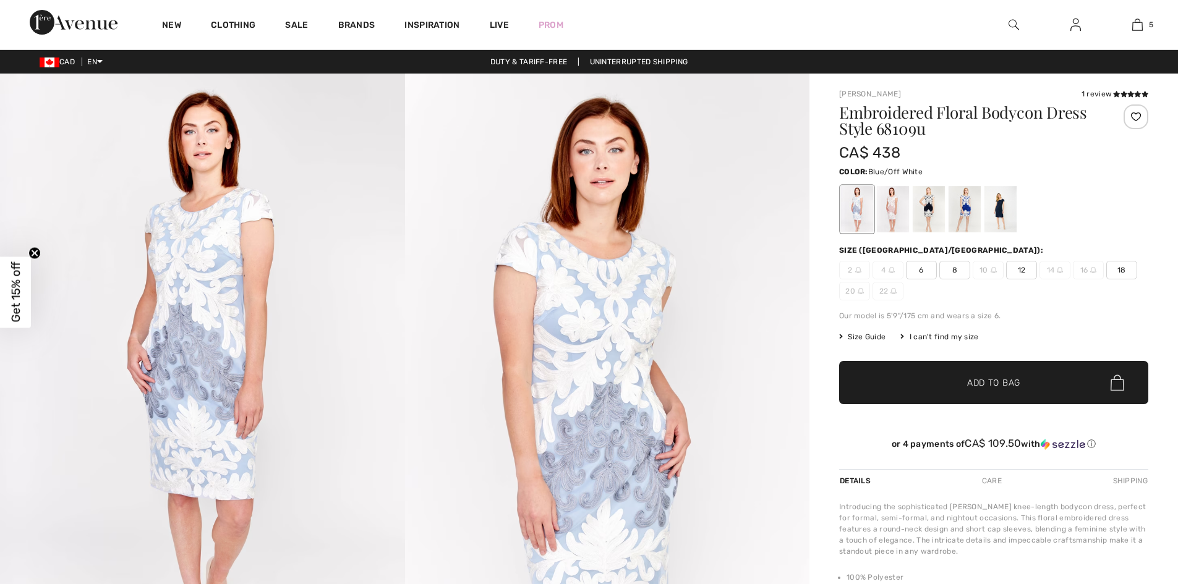
checkbox input "true"
click at [890, 206] on div at bounding box center [893, 209] width 32 height 46
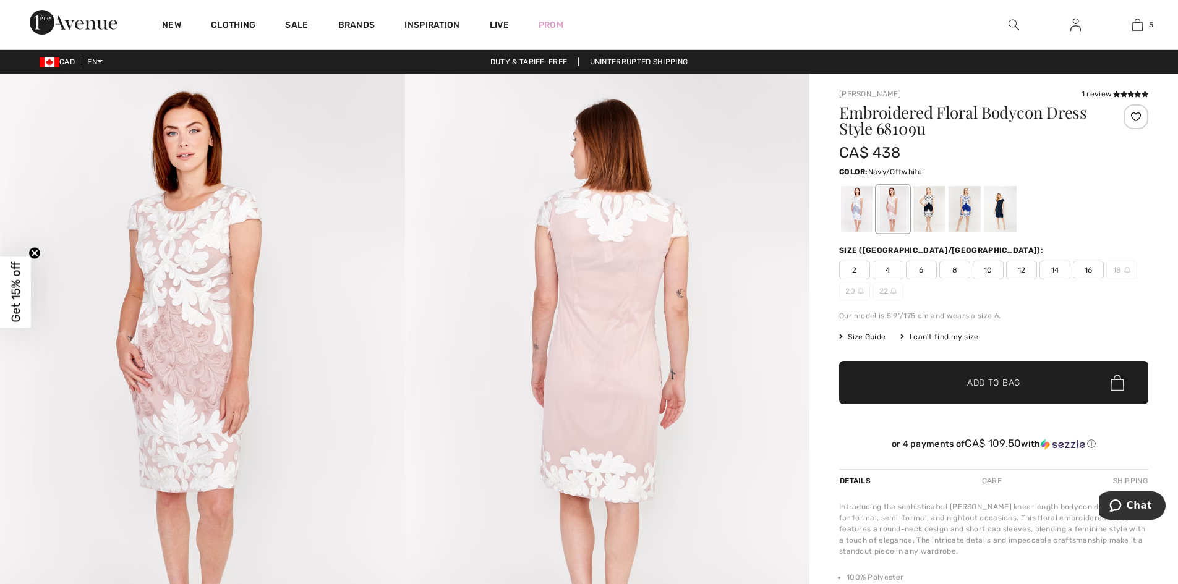
click at [929, 200] on div at bounding box center [929, 209] width 32 height 46
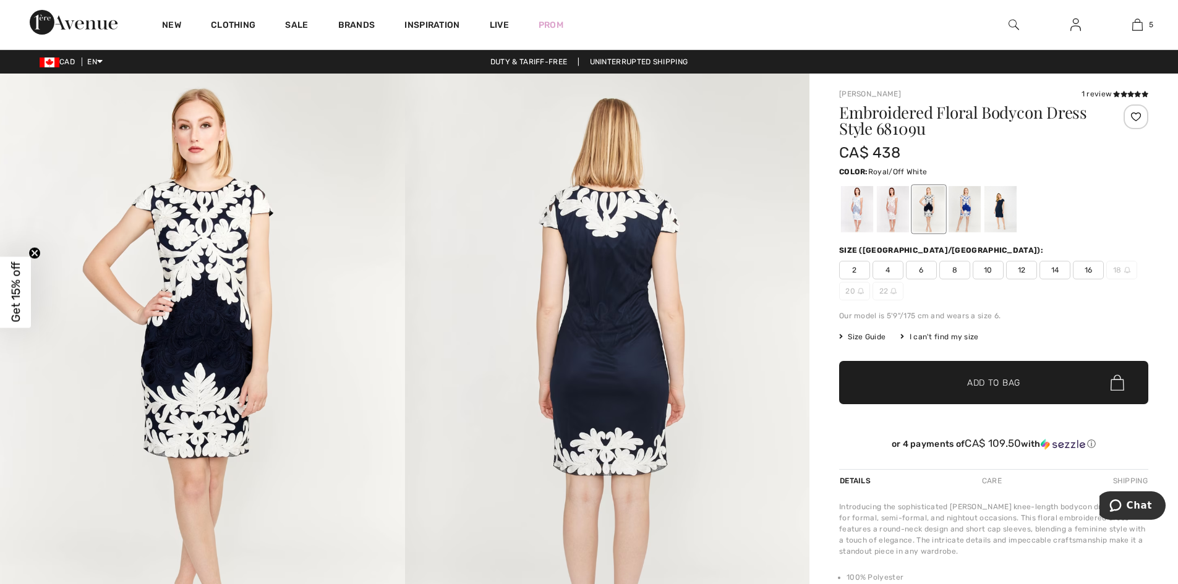
click at [973, 202] on div at bounding box center [964, 209] width 32 height 46
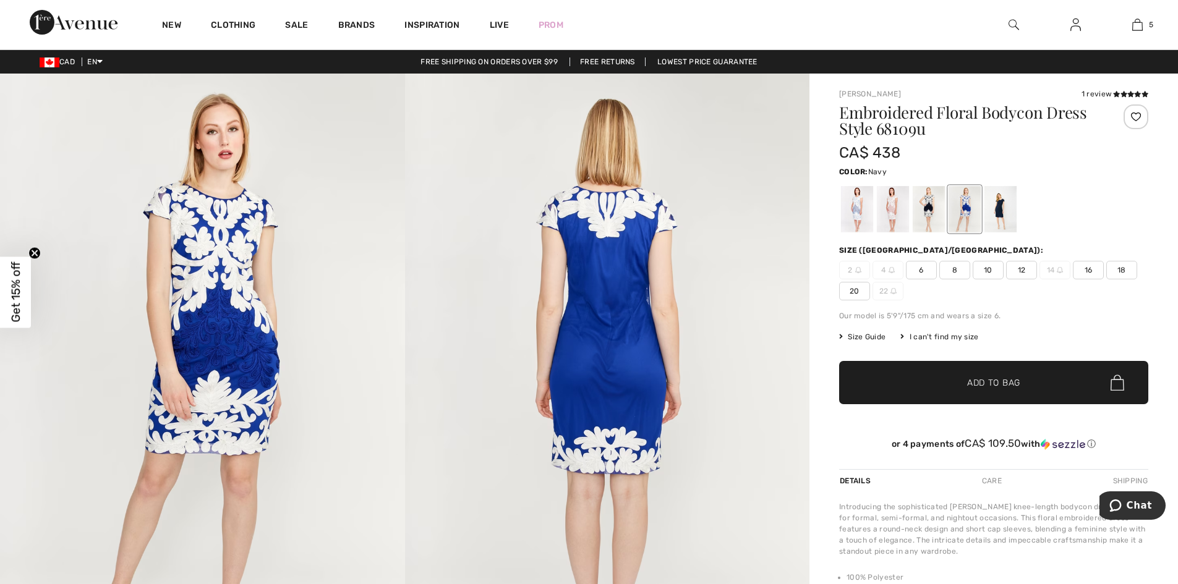
click at [1000, 203] on div at bounding box center [1000, 209] width 32 height 46
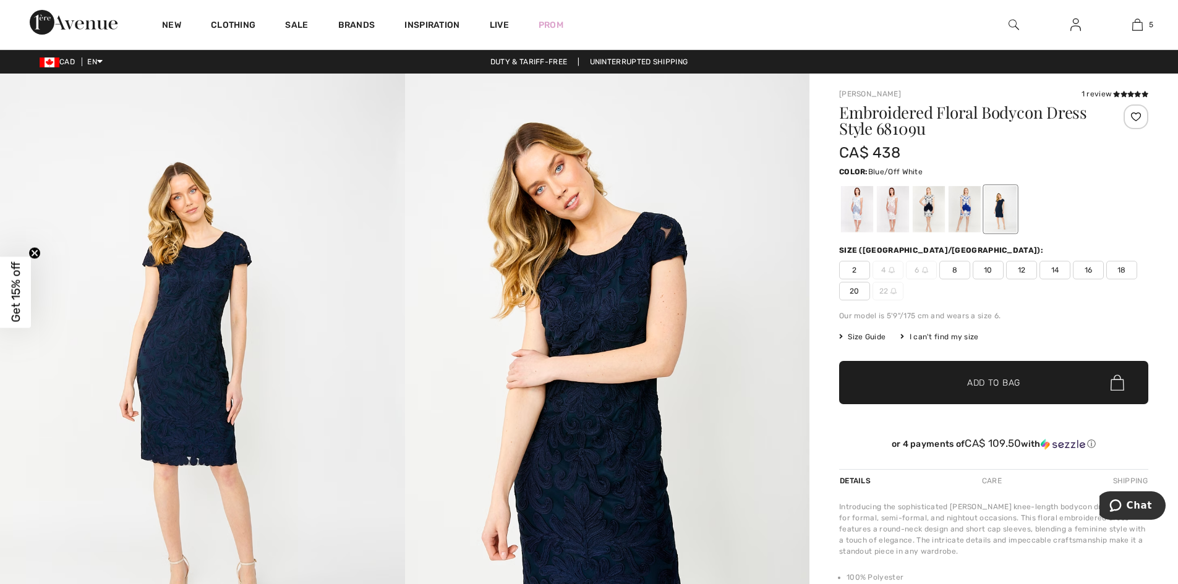
click at [856, 209] on div at bounding box center [857, 209] width 32 height 46
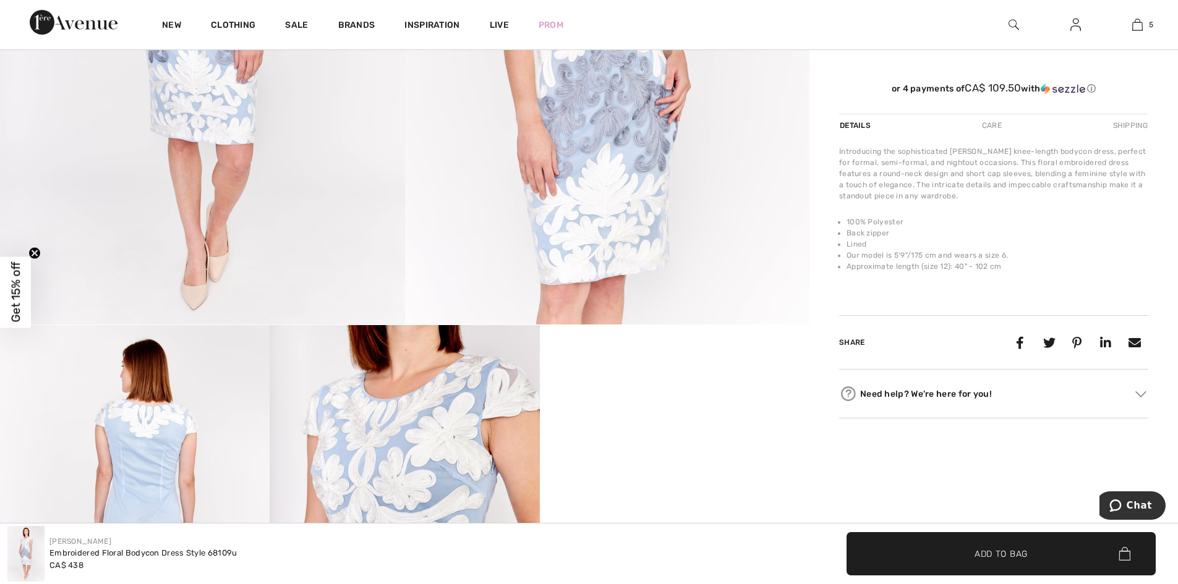
scroll to position [618, 0]
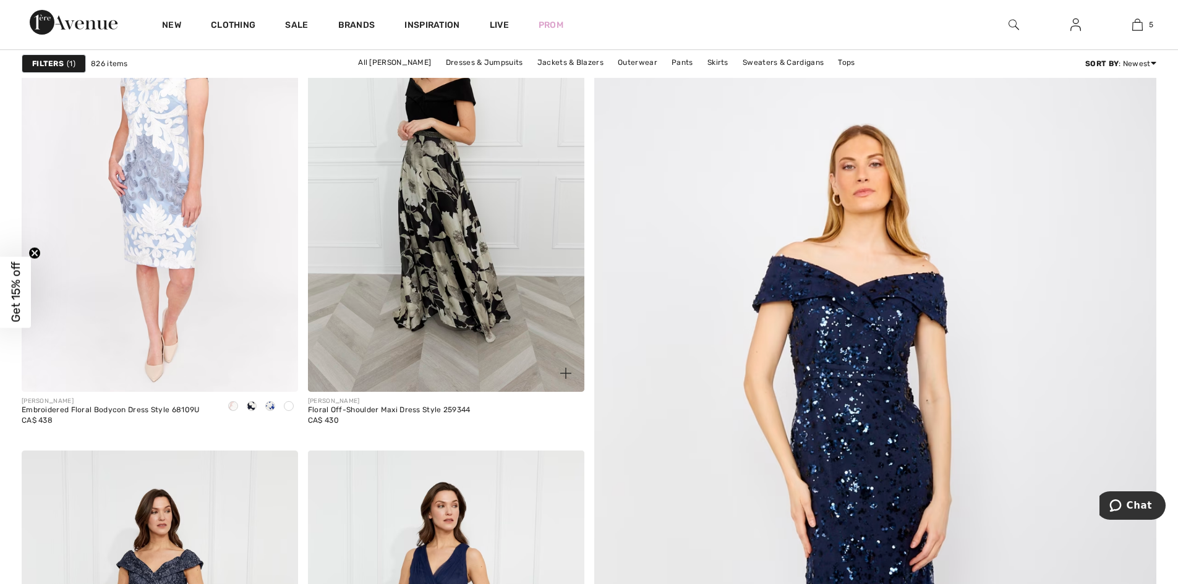
scroll to position [495, 0]
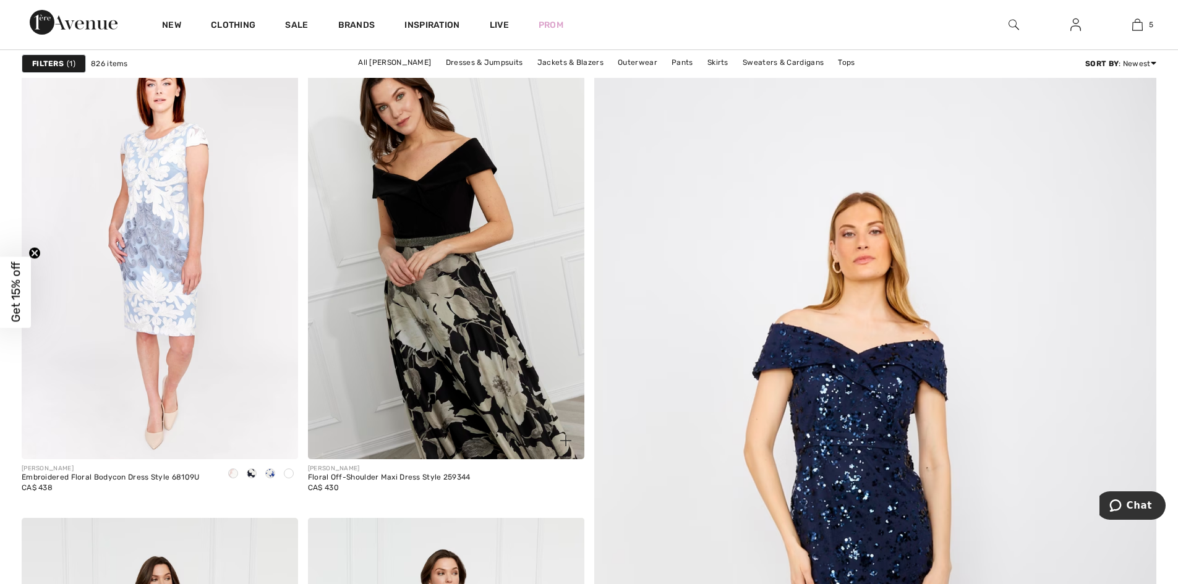
click at [482, 344] on img at bounding box center [446, 252] width 276 height 414
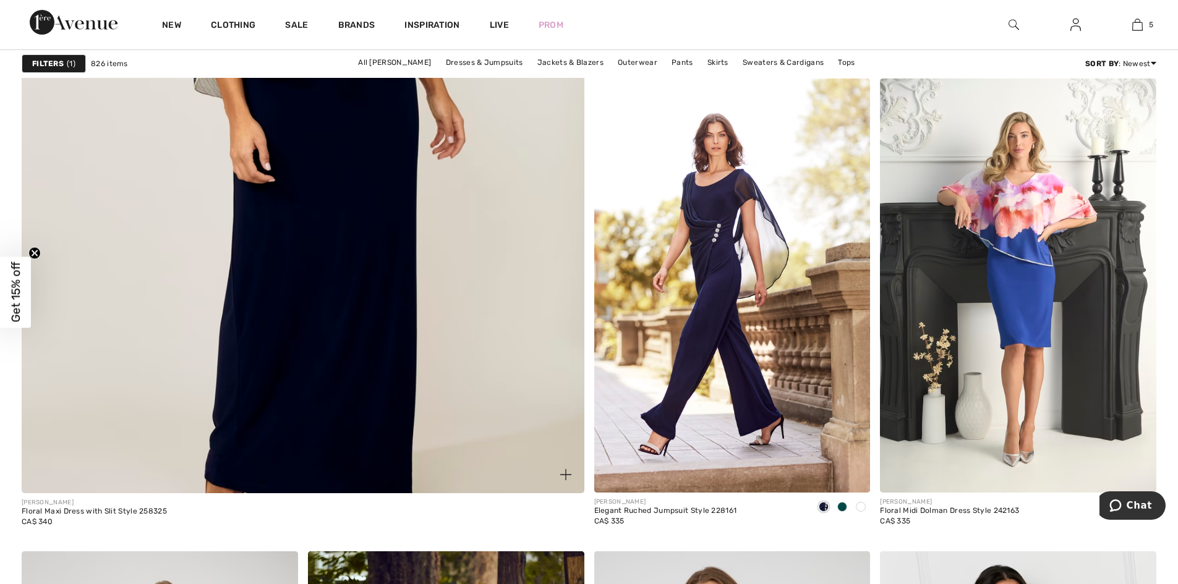
scroll to position [4761, 0]
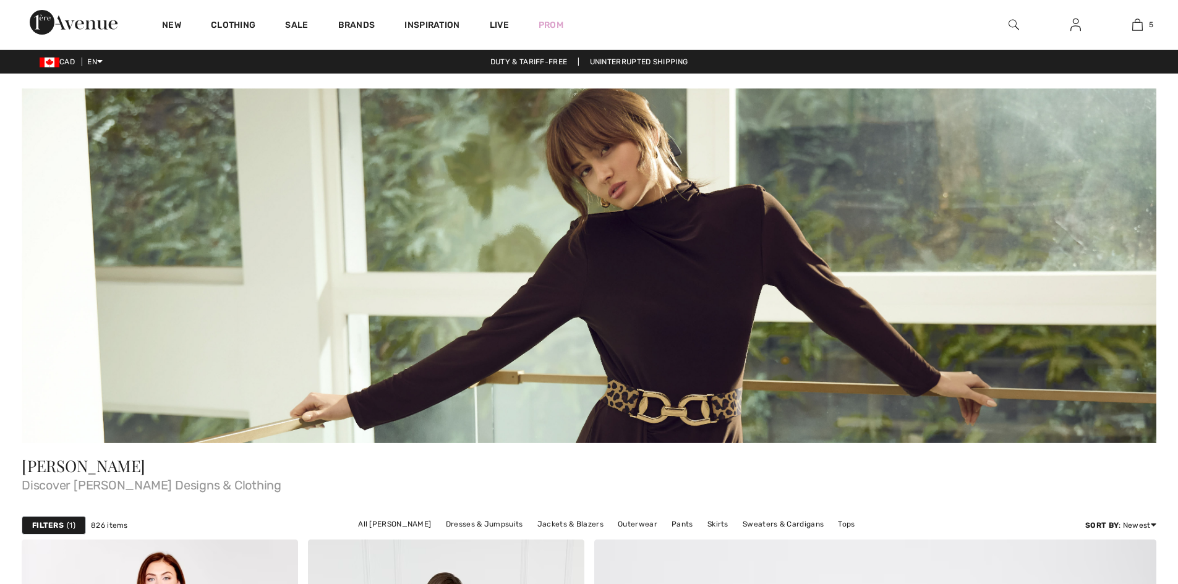
scroll to position [5194, 0]
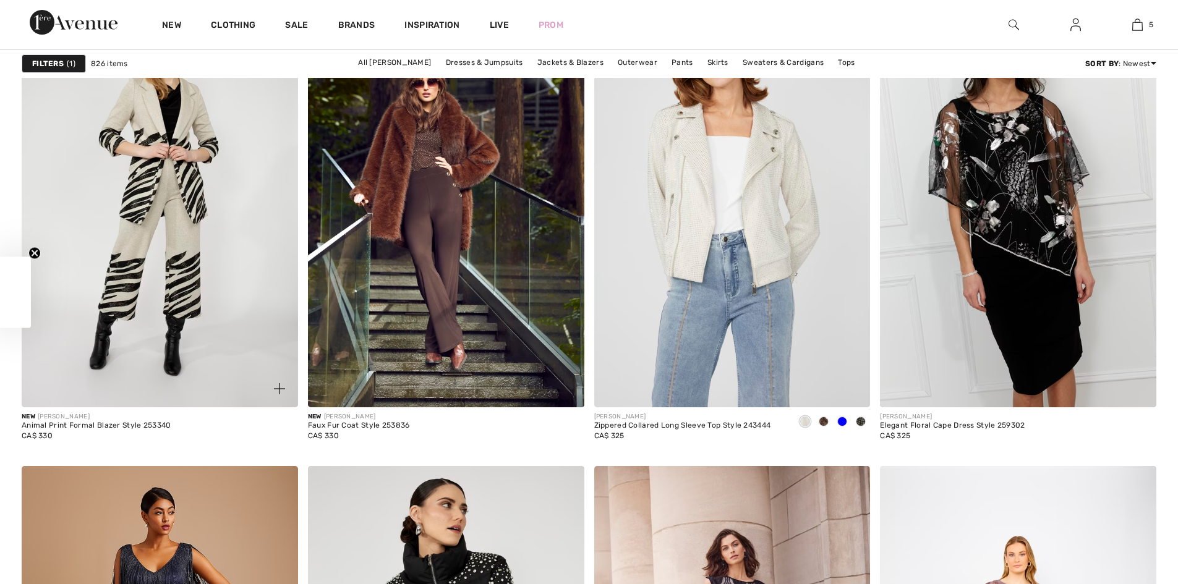
checkbox input "true"
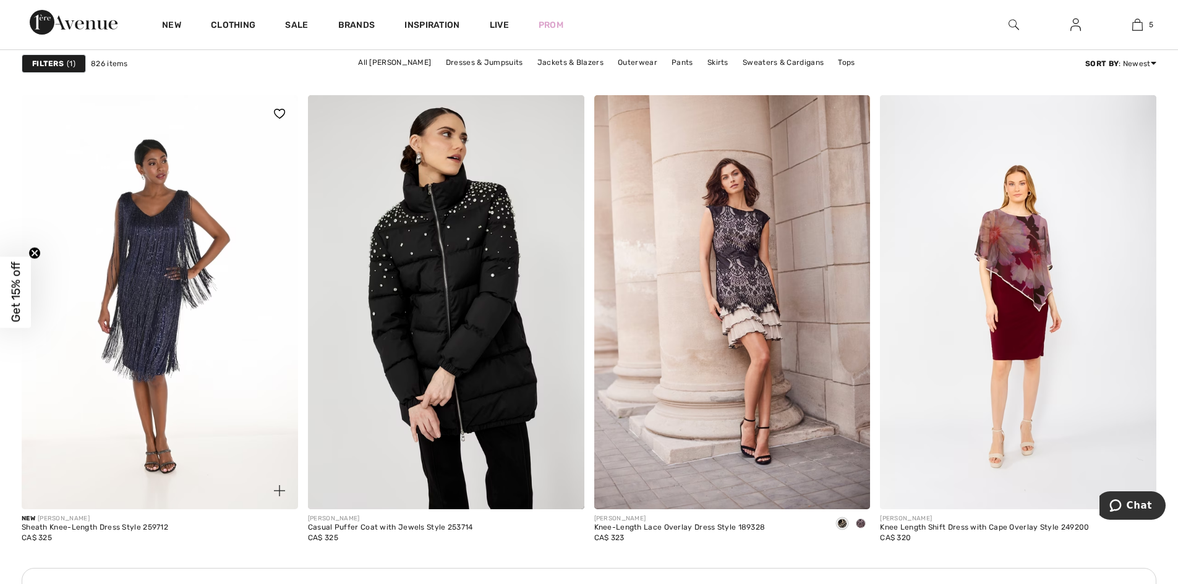
scroll to position [0, 0]
click at [155, 320] on img at bounding box center [160, 302] width 276 height 414
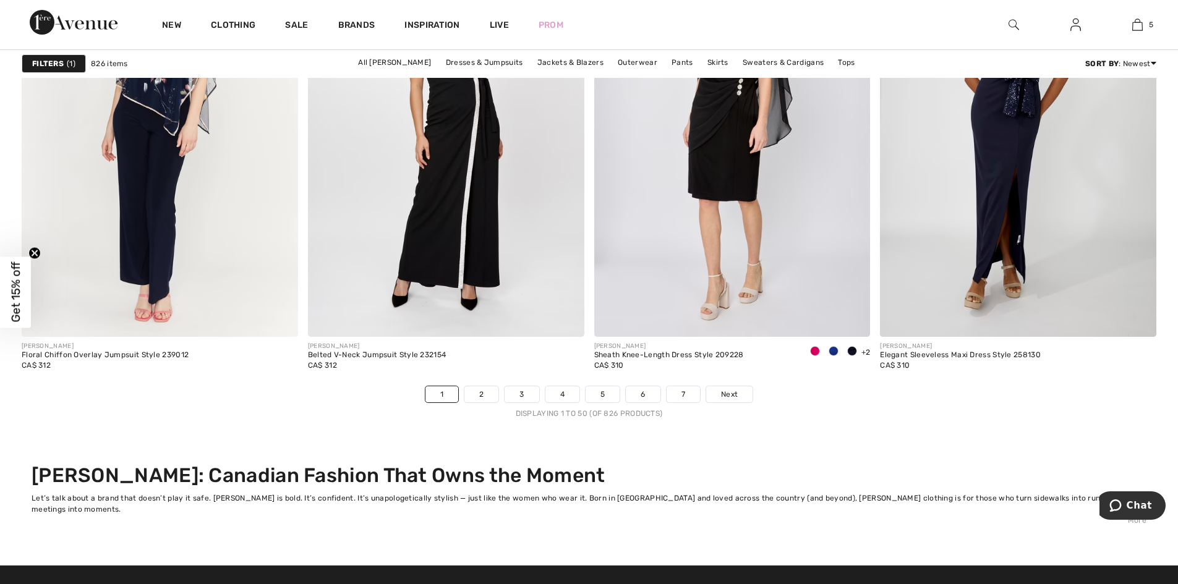
scroll to position [7605, 0]
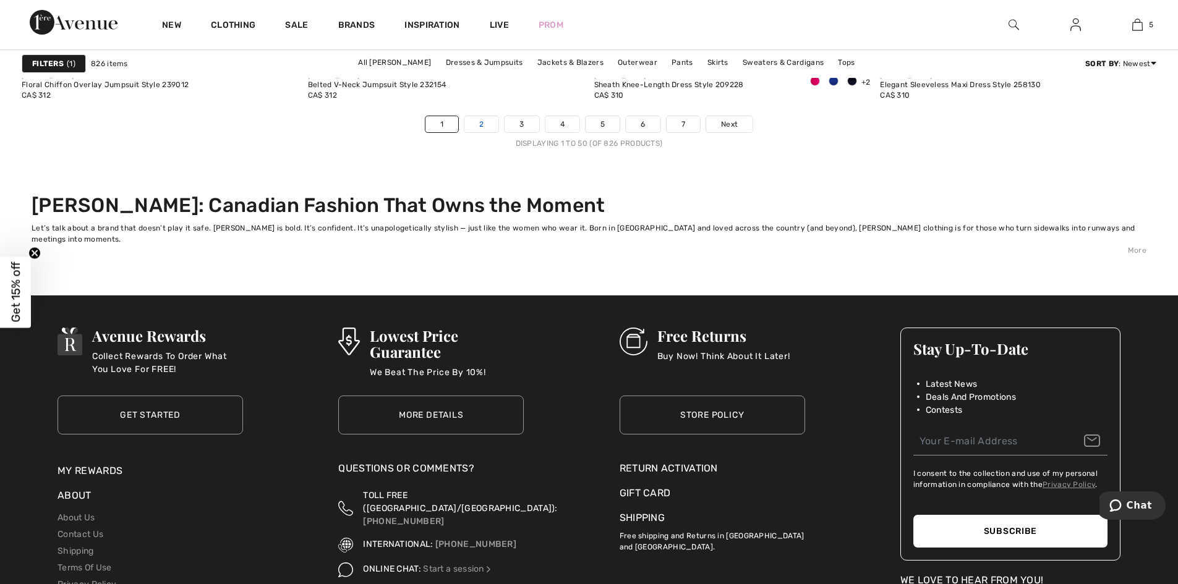
click at [482, 122] on link "2" at bounding box center [481, 124] width 34 height 16
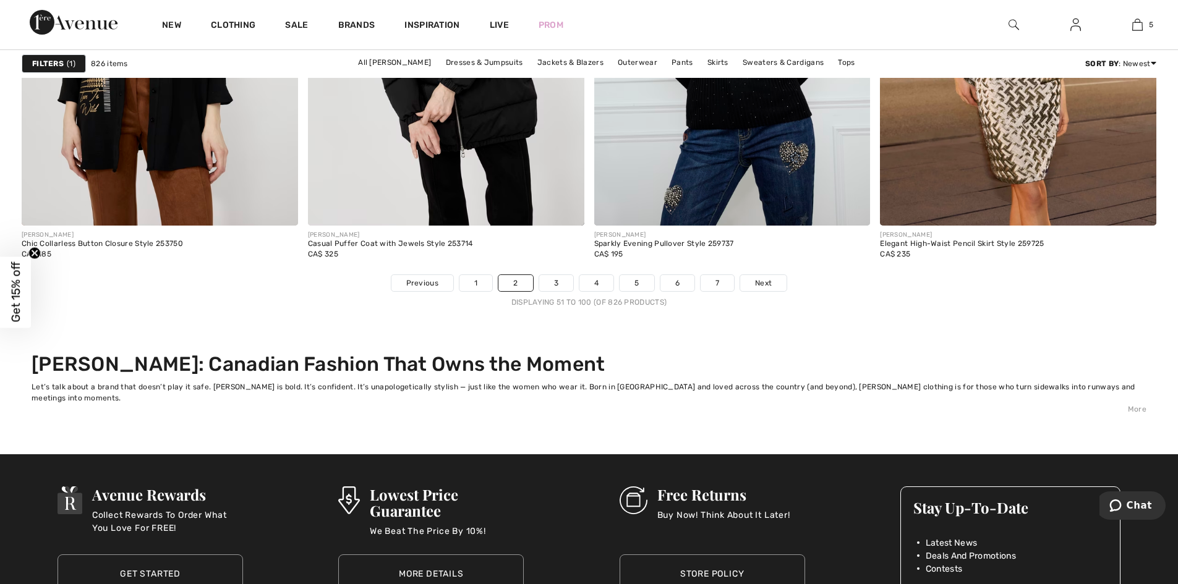
scroll to position [7419, 0]
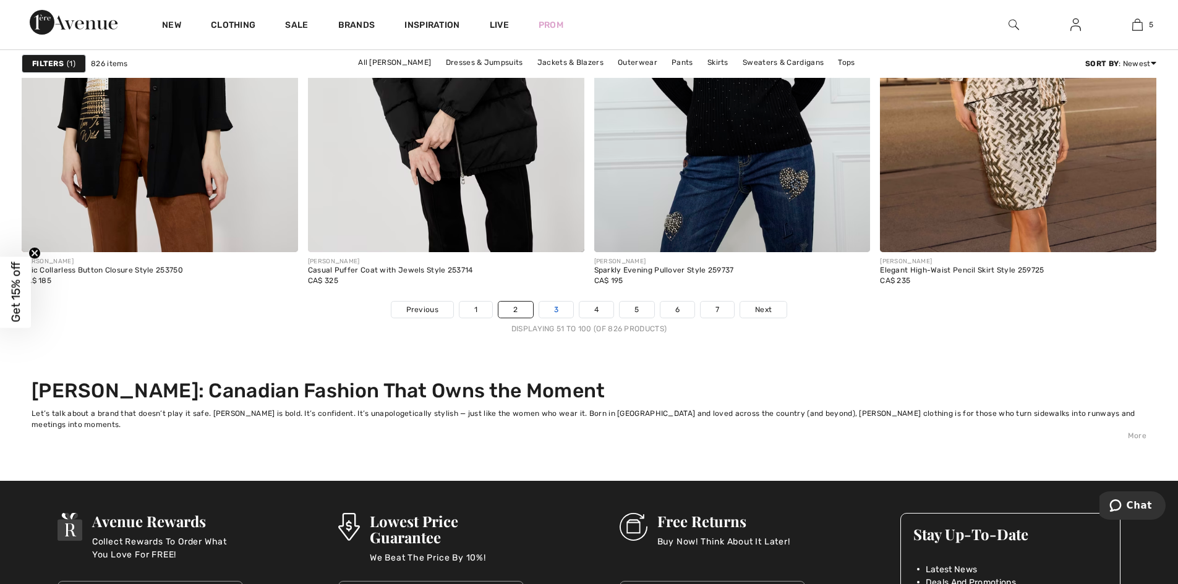
click at [552, 306] on link "3" at bounding box center [556, 310] width 34 height 16
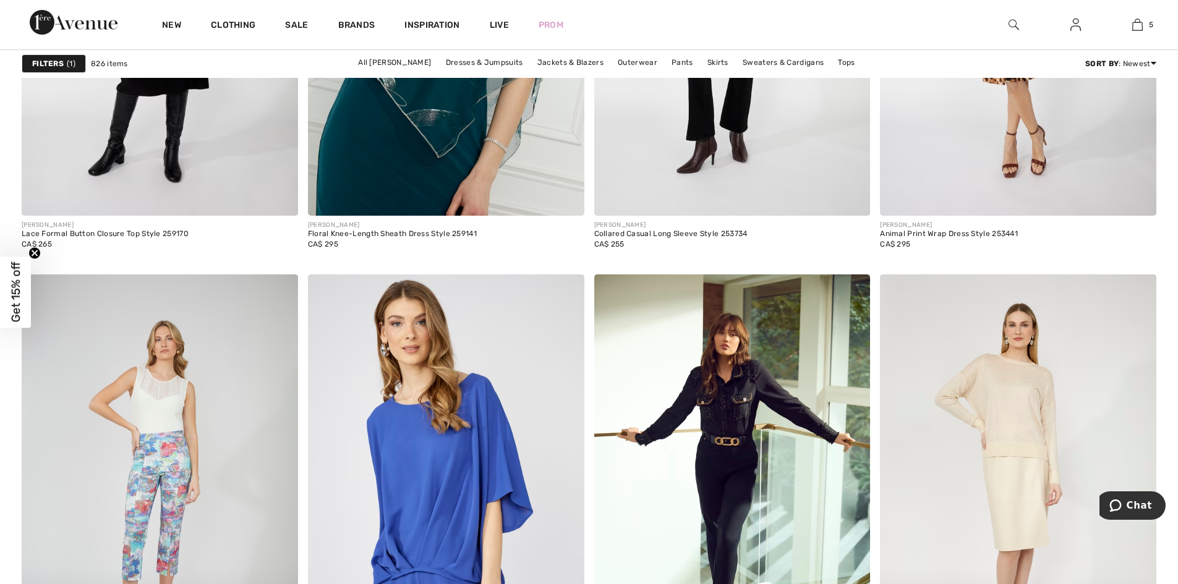
scroll to position [2906, 0]
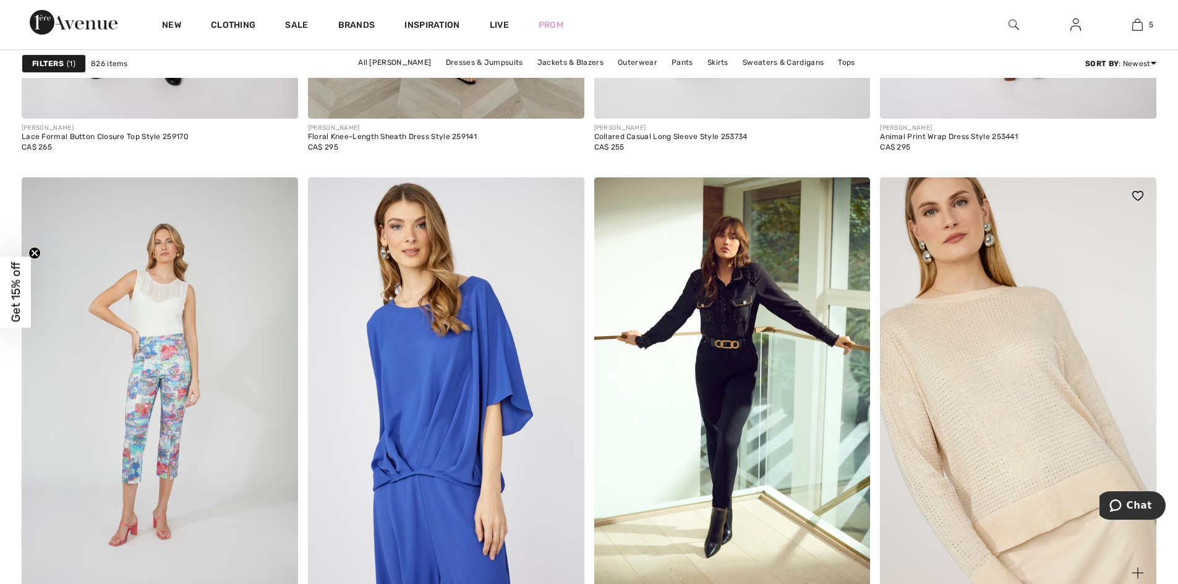
click at [990, 311] on img at bounding box center [1018, 384] width 276 height 414
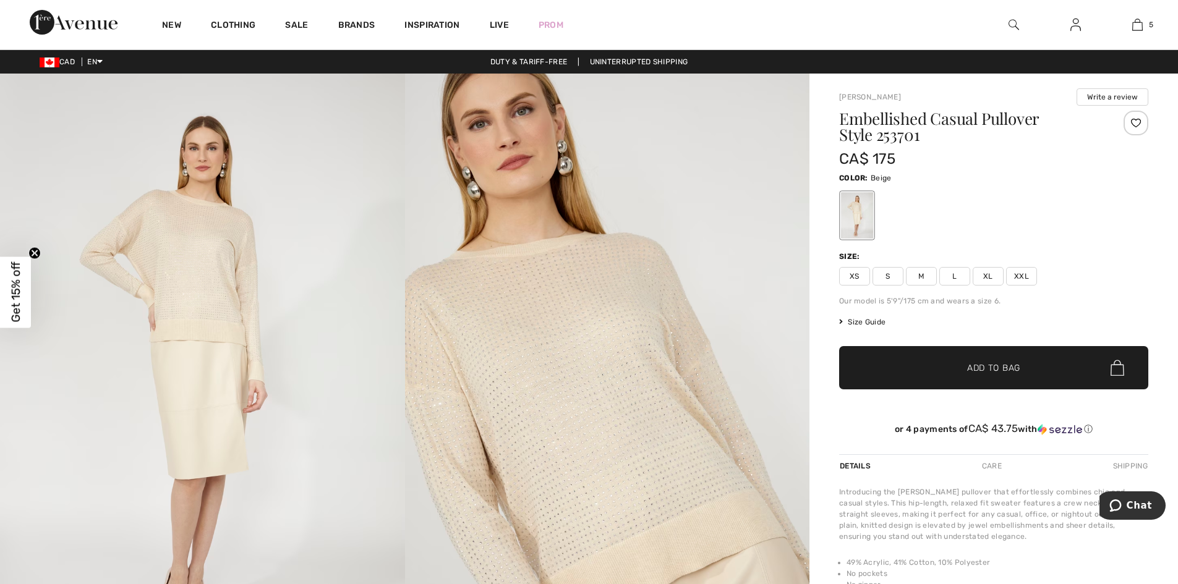
click at [537, 375] on img at bounding box center [607, 377] width 405 height 607
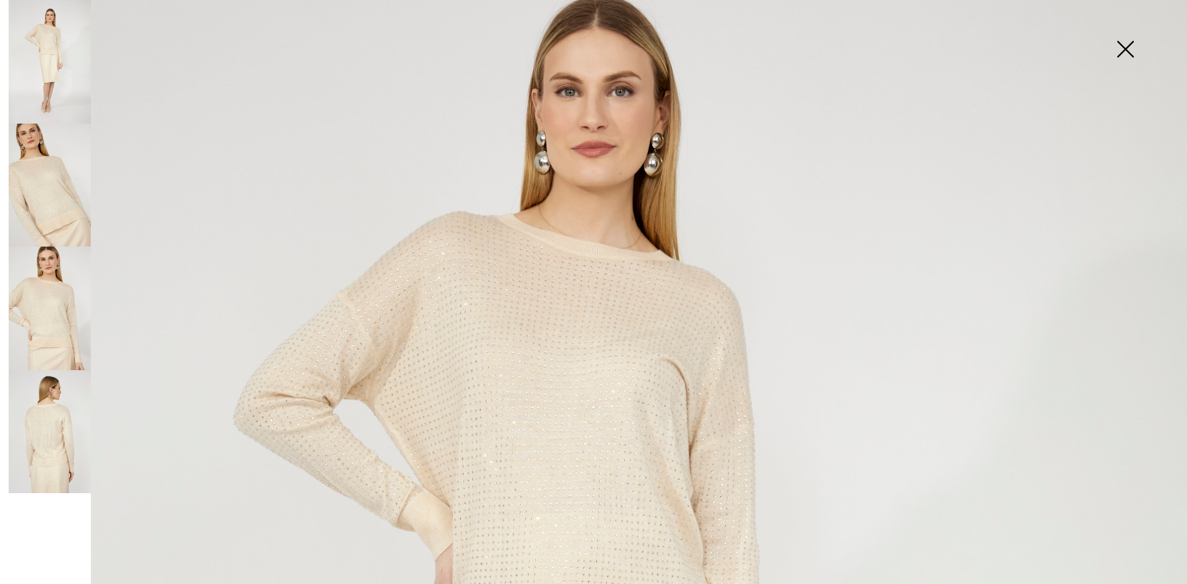
scroll to position [124, 0]
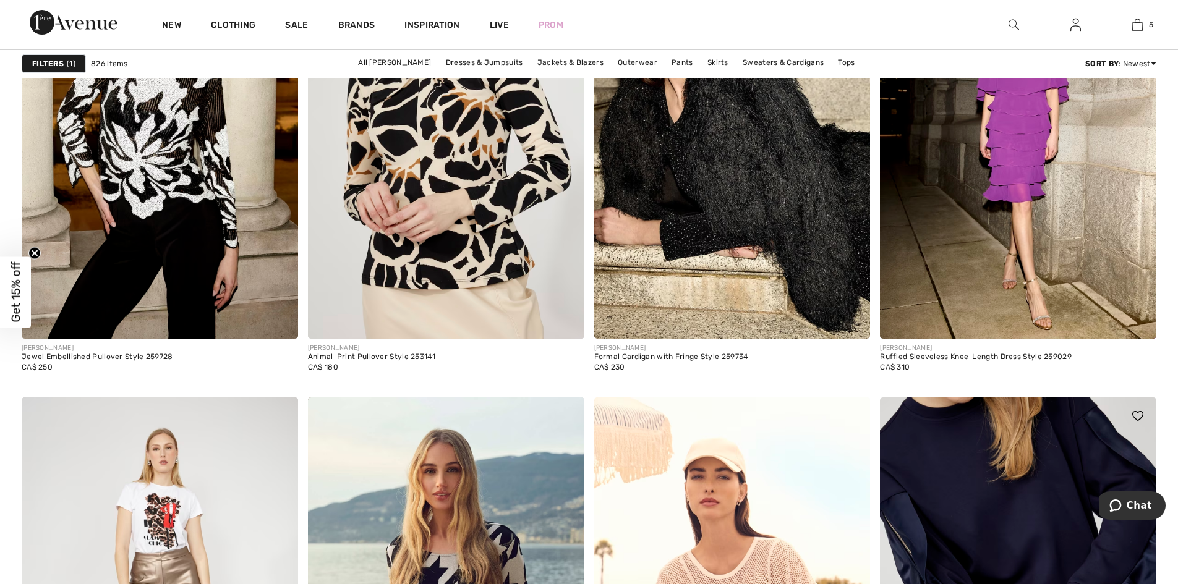
scroll to position [5132, 0]
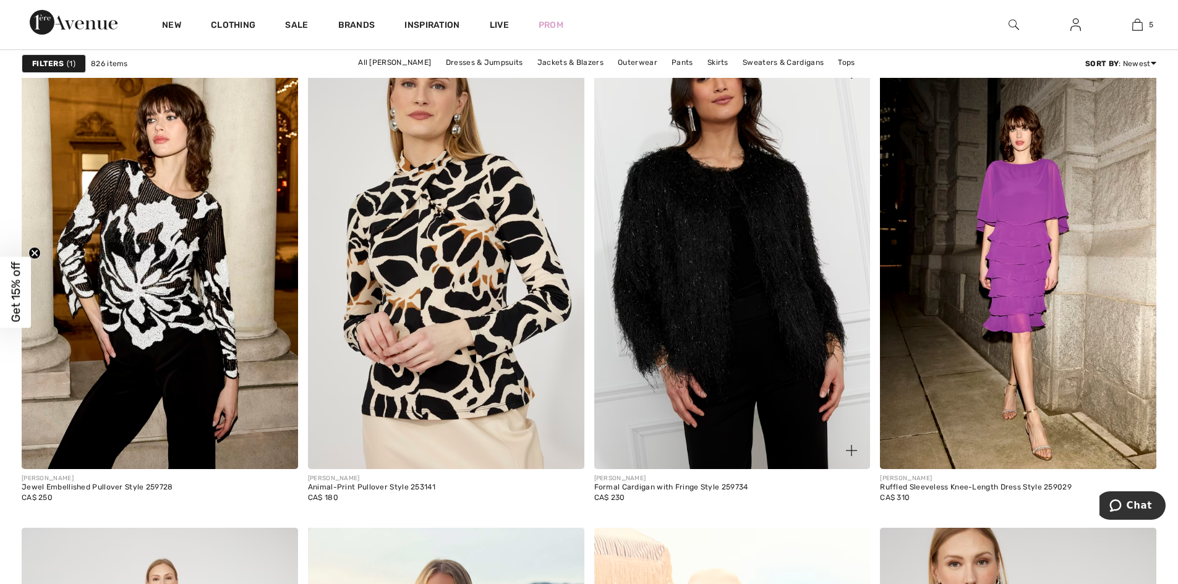
click at [782, 317] on img at bounding box center [732, 262] width 276 height 414
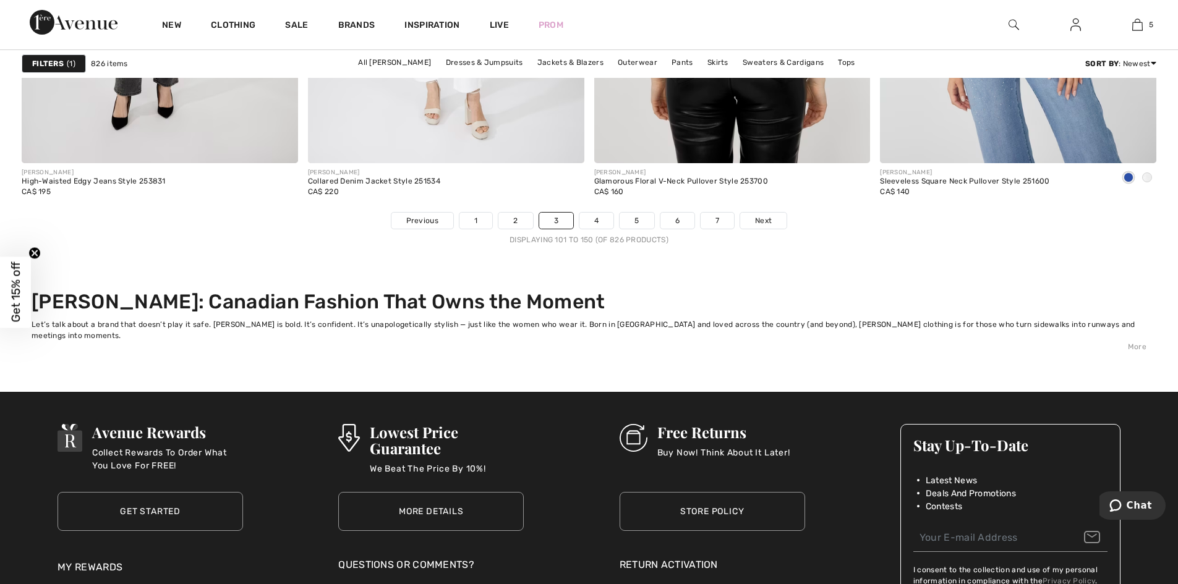
scroll to position [7543, 0]
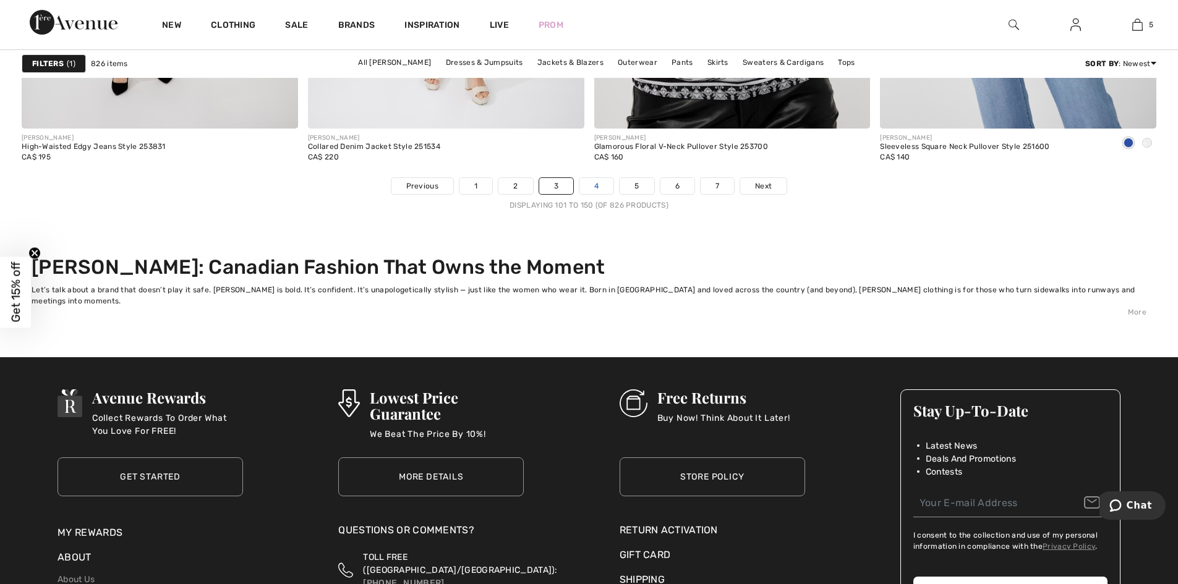
click at [594, 181] on link "4" at bounding box center [596, 186] width 34 height 16
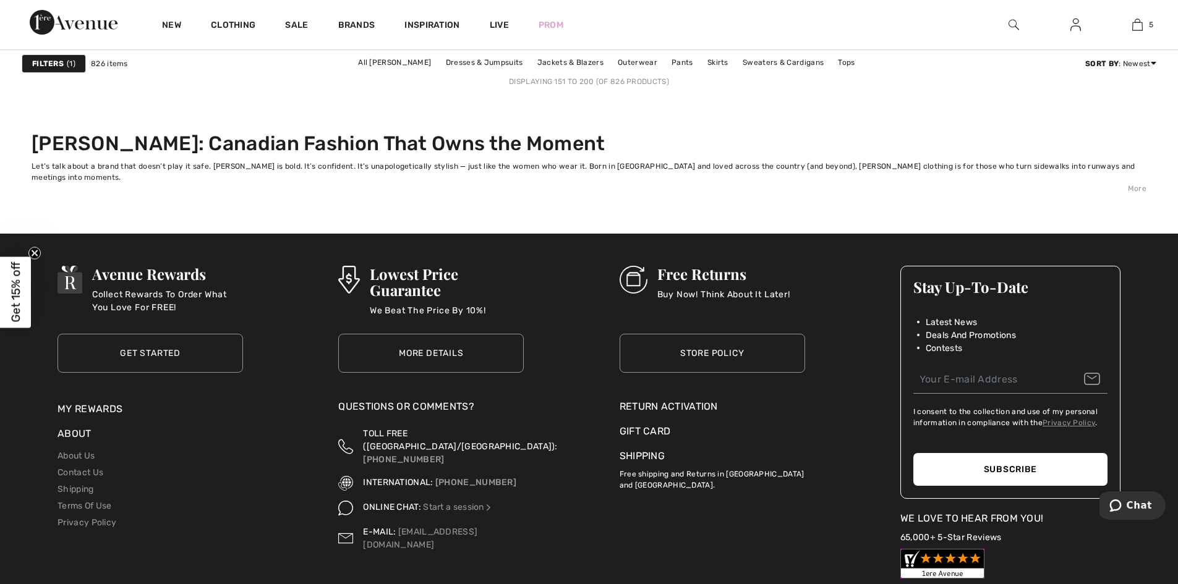
scroll to position [7358, 0]
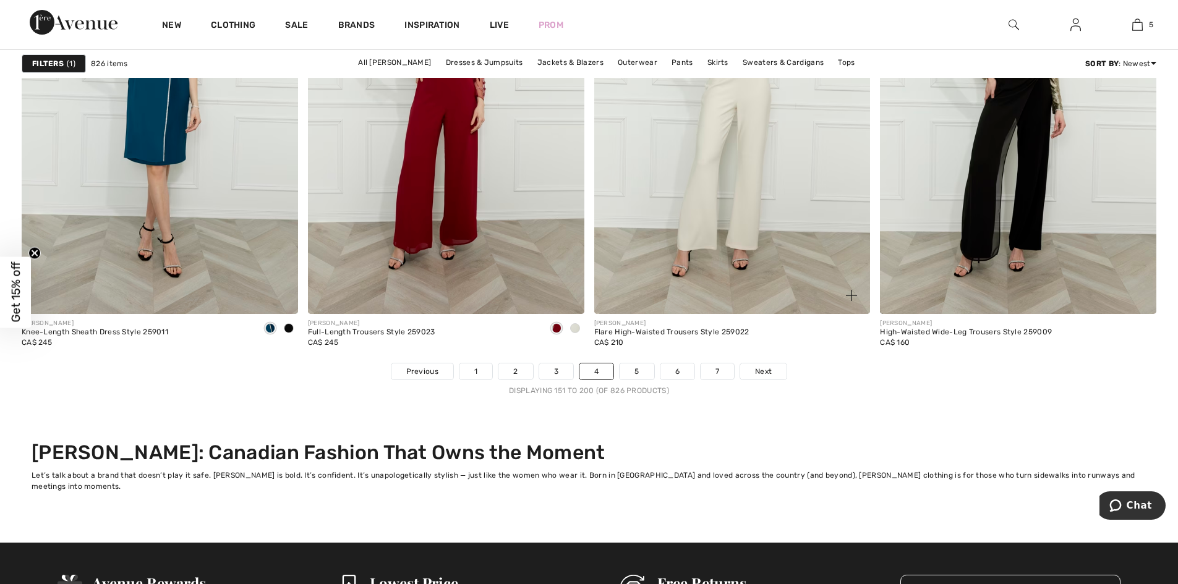
click at [644, 359] on div "FRANK LYMAN Flare High-Waisted Trousers Style 259022 CA$ 210" at bounding box center [732, 338] width 276 height 49
click at [638, 369] on link "5" at bounding box center [637, 372] width 34 height 16
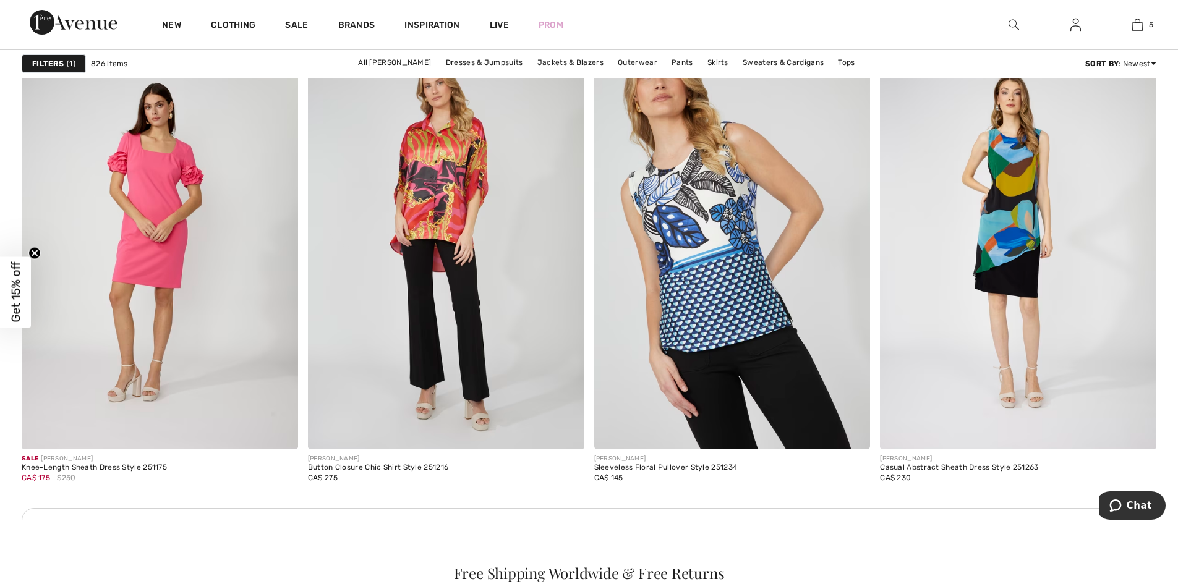
scroll to position [5626, 0]
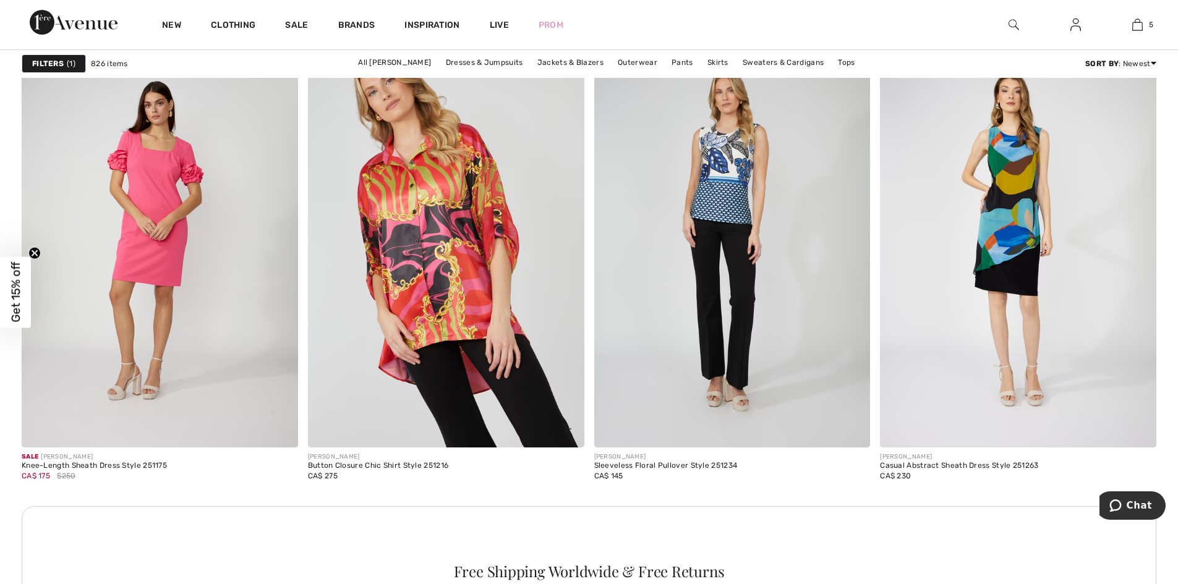
click at [448, 252] on img at bounding box center [446, 240] width 276 height 414
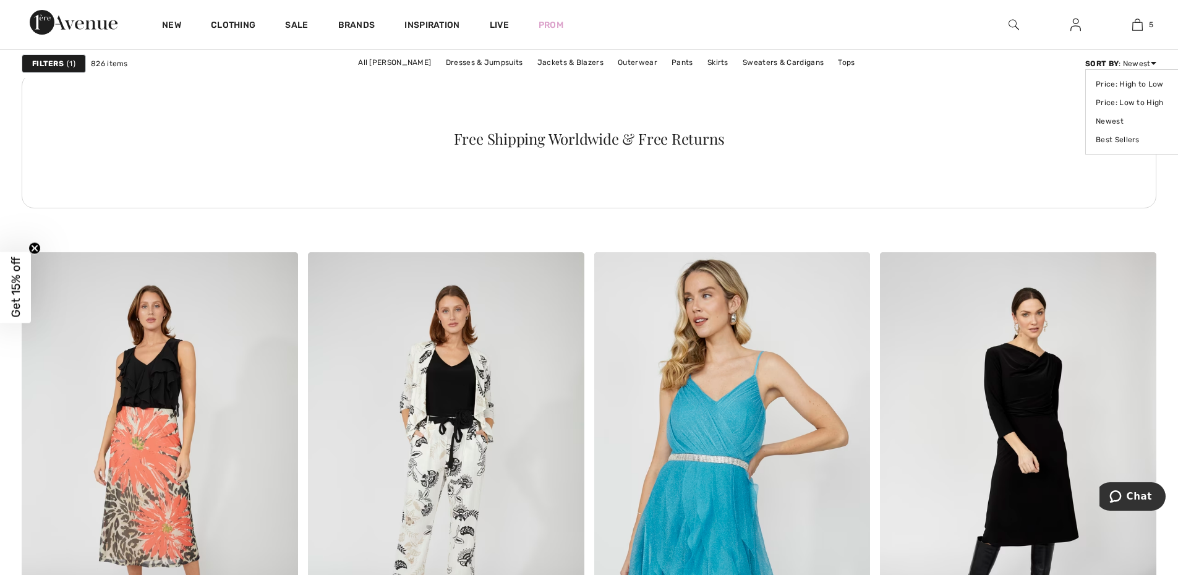
click at [1151, 61] on icon at bounding box center [1154, 63] width 6 height 9
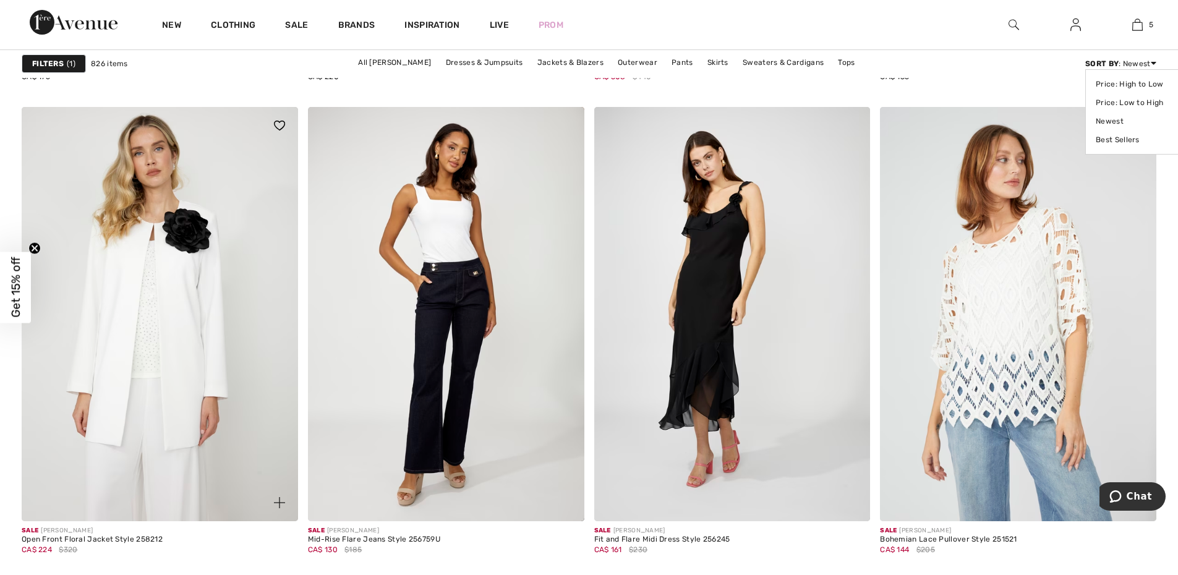
scroll to position [6368, 0]
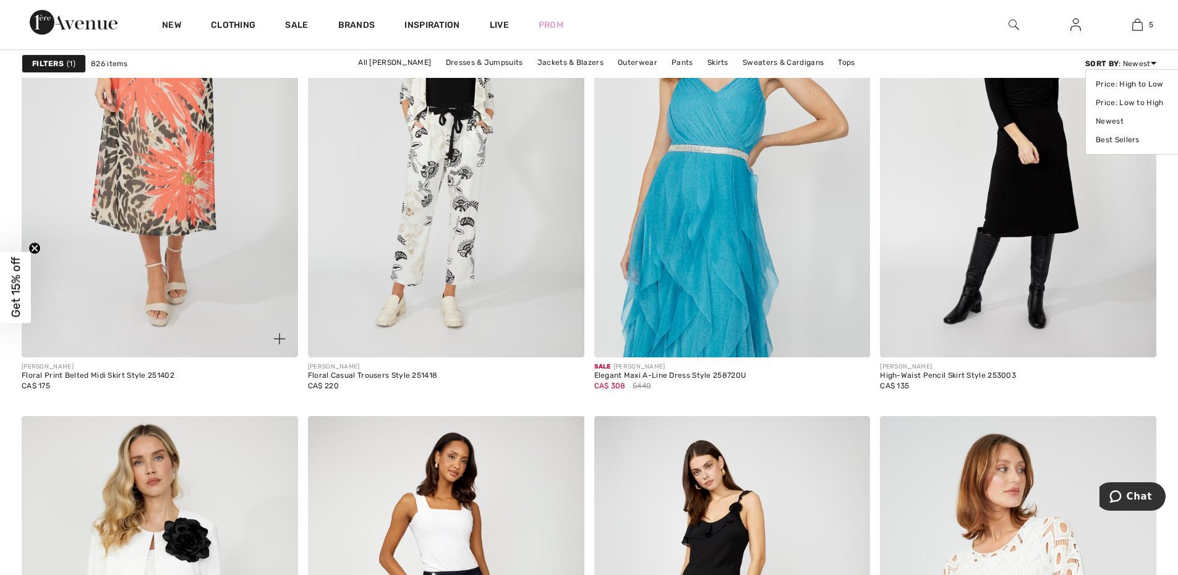
click at [131, 173] on img at bounding box center [160, 150] width 276 height 414
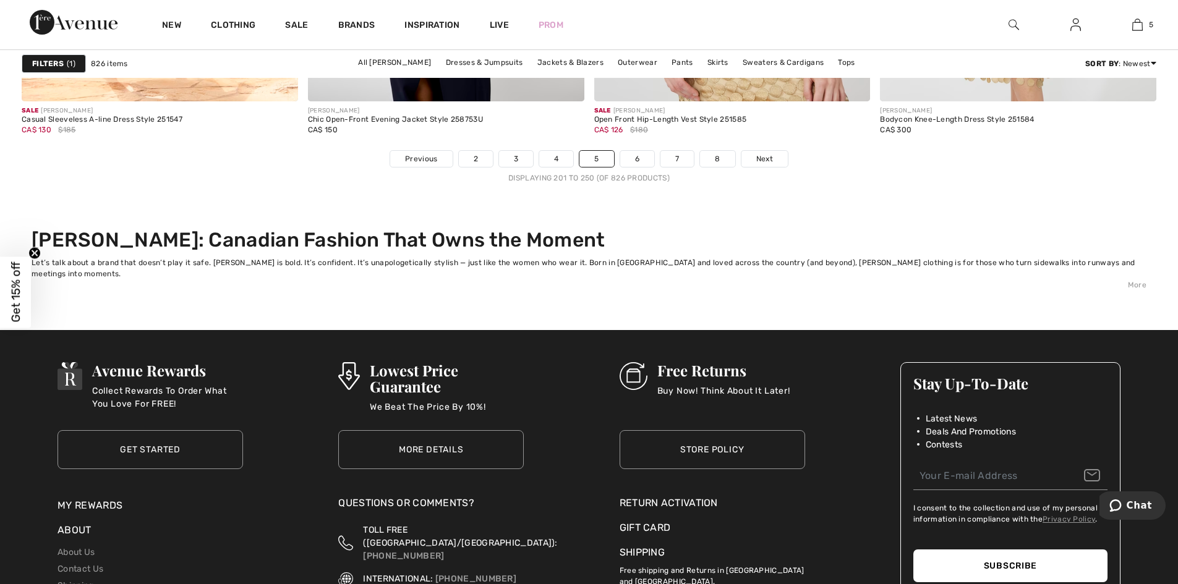
scroll to position [7418, 0]
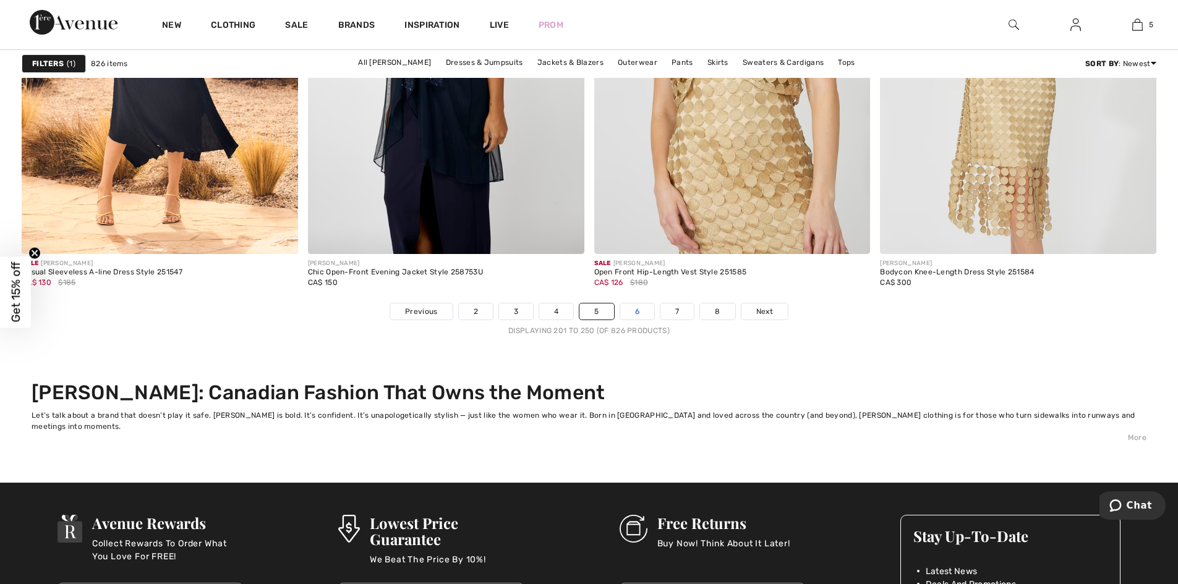
click at [642, 311] on link "6" at bounding box center [637, 312] width 34 height 16
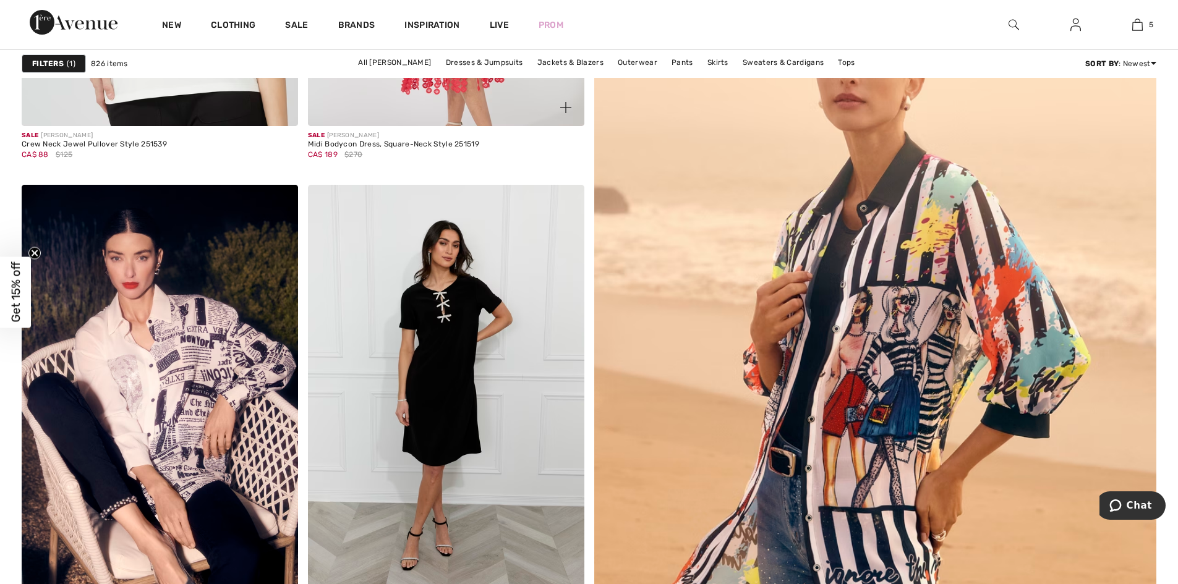
scroll to position [927, 0]
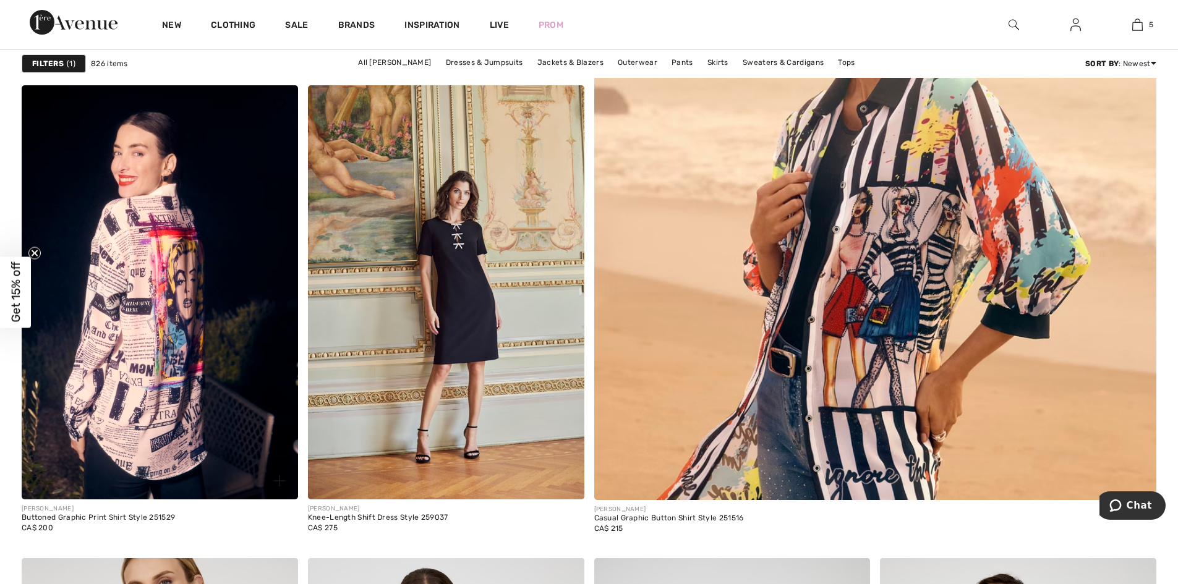
click at [194, 264] on img at bounding box center [160, 292] width 276 height 414
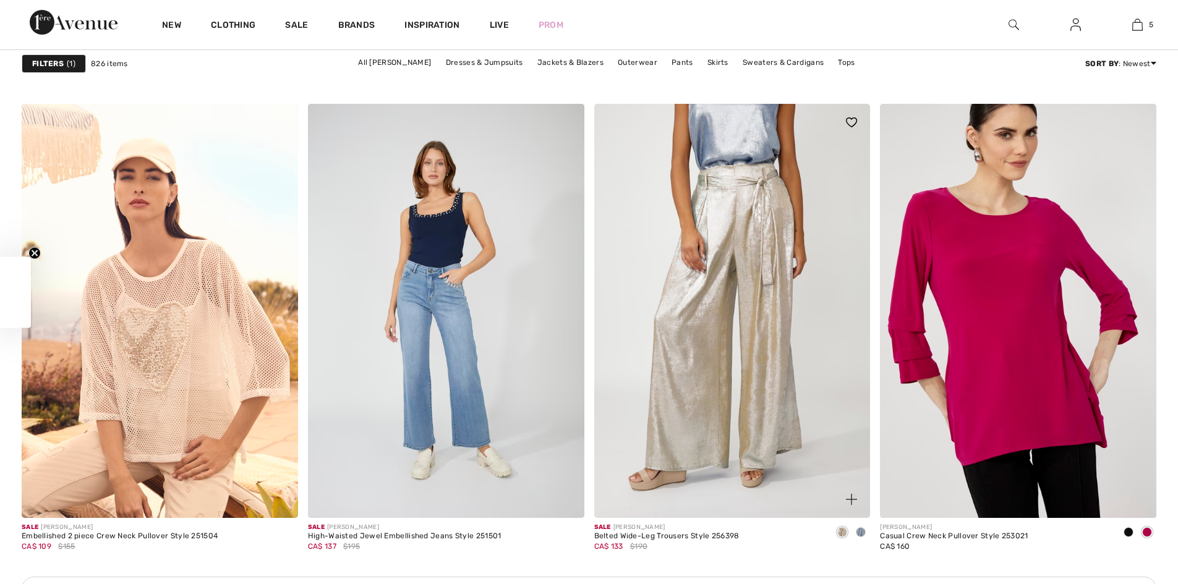
checkbox input "true"
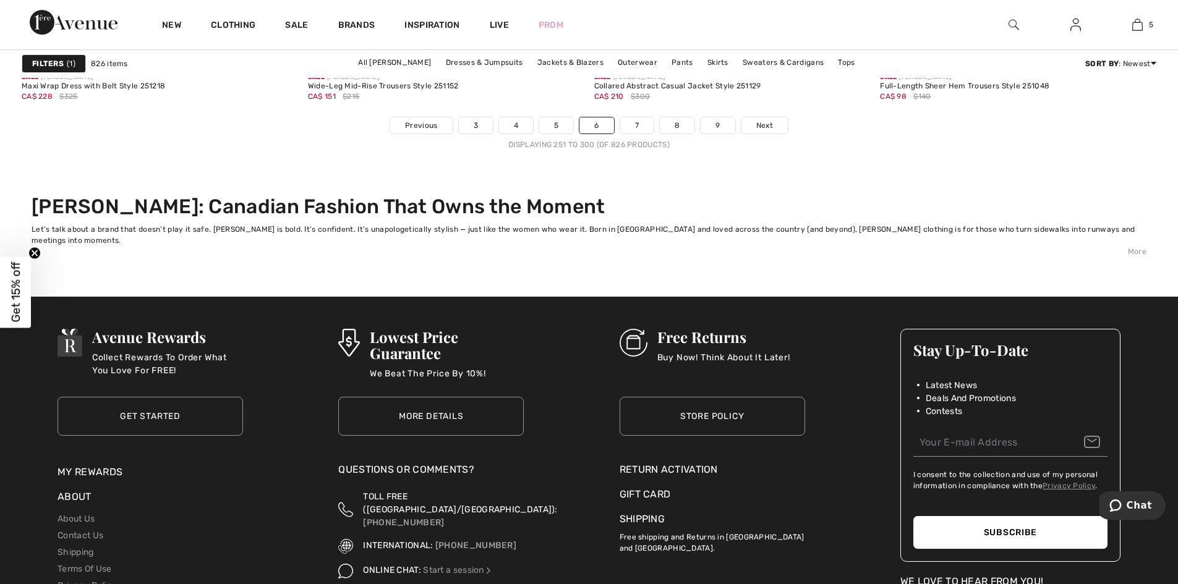
scroll to position [7605, 0]
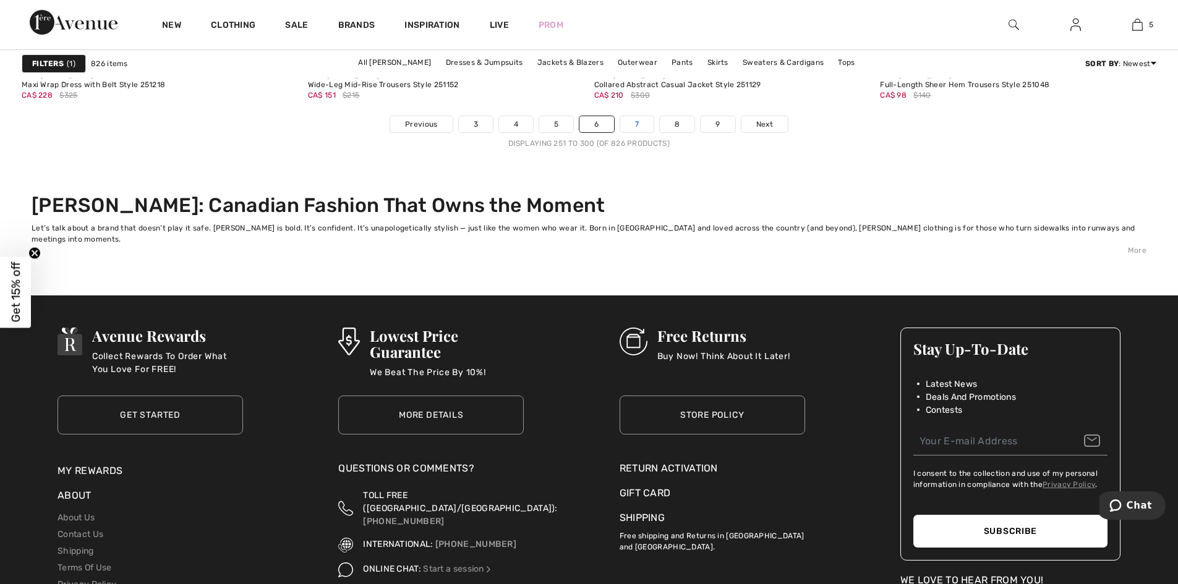
click at [637, 123] on link "7" at bounding box center [636, 124] width 33 height 16
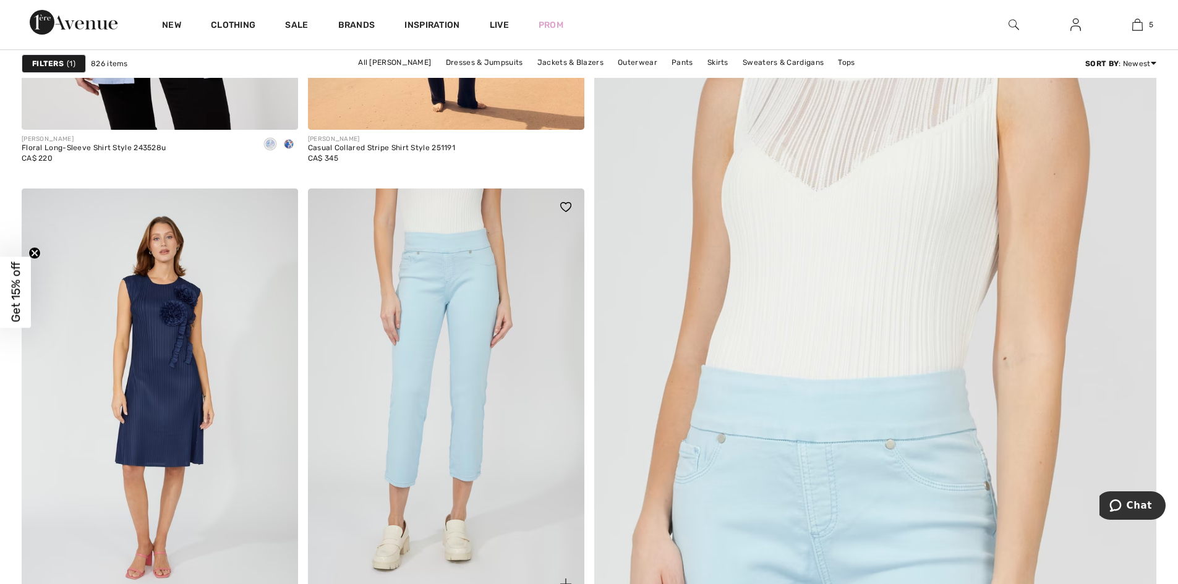
scroll to position [742, 0]
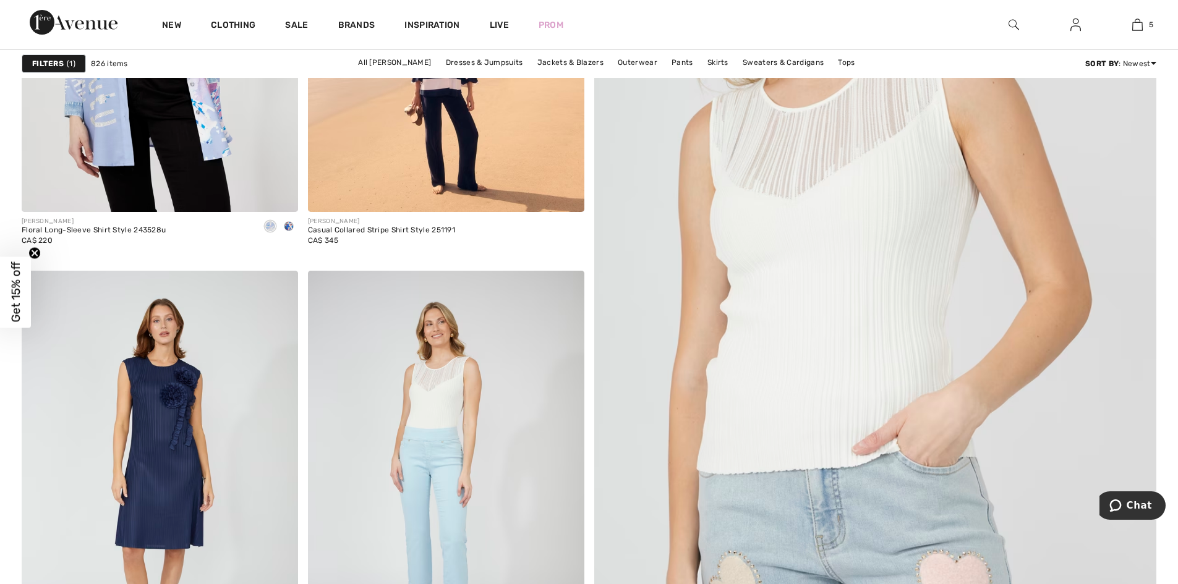
click at [879, 254] on img at bounding box center [875, 304] width 675 height 1012
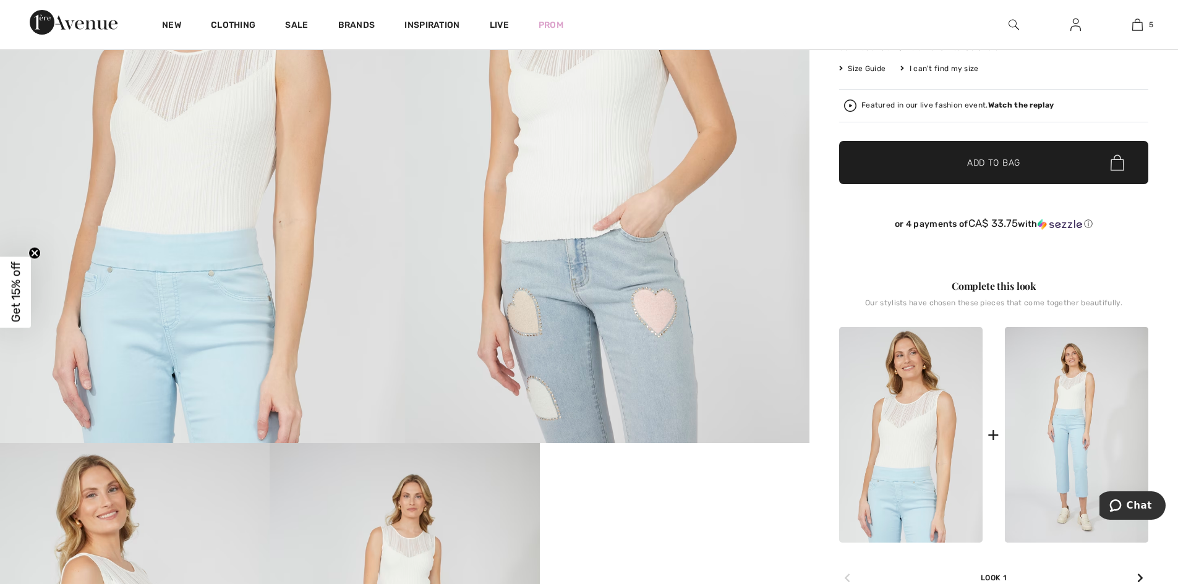
scroll to position [124, 0]
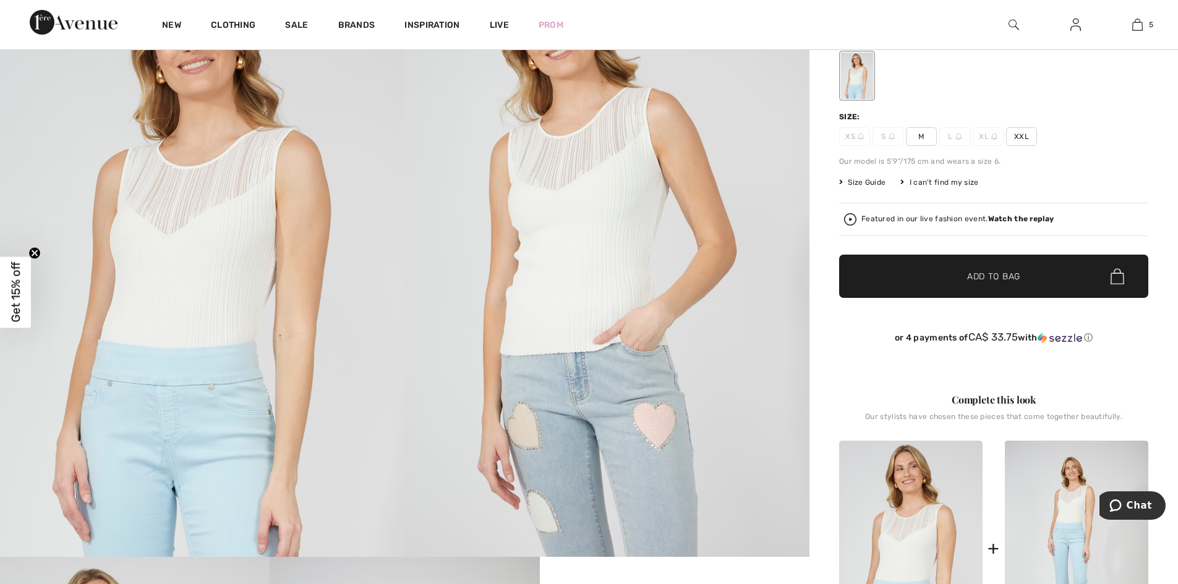
click at [1023, 135] on span "XXL" at bounding box center [1021, 136] width 31 height 19
click at [1010, 269] on span "✔ Added to Bag Add to Bag" at bounding box center [993, 276] width 309 height 43
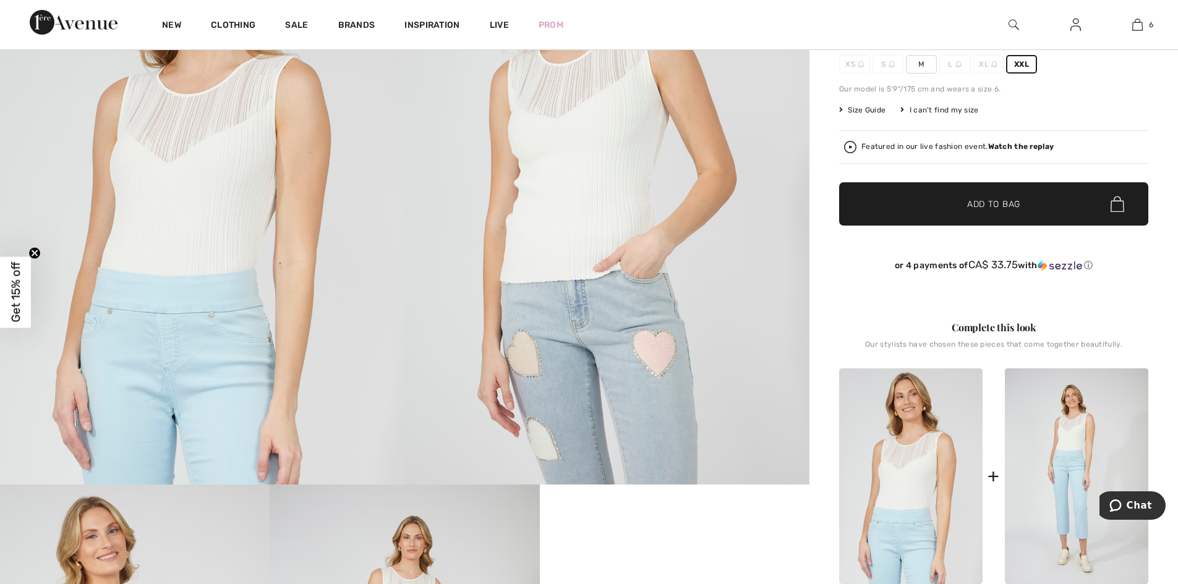
scroll to position [309, 0]
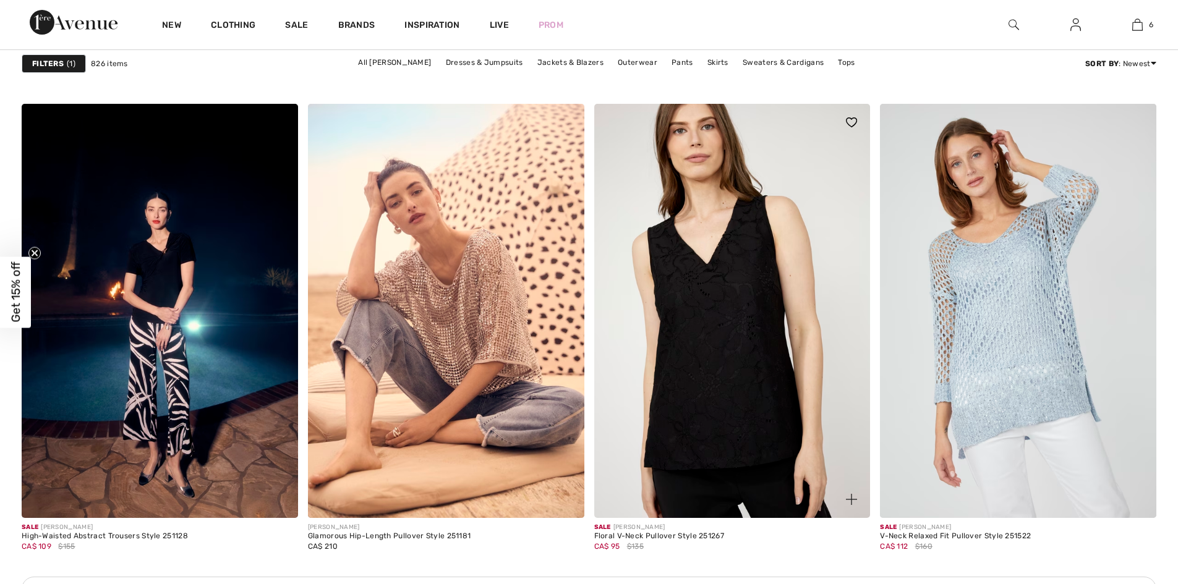
checkbox input "true"
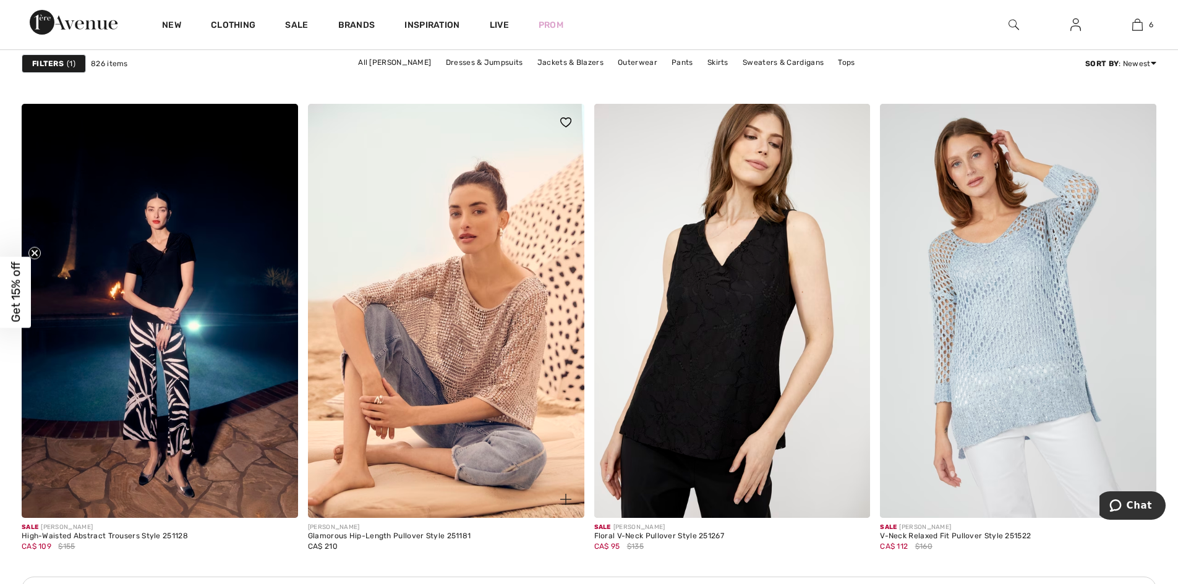
click at [496, 323] on img at bounding box center [446, 311] width 276 height 414
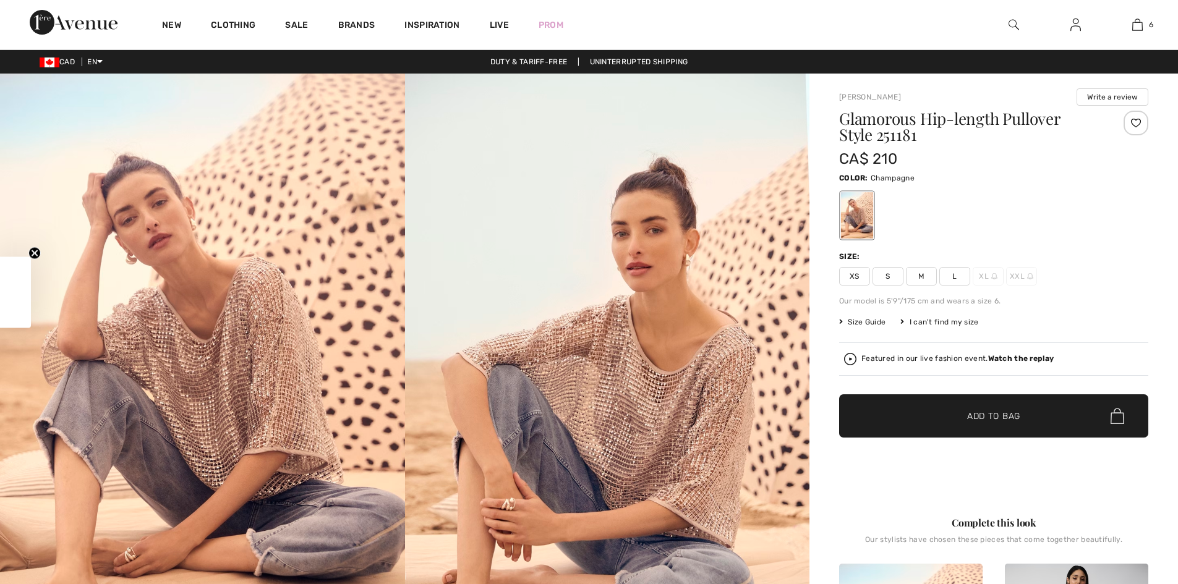
click at [278, 404] on img at bounding box center [202, 377] width 405 height 607
checkbox input "true"
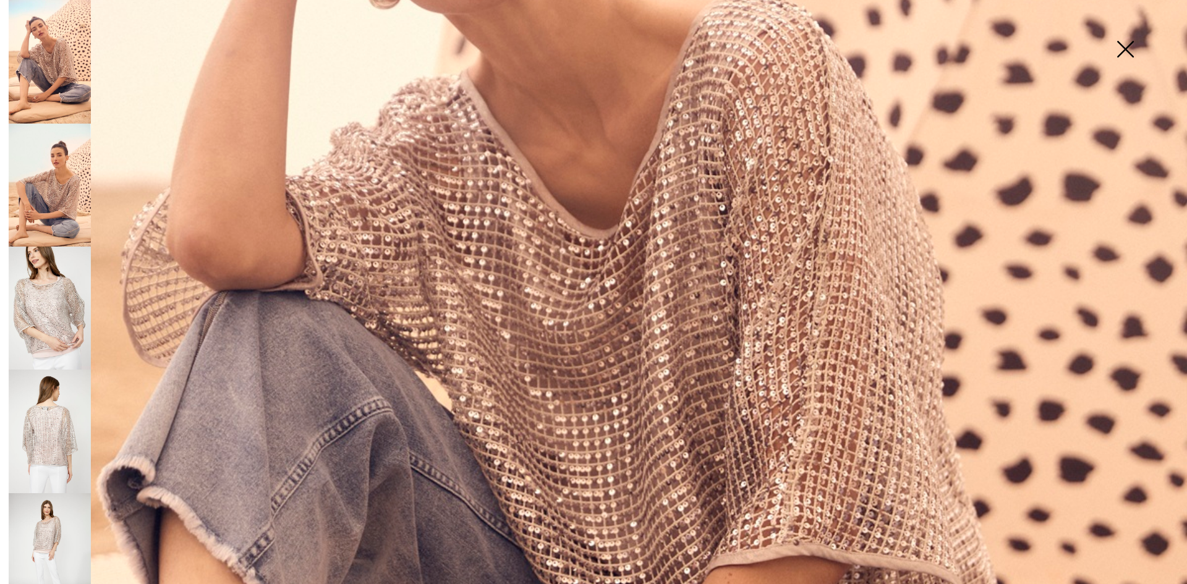
scroll to position [556, 0]
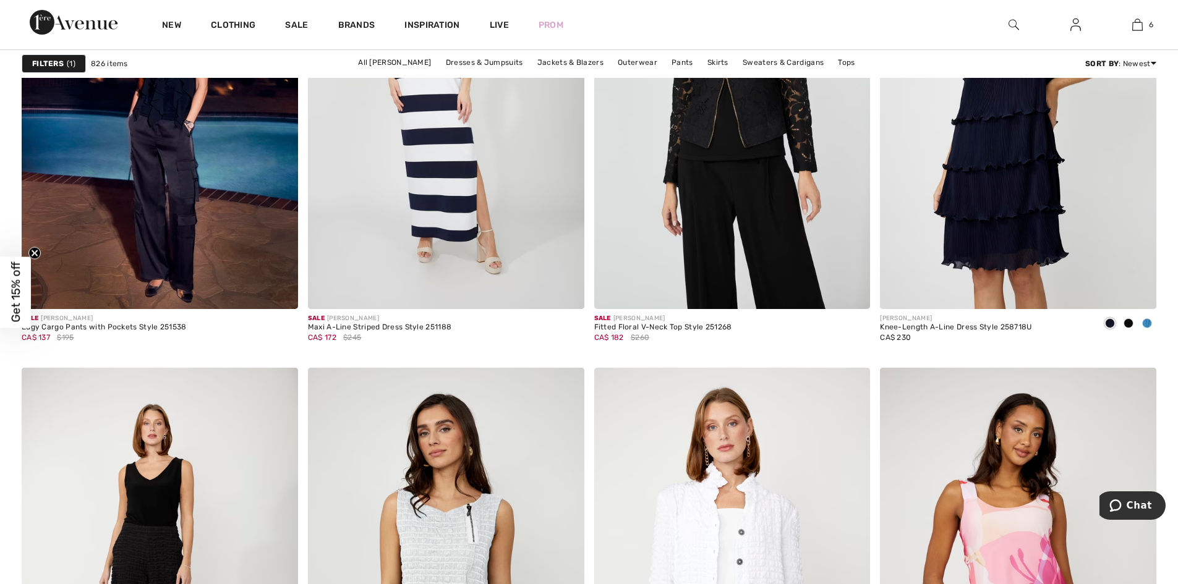
scroll to position [2968, 0]
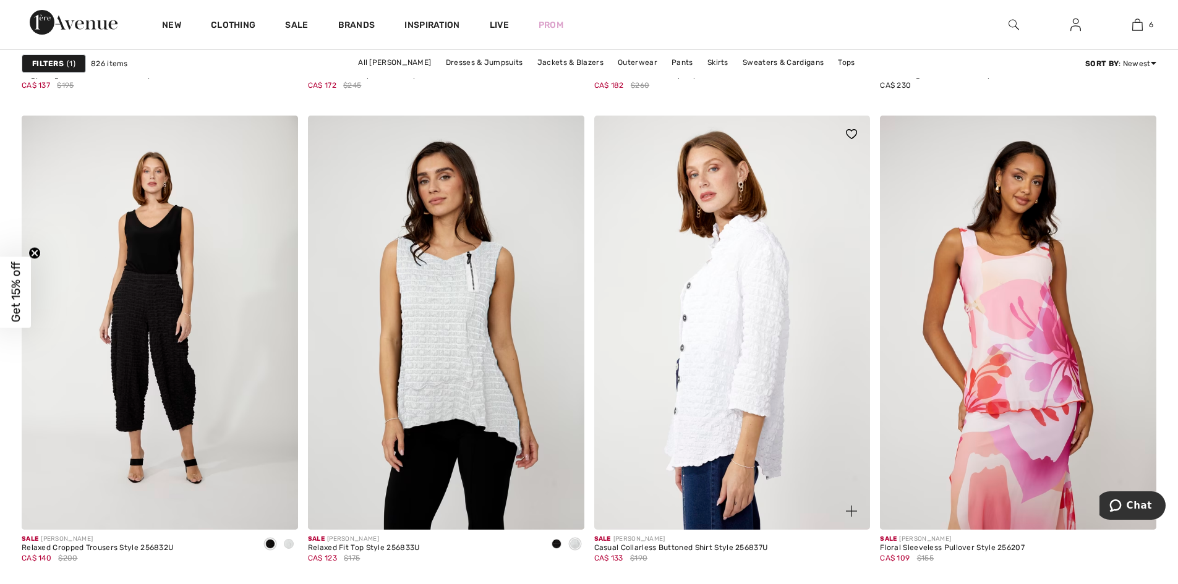
click at [762, 265] on img at bounding box center [732, 323] width 276 height 414
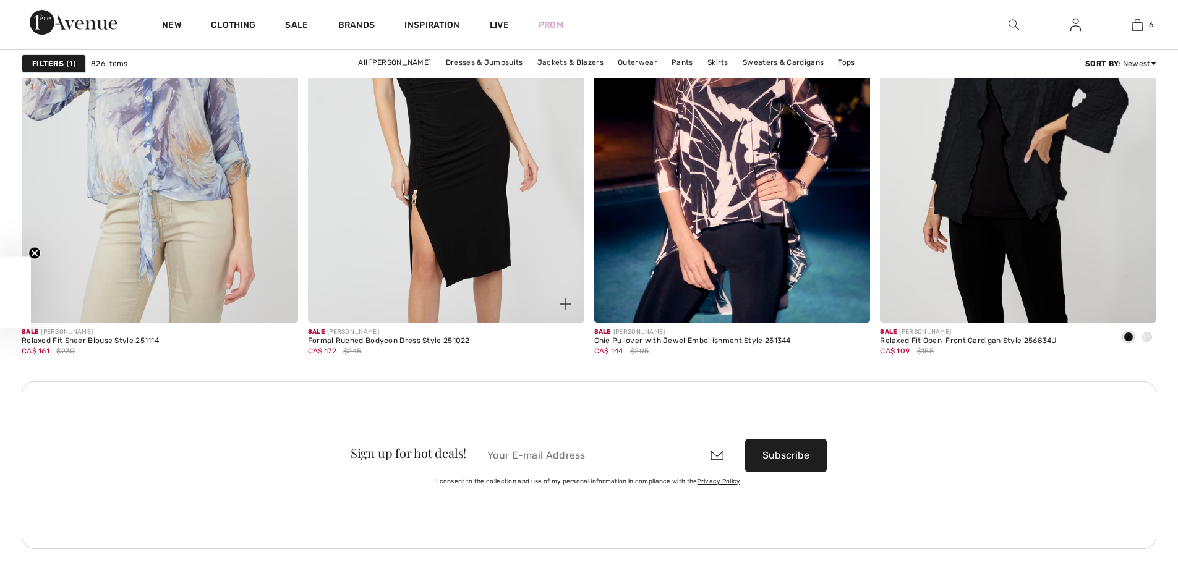
checkbox input "true"
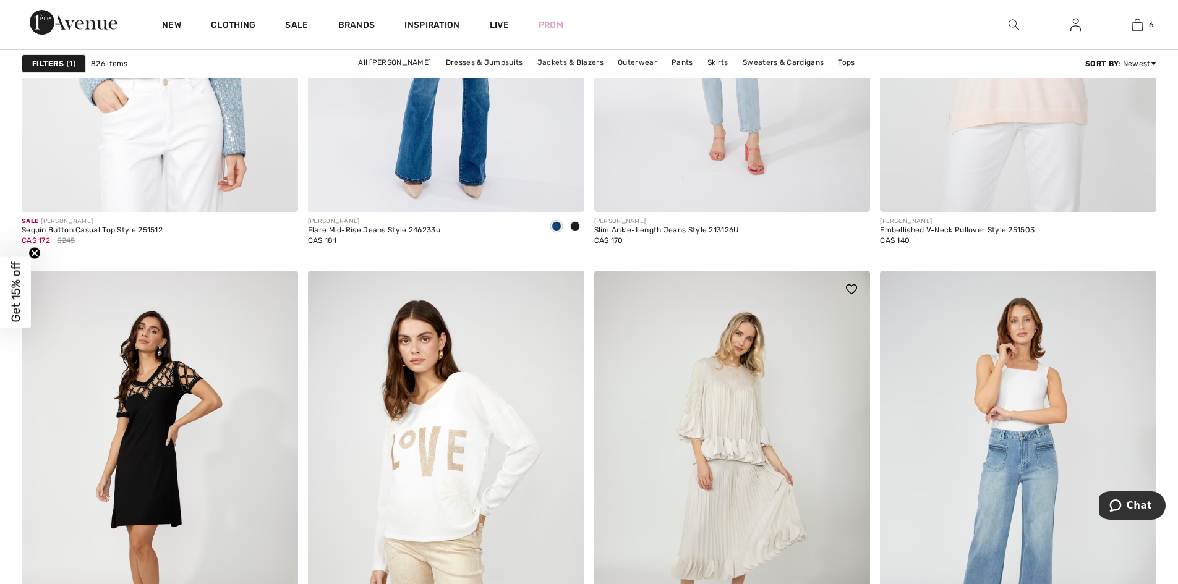
scroll to position [7358, 0]
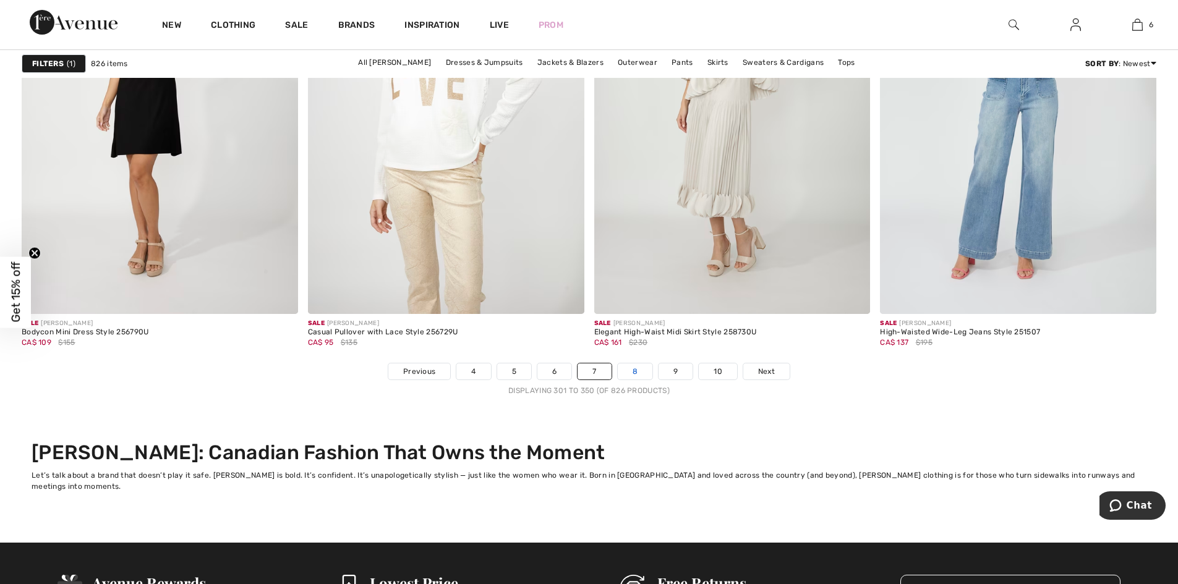
click at [629, 369] on link "8" at bounding box center [635, 372] width 35 height 16
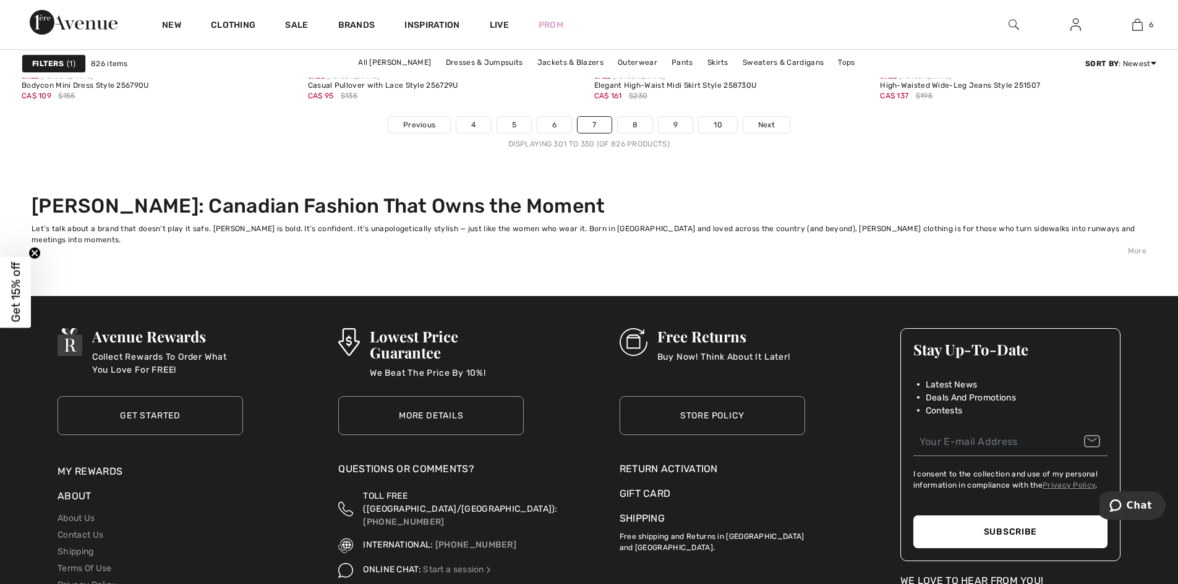
scroll to position [7605, 0]
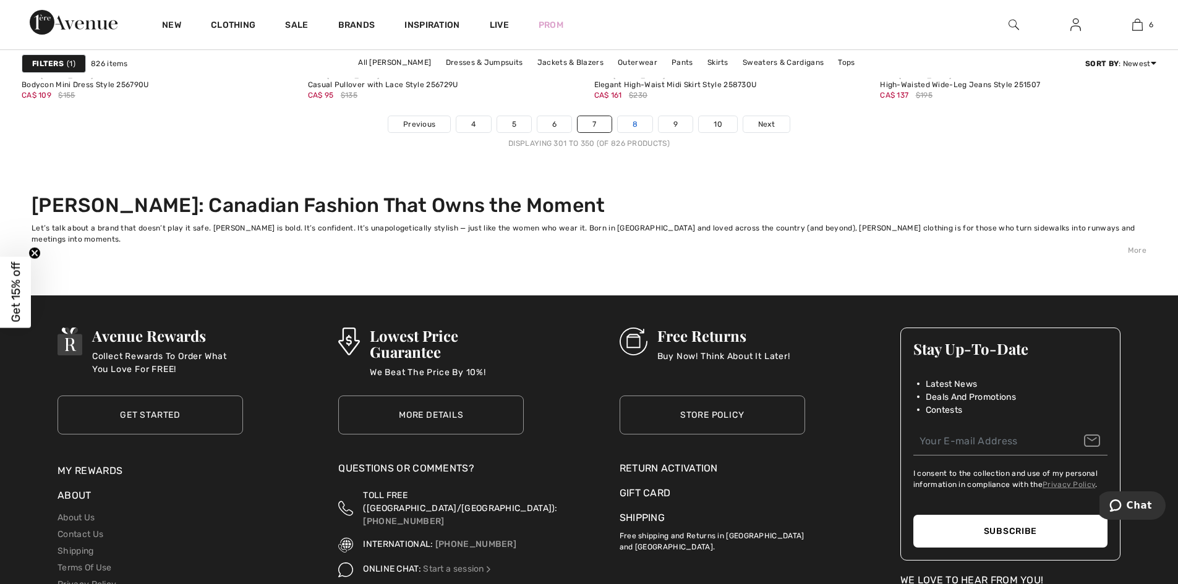
click at [635, 126] on link "8" at bounding box center [635, 124] width 35 height 16
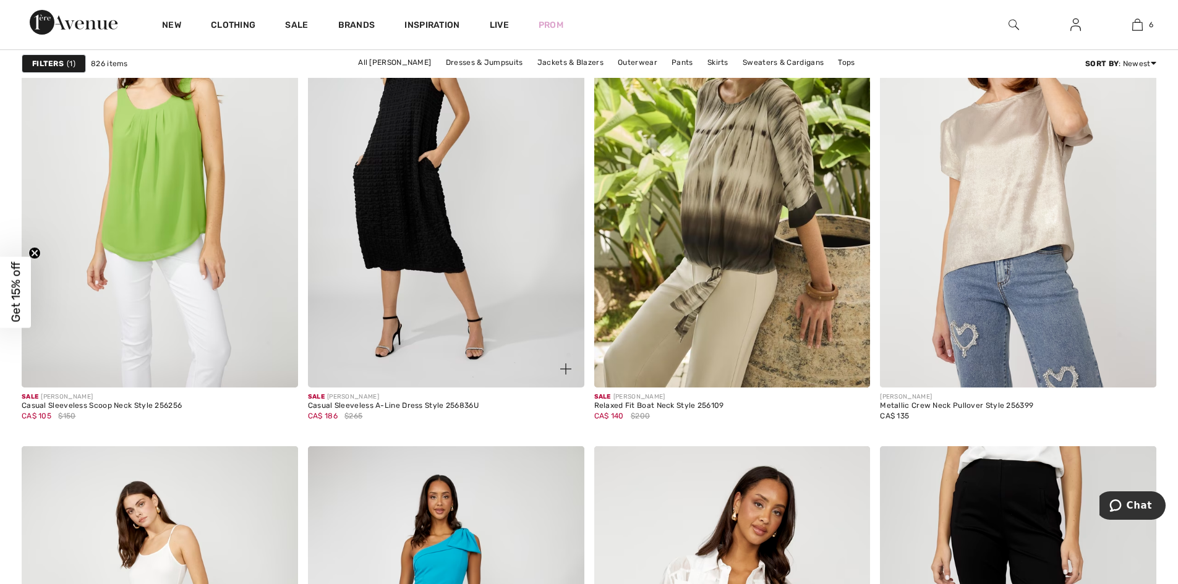
scroll to position [2659, 0]
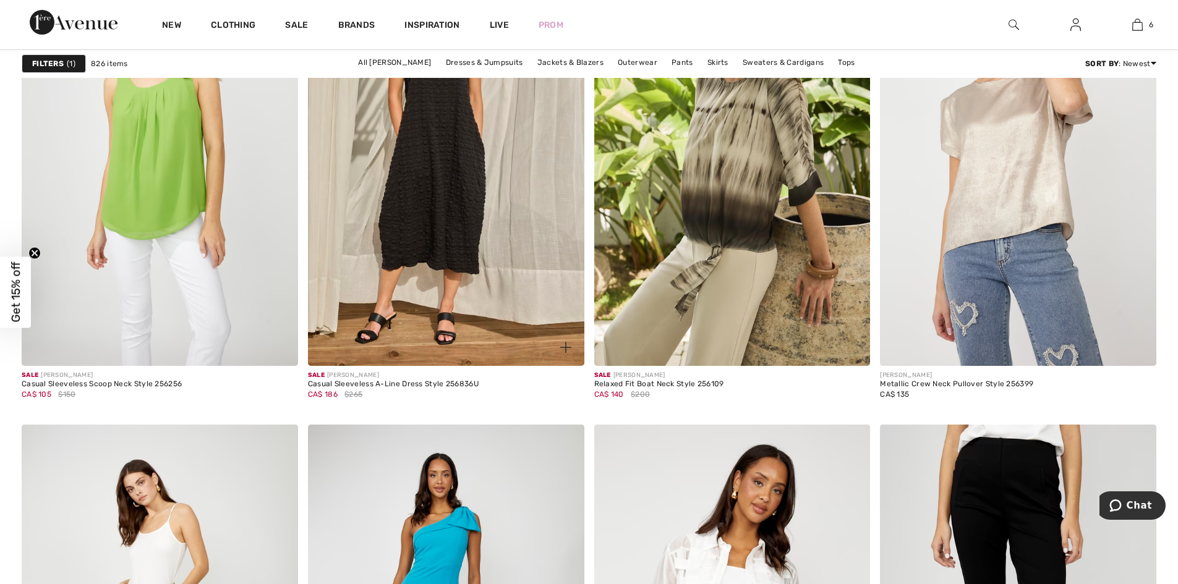
click at [451, 383] on div "Casual Sleeveless A-Line Dress Style 256836U" at bounding box center [393, 384] width 171 height 9
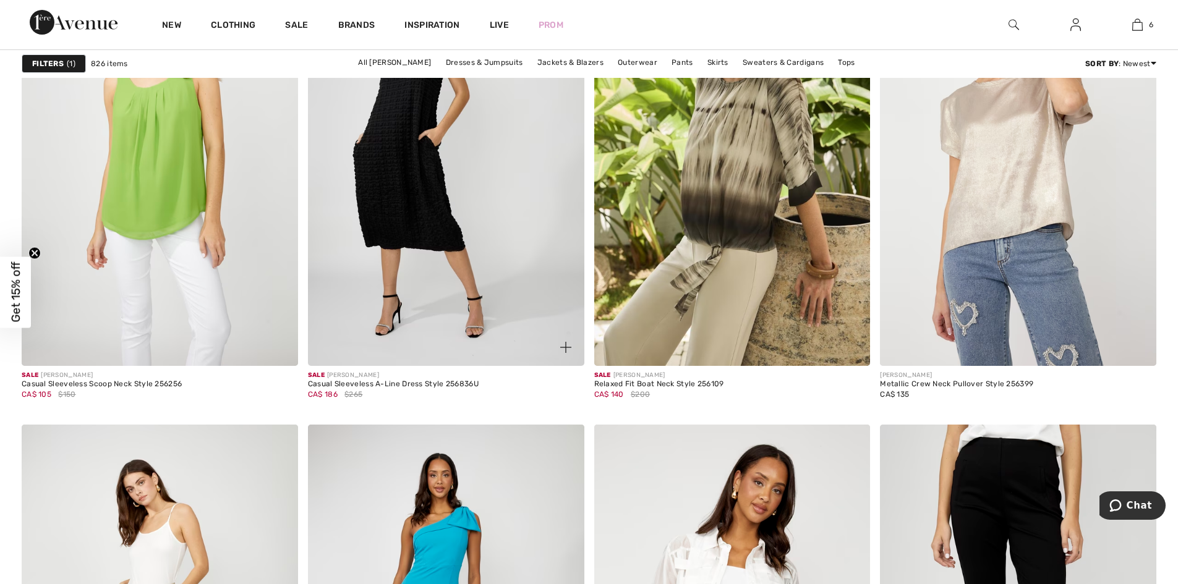
click at [476, 325] on img at bounding box center [446, 159] width 276 height 414
